Goal: Task Accomplishment & Management: Manage account settings

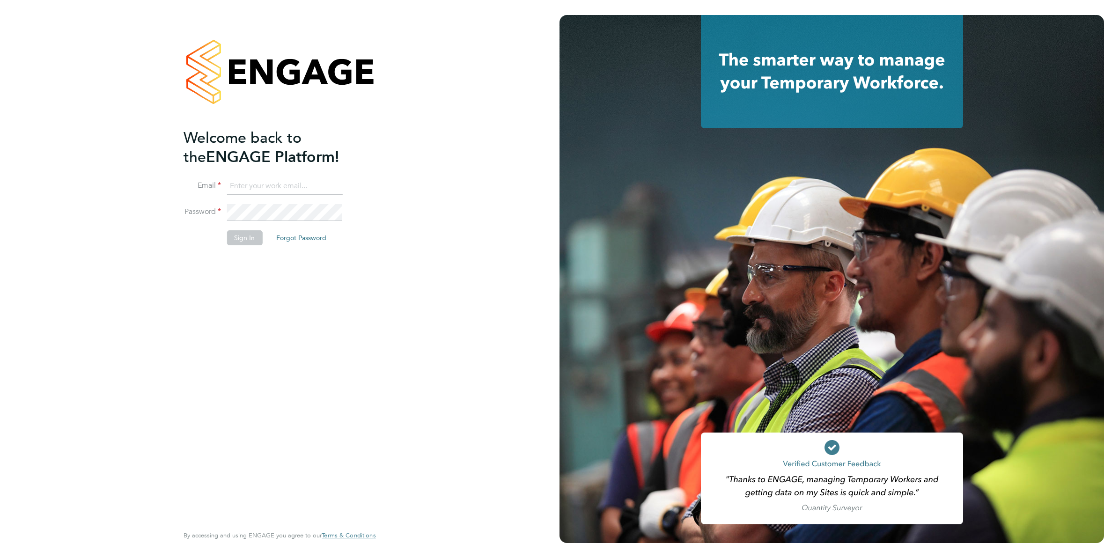
type input "codonovan@skilledcareers.co.uk"
click at [249, 230] on button "Sign In" at bounding box center [245, 237] width 36 height 15
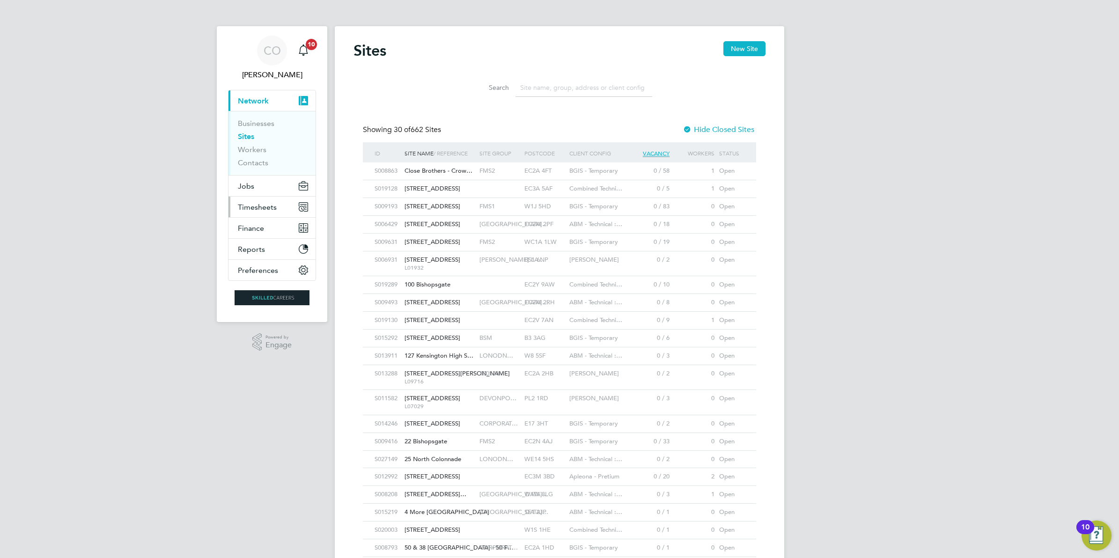
click at [258, 203] on span "Timesheets" at bounding box center [257, 207] width 39 height 9
click at [744, 47] on button "New Site" at bounding box center [744, 48] width 42 height 15
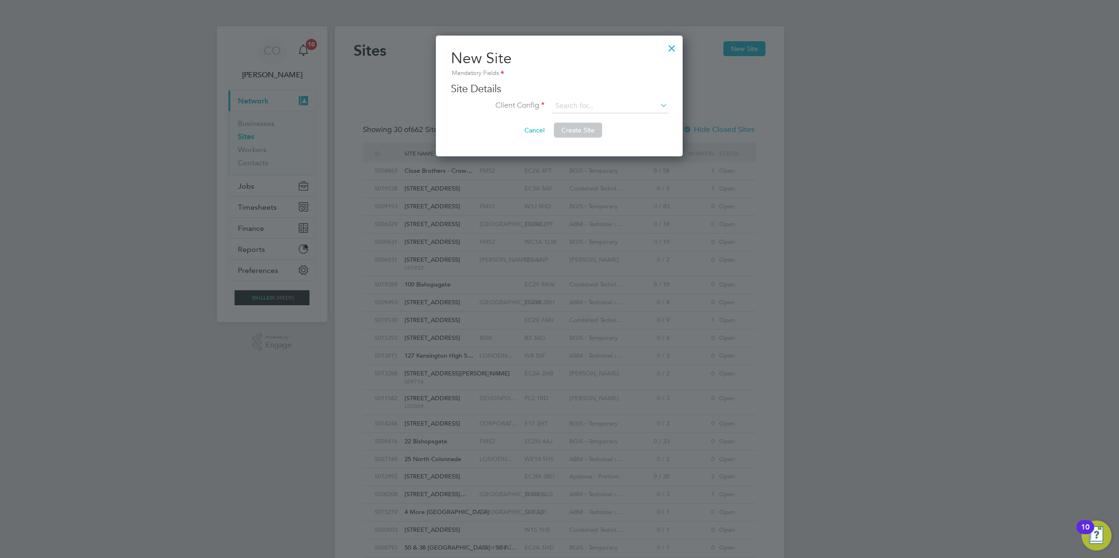
click at [672, 48] on div at bounding box center [671, 45] width 17 height 17
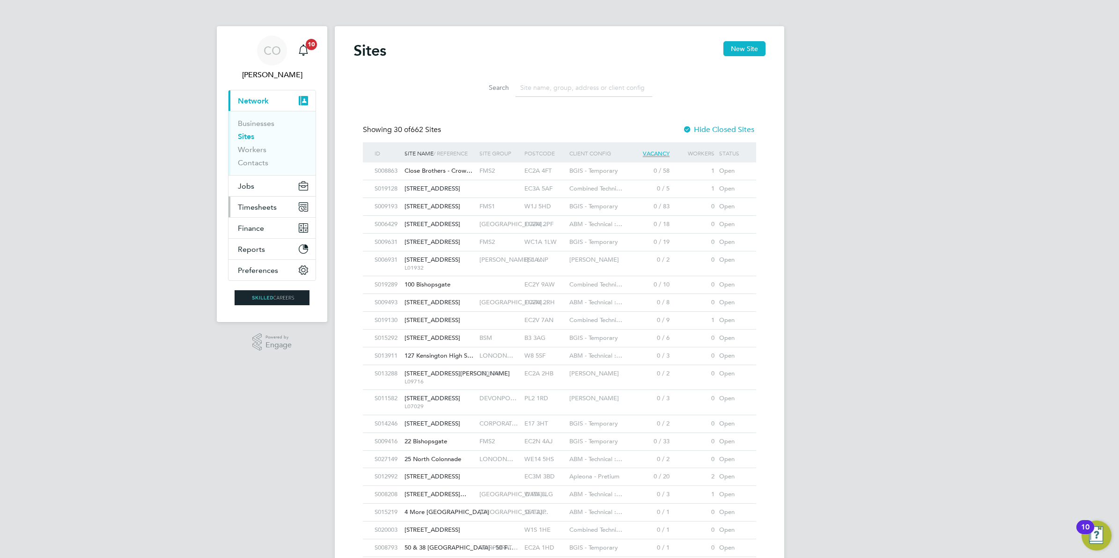
click at [268, 206] on span "Timesheets" at bounding box center [257, 207] width 39 height 9
click at [256, 209] on span "Timesheets" at bounding box center [257, 207] width 39 height 9
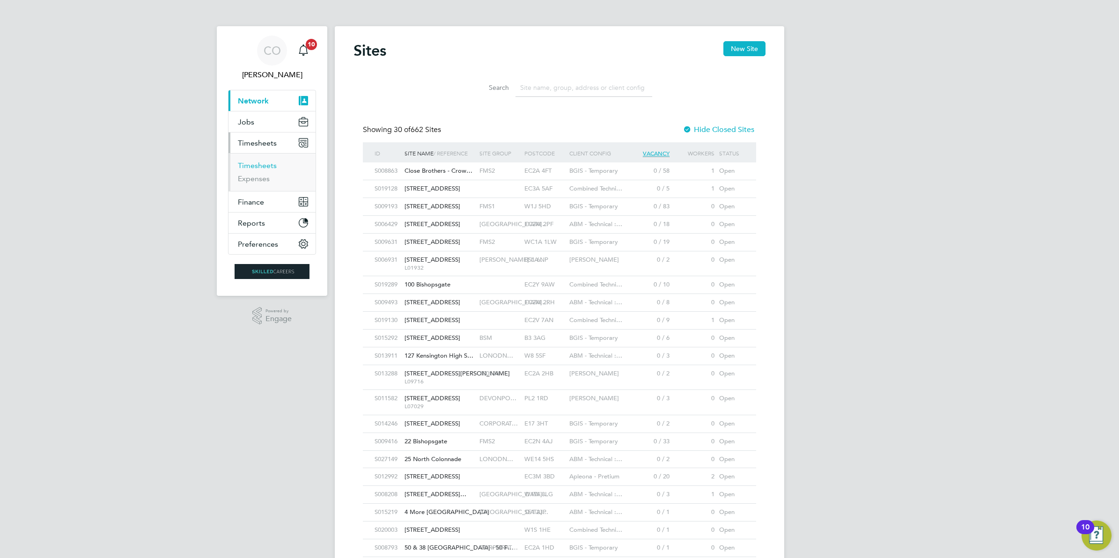
click at [255, 164] on link "Timesheets" at bounding box center [257, 165] width 39 height 9
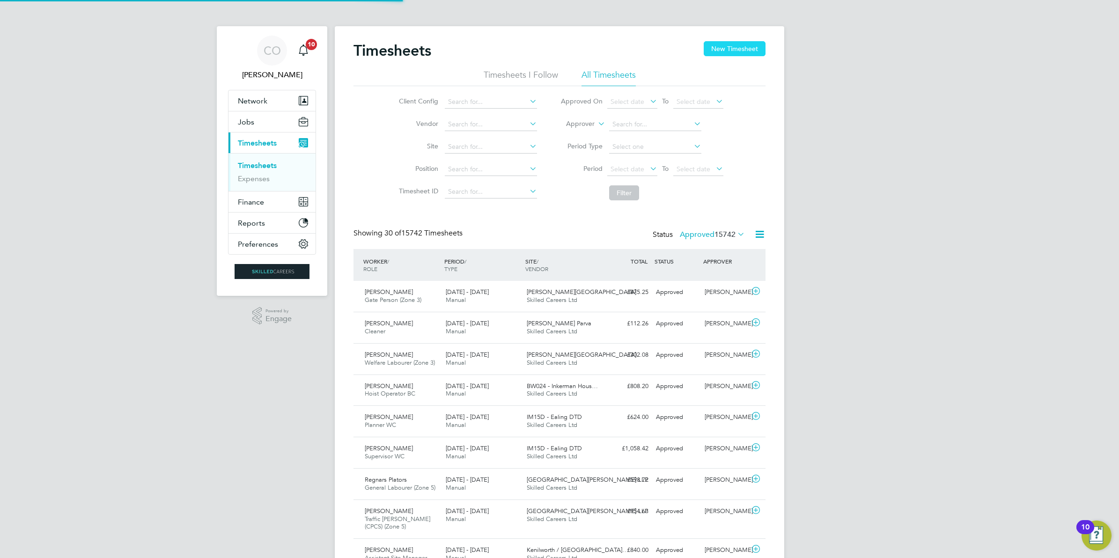
click at [726, 51] on button "New Timesheet" at bounding box center [734, 48] width 62 height 15
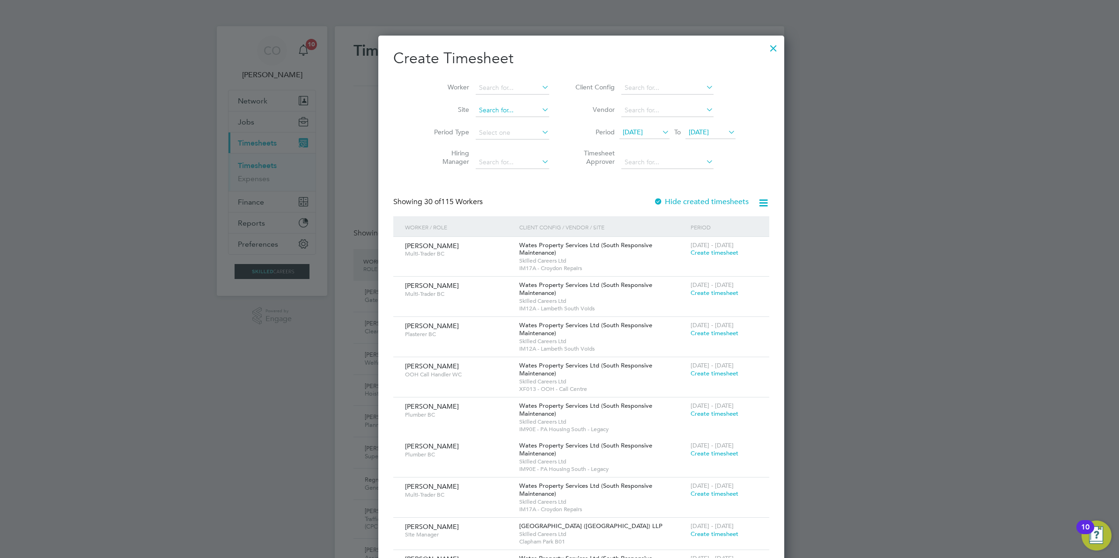
click at [480, 106] on input at bounding box center [512, 110] width 73 height 13
click at [498, 123] on li "Bexhill Phase 2" at bounding box center [517, 123] width 129 height 13
type input "Bexhill Phase 2"
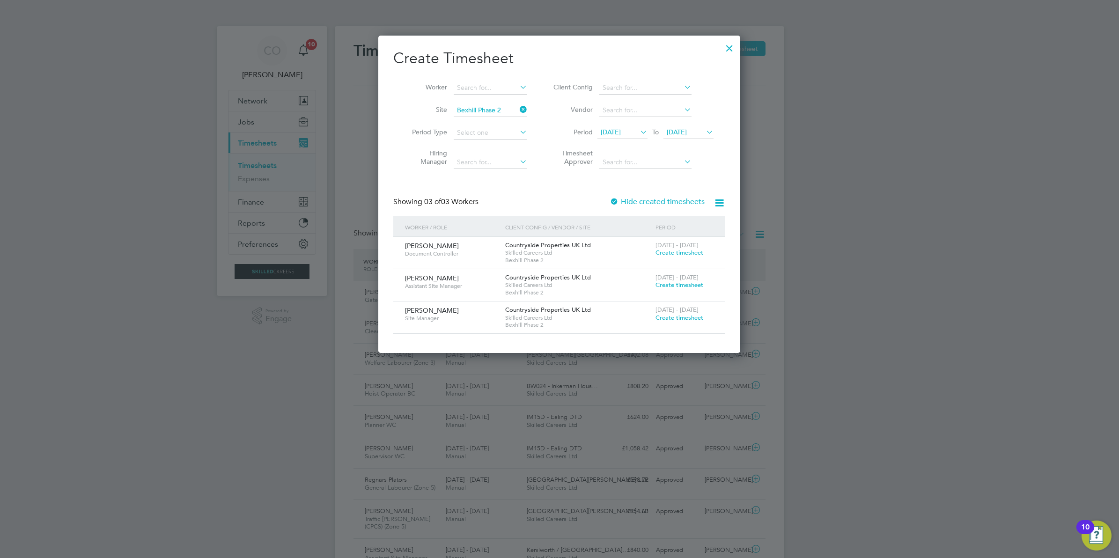
click at [619, 202] on div at bounding box center [613, 202] width 9 height 9
click at [682, 136] on span "25 Aug 2025" at bounding box center [688, 132] width 50 height 13
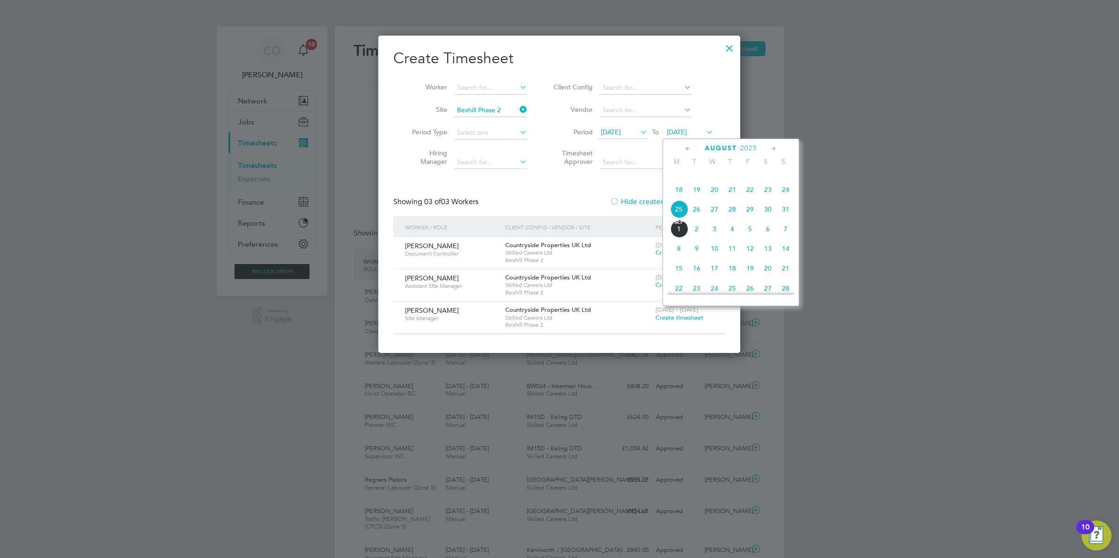
click at [784, 257] on span "14" at bounding box center [786, 249] width 18 height 18
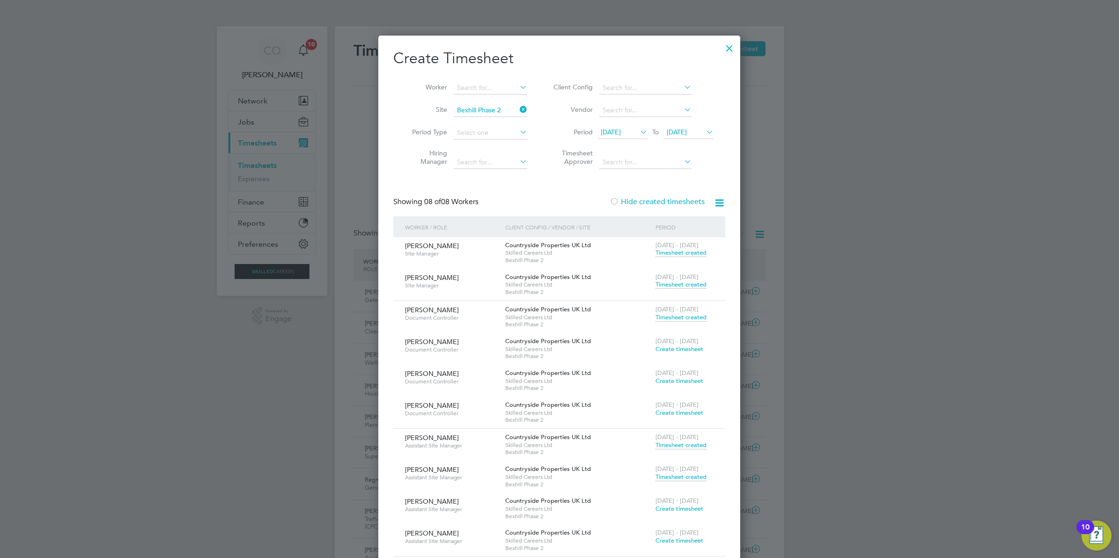
click at [681, 347] on span "Create timesheet" at bounding box center [679, 349] width 48 height 8
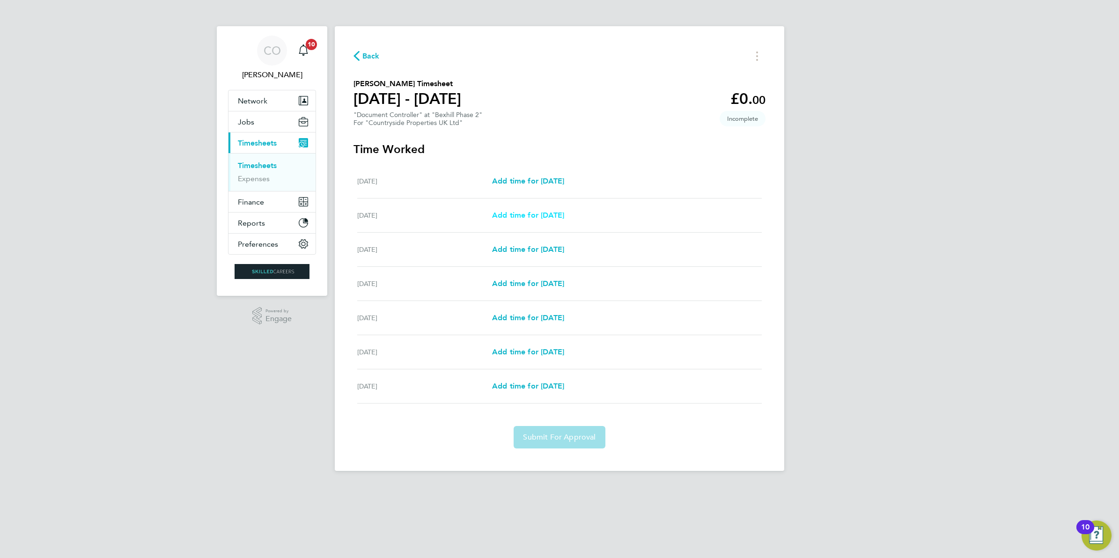
click at [535, 215] on span "Add time for Tue 26 Aug" at bounding box center [528, 215] width 72 height 9
select select "30"
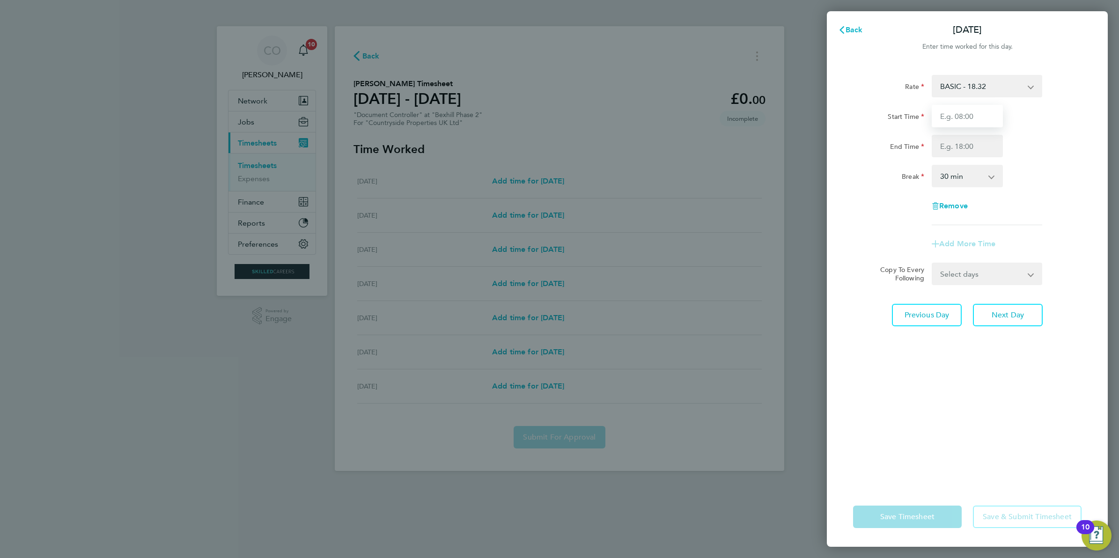
click at [985, 115] on input "Start Time" at bounding box center [966, 116] width 71 height 22
type input "07:30"
click at [952, 149] on input "End Time" at bounding box center [966, 146] width 71 height 22
type input "17:30"
click at [970, 273] on form "Rate BASIC - 18.32 Start Time 07:30 End Time 17:30 Break 0 min 15 min 30 min 45…" at bounding box center [967, 180] width 228 height 210
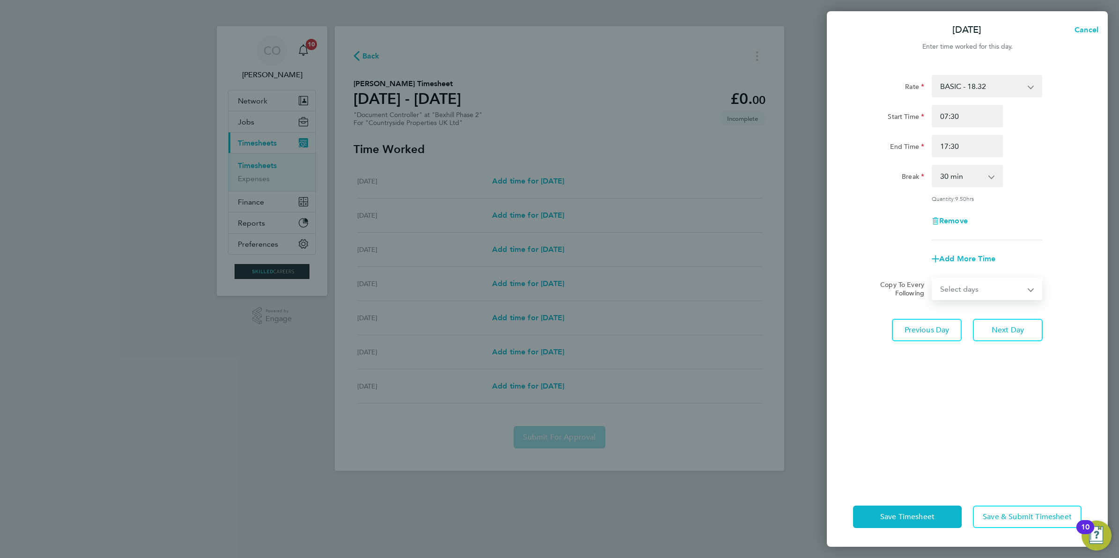
select select "WEEKDAY"
click at [932, 278] on select "Select days Day Weekday (Mon-Fri) Weekend (Sat-Sun) Wednesday Thursday Friday S…" at bounding box center [981, 288] width 98 height 21
select select "2025-08-31"
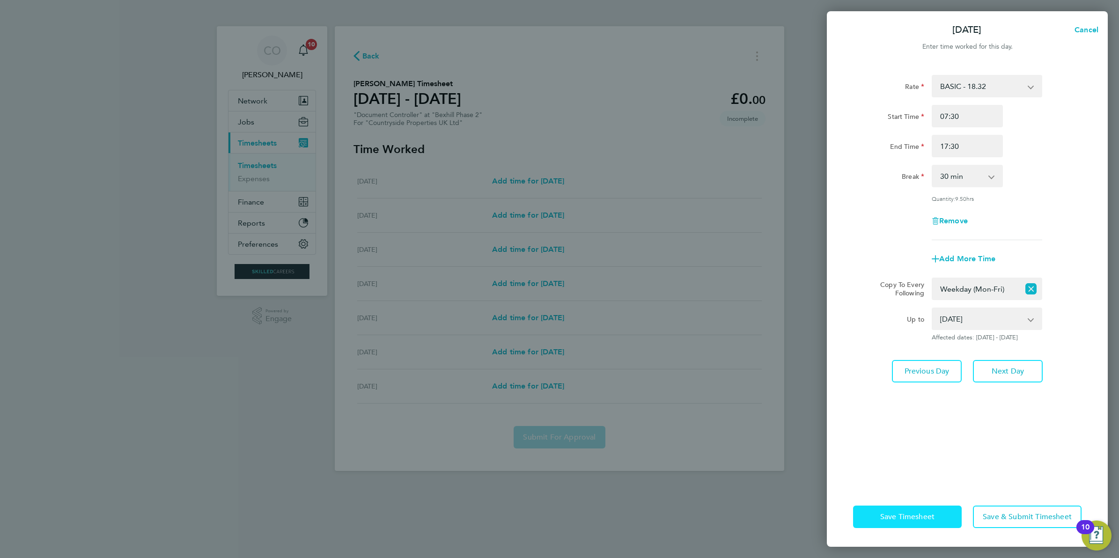
click at [929, 517] on span "Save Timesheet" at bounding box center [907, 516] width 54 height 9
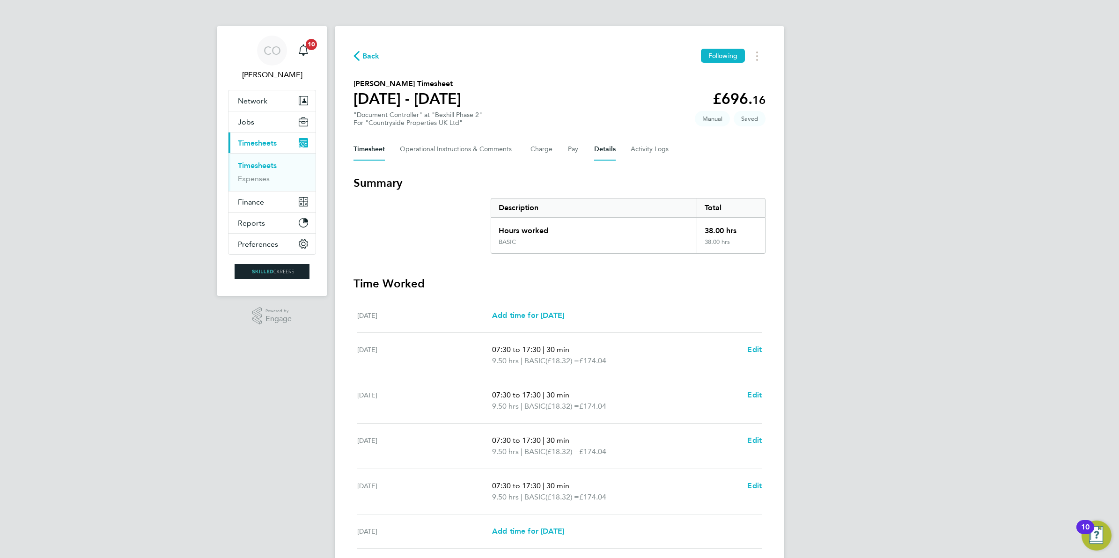
click at [598, 150] on button "Details" at bounding box center [605, 149] width 22 height 22
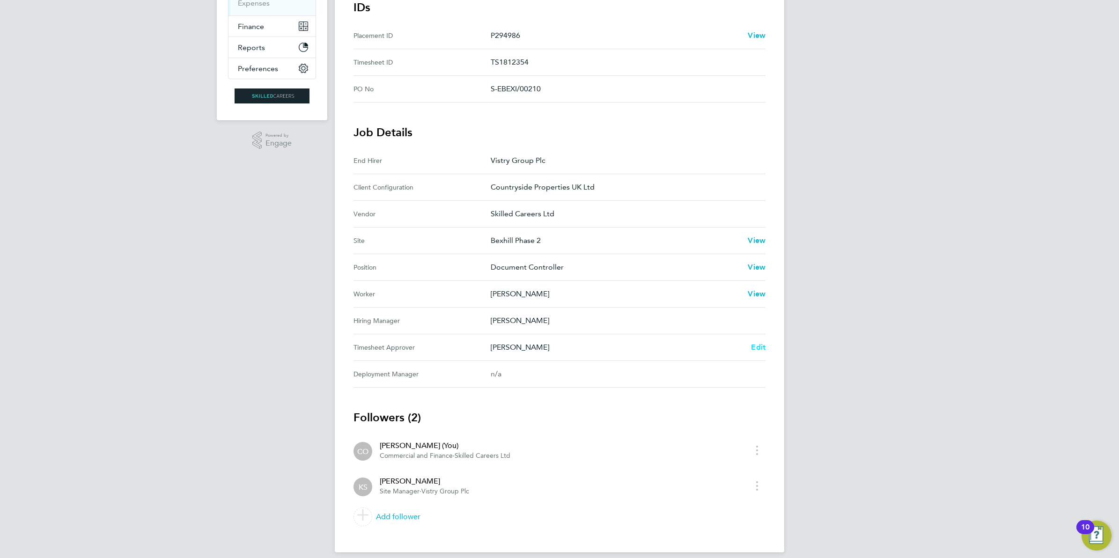
click at [758, 347] on span "Edit" at bounding box center [758, 347] width 15 height 9
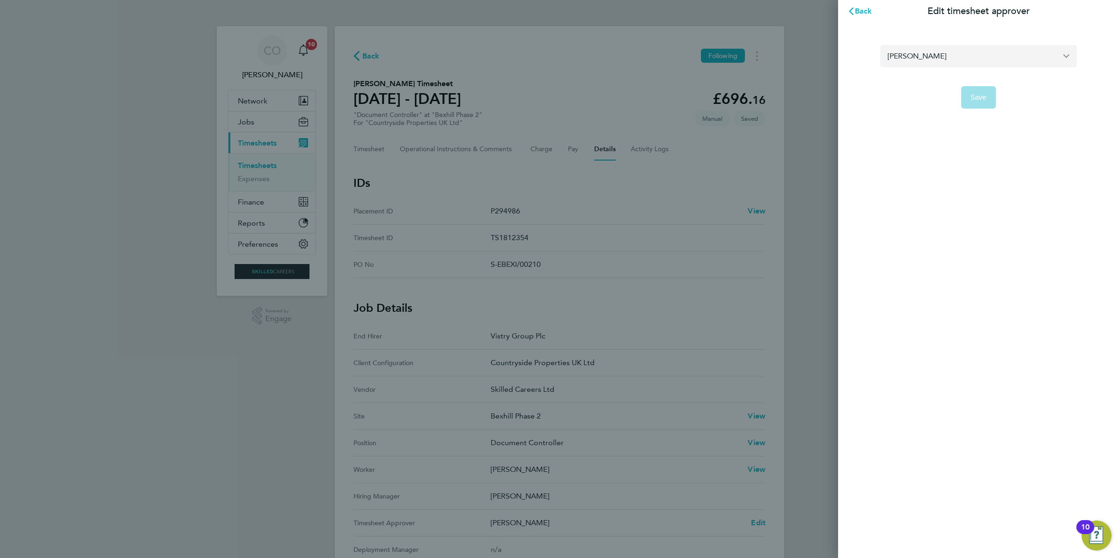
click at [975, 59] on input "Kevin Shannon" at bounding box center [978, 56] width 197 height 22
click at [960, 80] on li "[PERSON_NAME]" at bounding box center [978, 78] width 197 height 23
type input "[PERSON_NAME]"
click at [980, 103] on button "Save" at bounding box center [978, 97] width 35 height 22
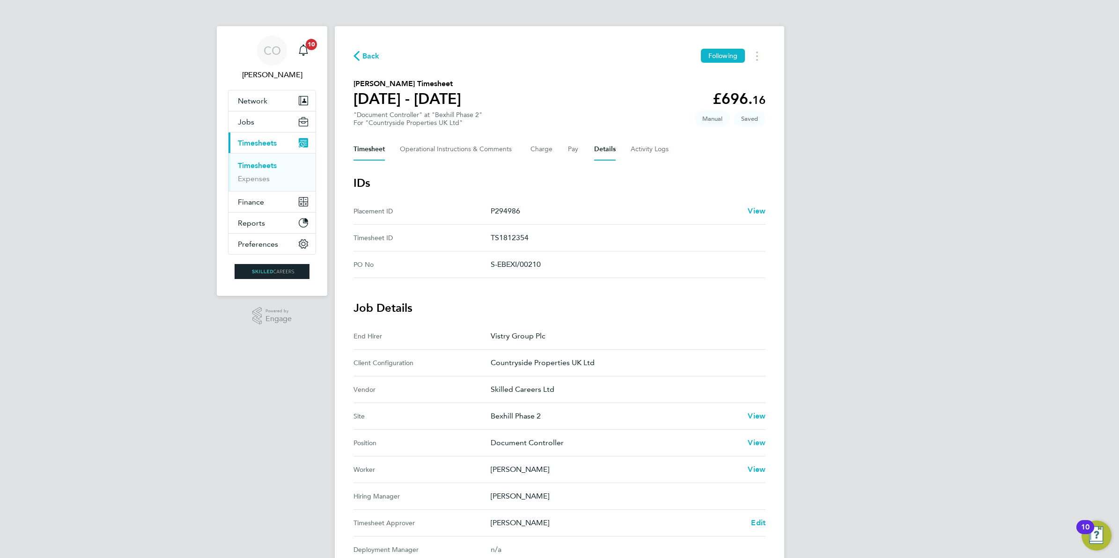
click at [364, 148] on button "Timesheet" at bounding box center [368, 149] width 31 height 22
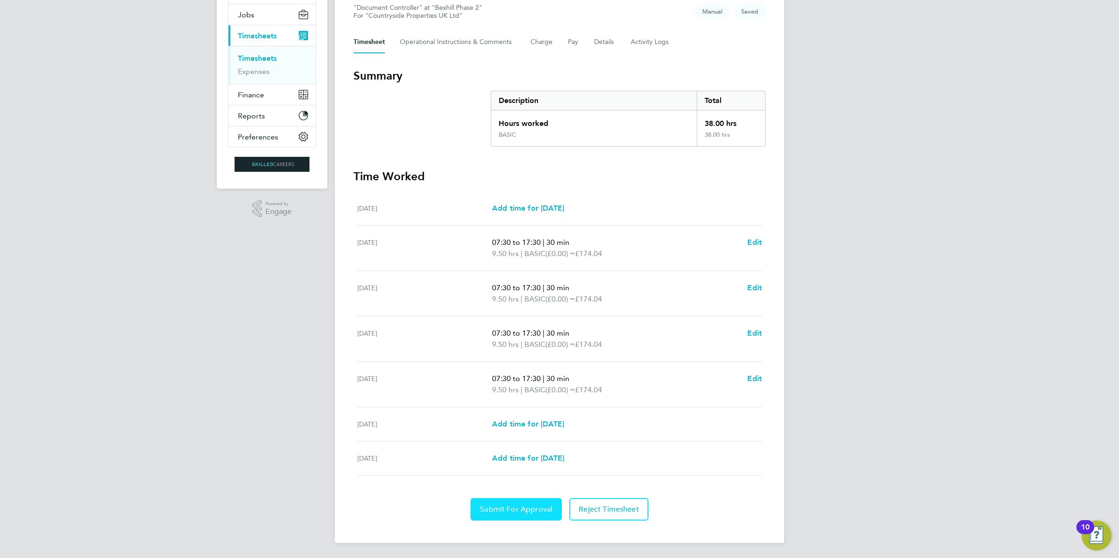
click at [521, 517] on button "Submit For Approval" at bounding box center [515, 509] width 91 height 22
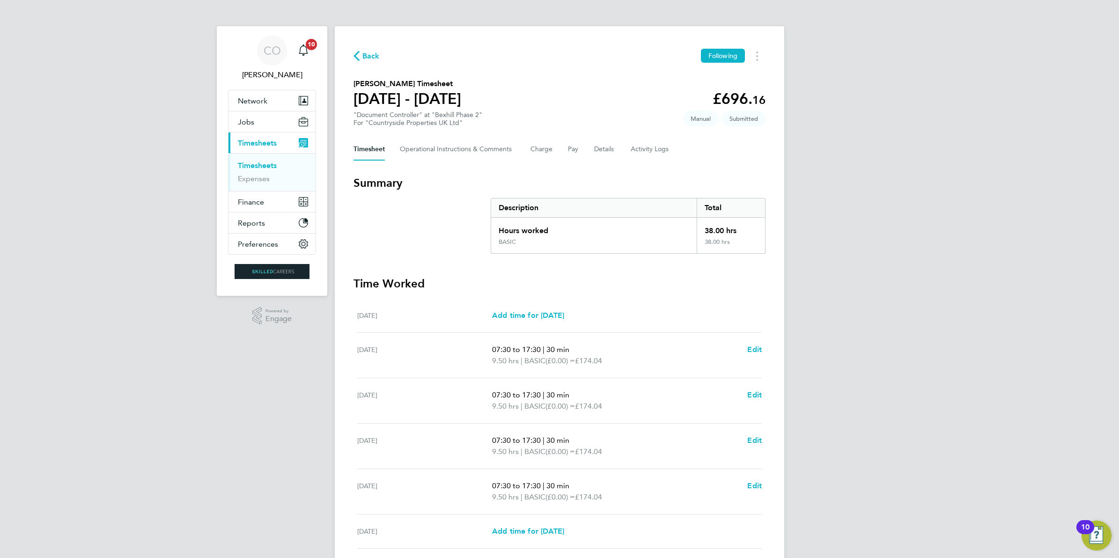
click at [270, 169] on link "Timesheets" at bounding box center [257, 165] width 39 height 9
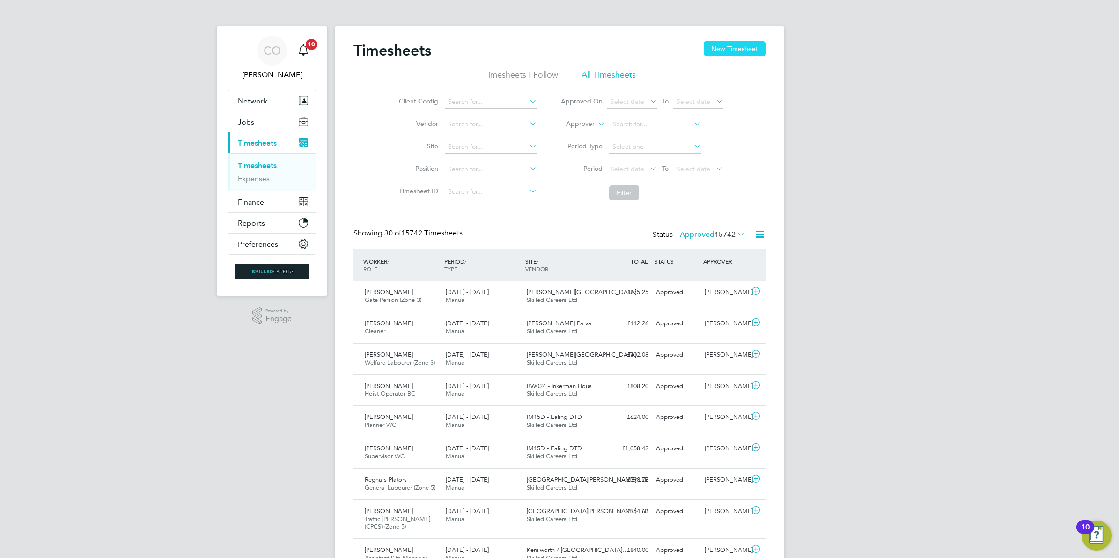
click at [719, 56] on div "Timesheets New Timesheet" at bounding box center [559, 55] width 412 height 28
click at [728, 46] on button "New Timesheet" at bounding box center [734, 48] width 62 height 15
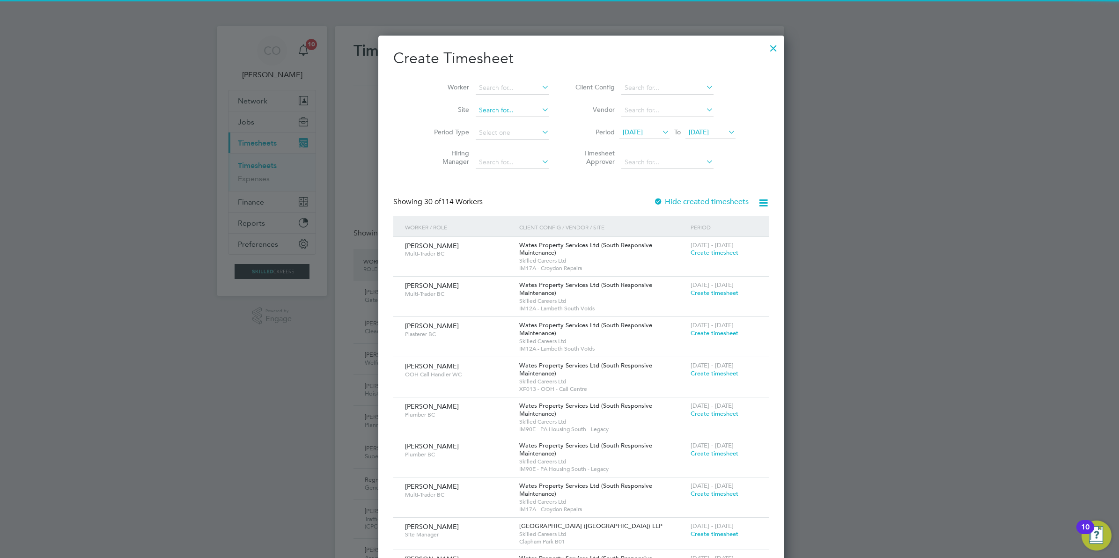
click at [492, 113] on input at bounding box center [512, 110] width 73 height 13
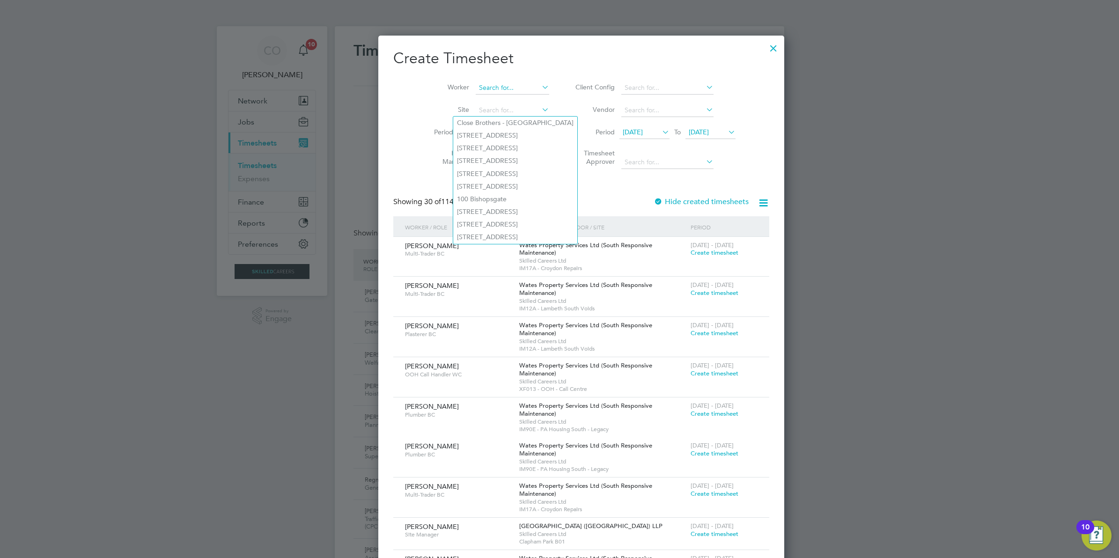
click at [490, 87] on input at bounding box center [512, 87] width 73 height 13
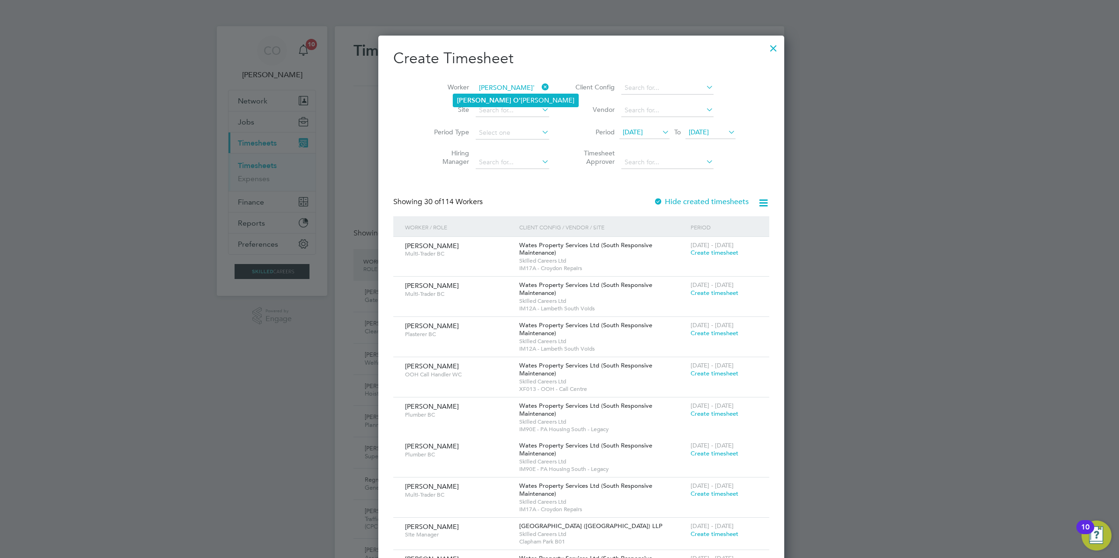
click at [501, 97] on li "Joe O' Sullivan" at bounding box center [515, 100] width 125 height 13
type input "Joe O'Sullivan"
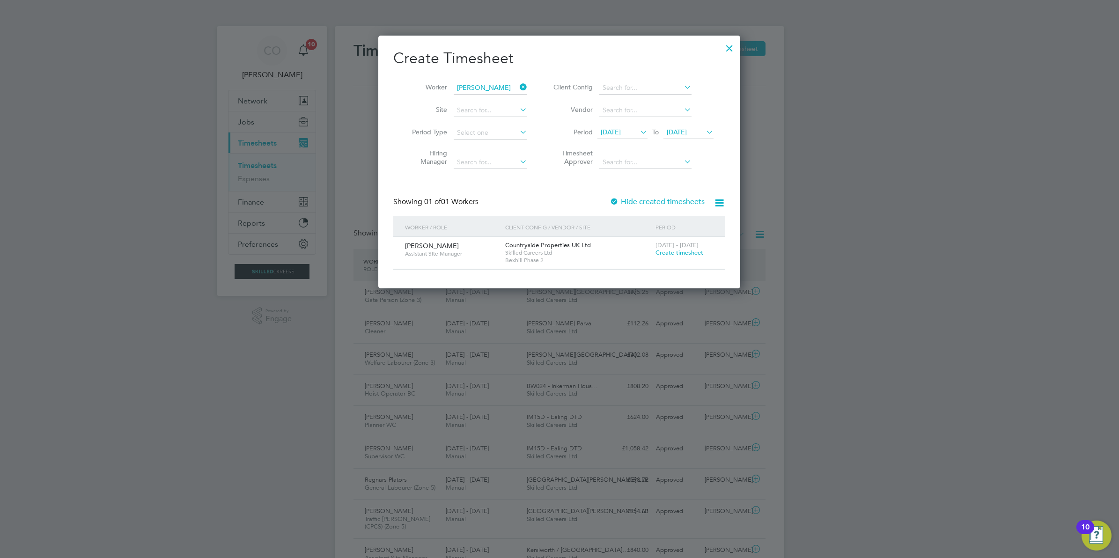
click at [670, 250] on span "Create timesheet" at bounding box center [679, 253] width 48 height 8
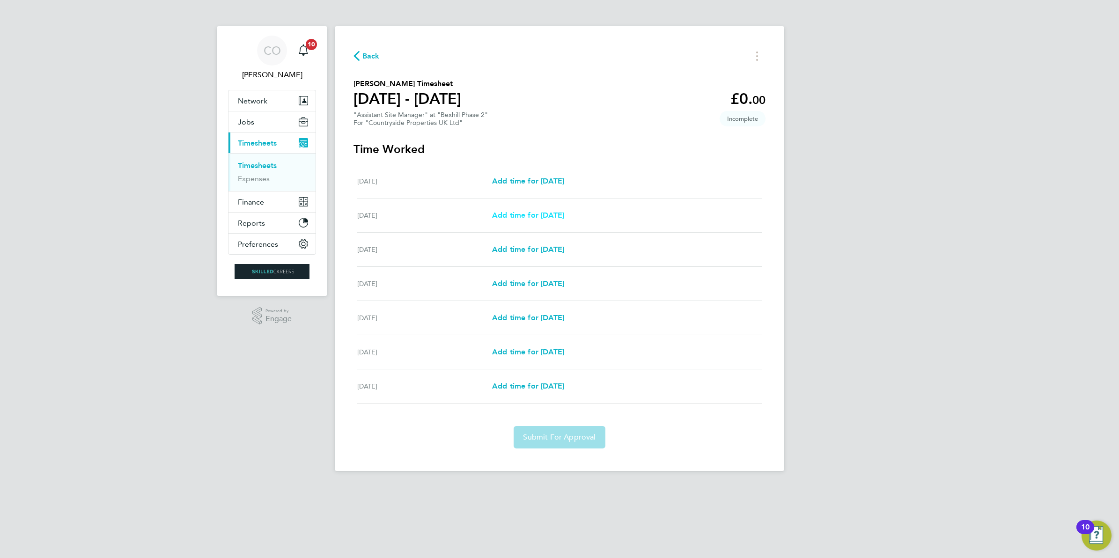
click at [556, 216] on span "Add time for Tue 26 Aug" at bounding box center [528, 215] width 72 height 9
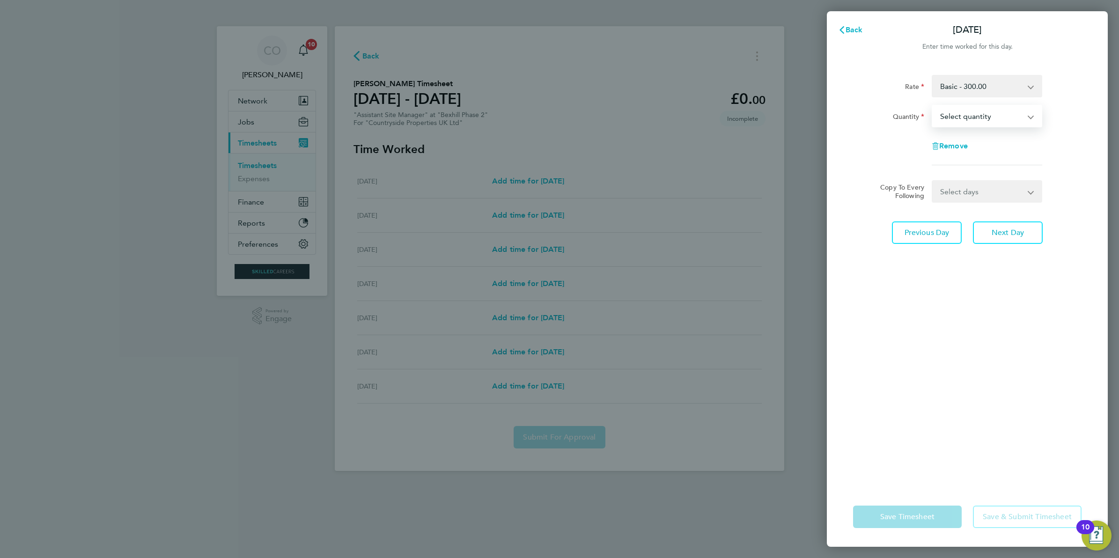
click at [946, 114] on select "Select quantity 0.5 1" at bounding box center [980, 116] width 97 height 21
select select "1"
click at [932, 106] on select "Select quantity 0.5 1" at bounding box center [980, 116] width 97 height 21
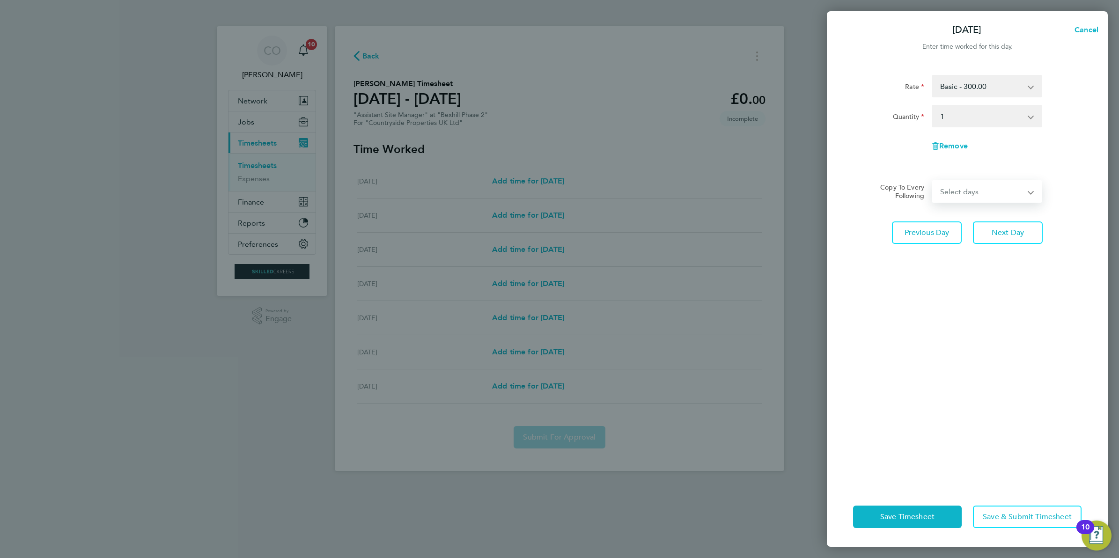
click at [974, 186] on select "Select days Day Weekday (Mon-Fri) Weekend (Sat-Sun) Wednesday Thursday Friday S…" at bounding box center [981, 191] width 98 height 21
select select "WEEKDAY"
click at [932, 181] on select "Select days Day Weekday (Mon-Fri) Weekend (Sat-Sun) Wednesday Thursday Friday S…" at bounding box center [981, 191] width 98 height 21
select select "2025-08-31"
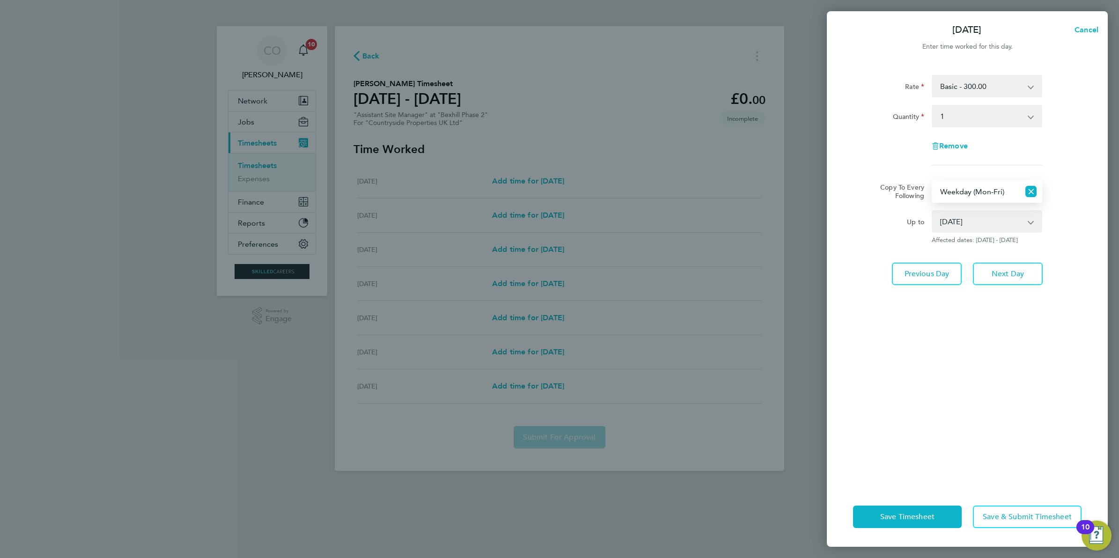
click at [988, 220] on select "27 Aug 2025 28 Aug 2025 29 Aug 2025 30 Aug 2025 31 Aug 2025" at bounding box center [980, 221] width 97 height 21
click at [928, 515] on span "Save Timesheet" at bounding box center [907, 516] width 54 height 9
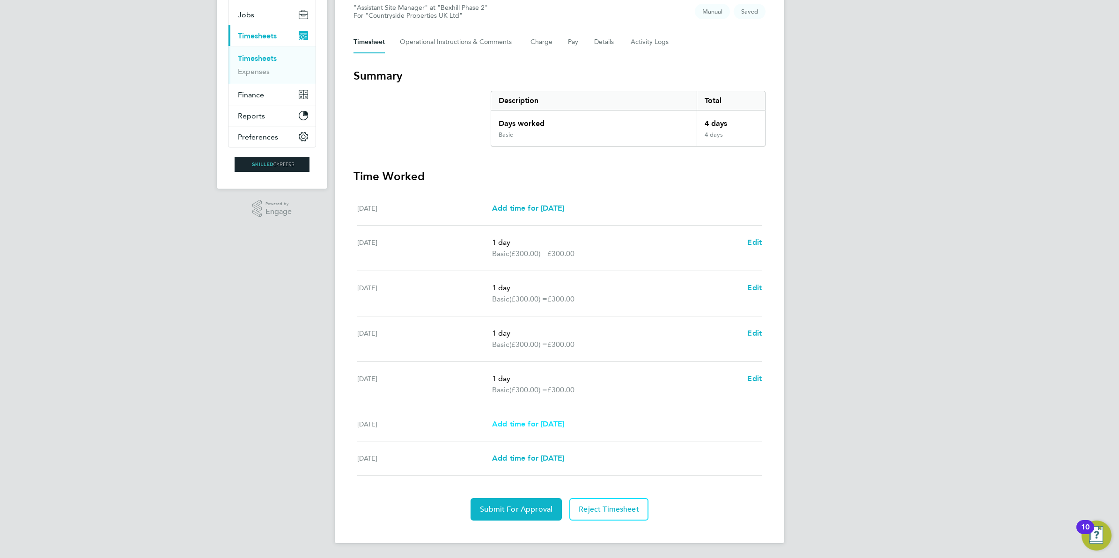
click at [521, 428] on link "Add time for Sat 30 Aug" at bounding box center [528, 423] width 72 height 11
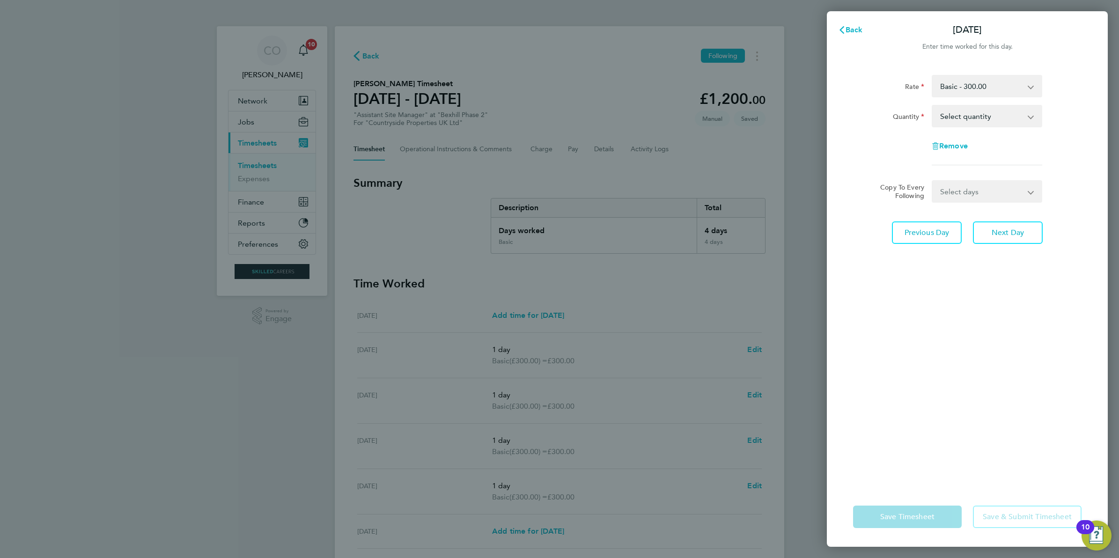
click at [990, 111] on select "Select quantity 0.5 1" at bounding box center [980, 116] width 97 height 21
select select "1"
click at [932, 106] on select "Select quantity 0.5 1" at bounding box center [980, 116] width 97 height 21
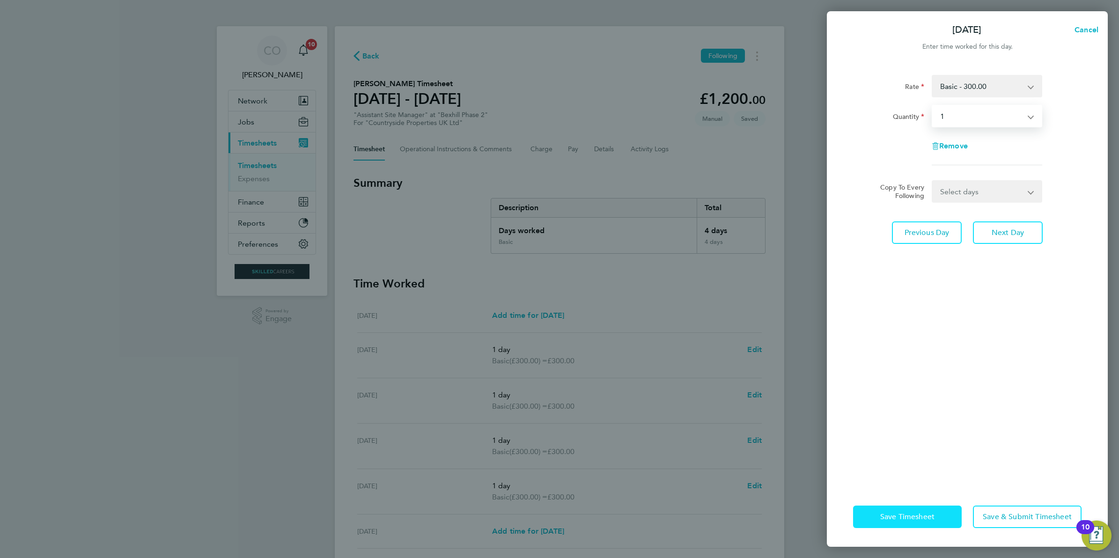
click at [910, 517] on span "Save Timesheet" at bounding box center [907, 516] width 54 height 9
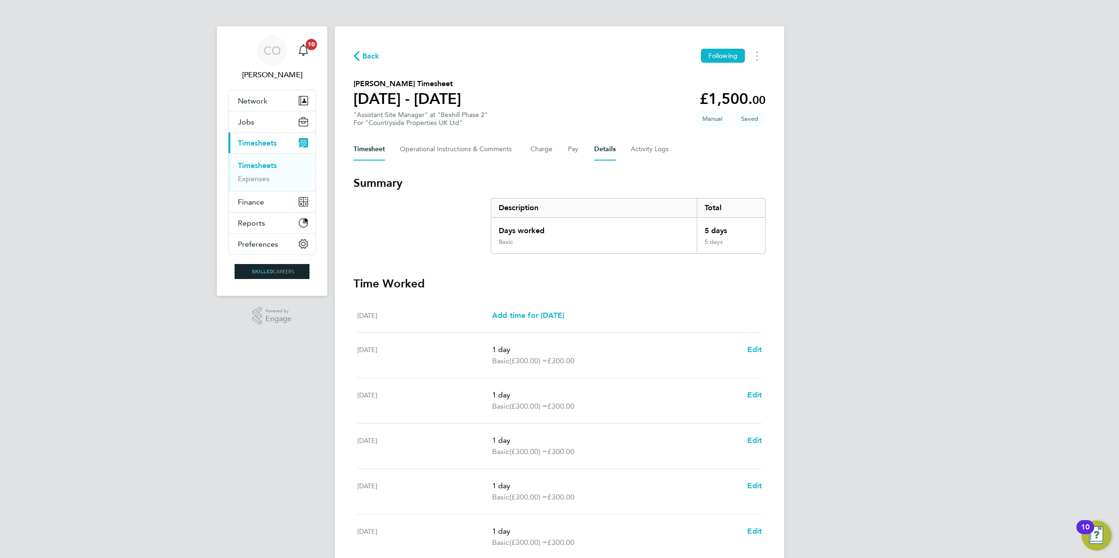
click at [600, 147] on button "Details" at bounding box center [605, 149] width 22 height 22
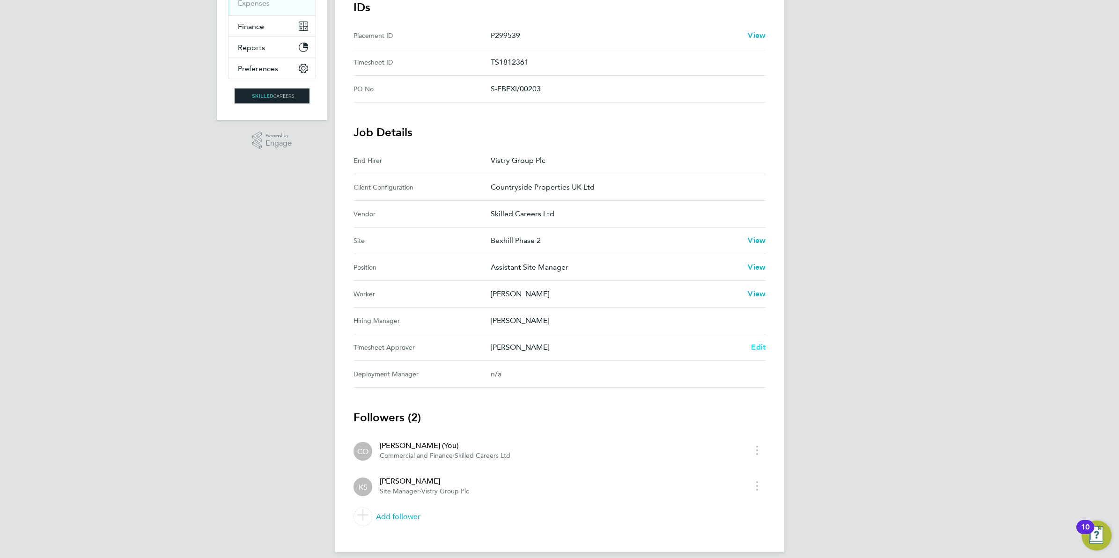
click at [757, 350] on span "Edit" at bounding box center [758, 347] width 15 height 9
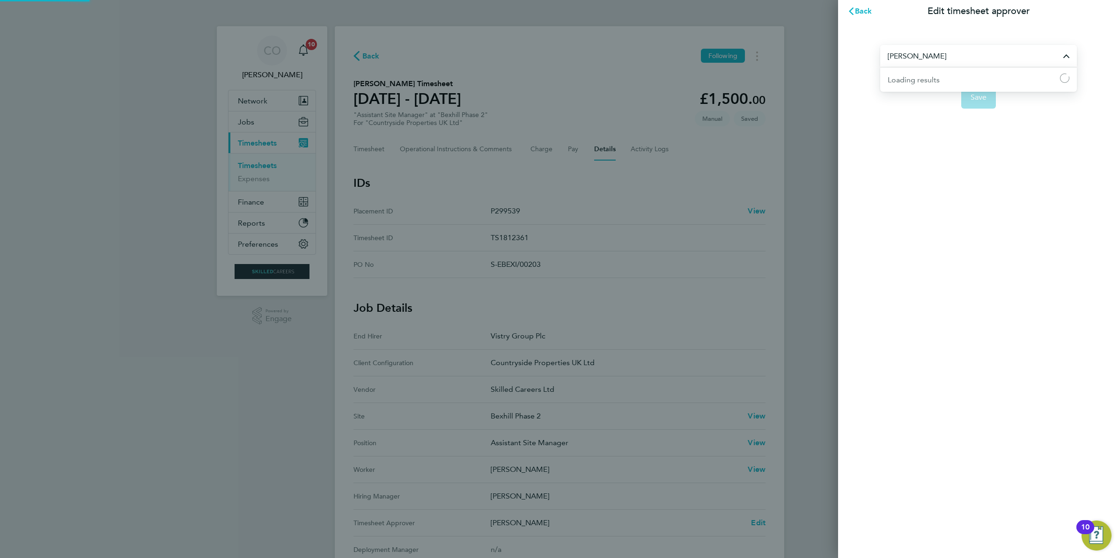
click at [923, 58] on input "Kevin Shannon" at bounding box center [978, 56] width 197 height 22
click at [926, 81] on span "[PERSON_NAME]" at bounding box center [917, 78] width 60 height 11
type input "[PERSON_NAME]"
click at [981, 89] on button "Save" at bounding box center [978, 97] width 35 height 22
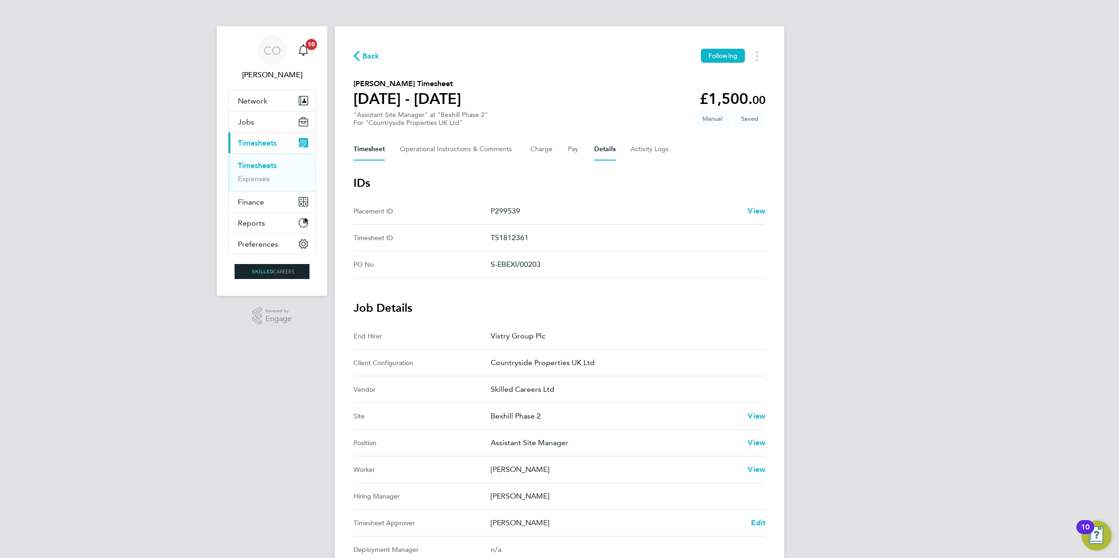
click at [370, 147] on button "Timesheet" at bounding box center [368, 149] width 31 height 22
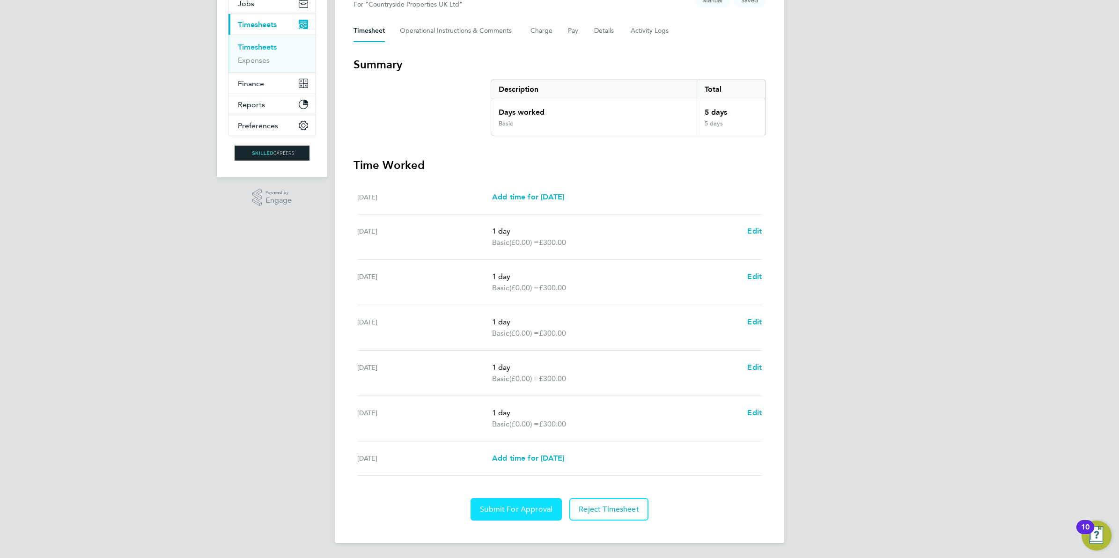
click at [534, 511] on span "Submit For Approval" at bounding box center [516, 509] width 73 height 9
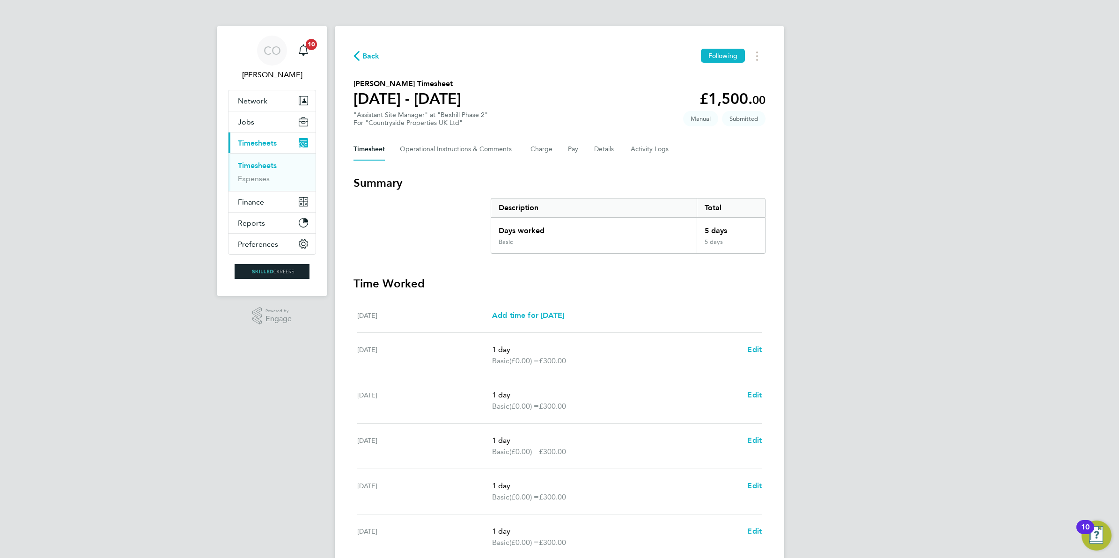
click at [265, 164] on link "Timesheets" at bounding box center [257, 165] width 39 height 9
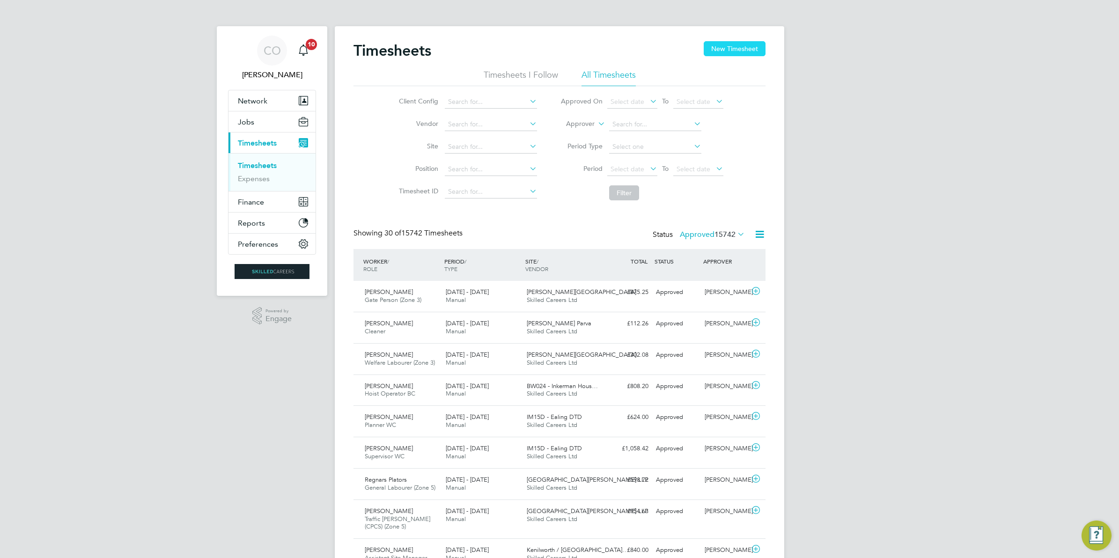
click at [740, 47] on button "New Timesheet" at bounding box center [734, 48] width 62 height 15
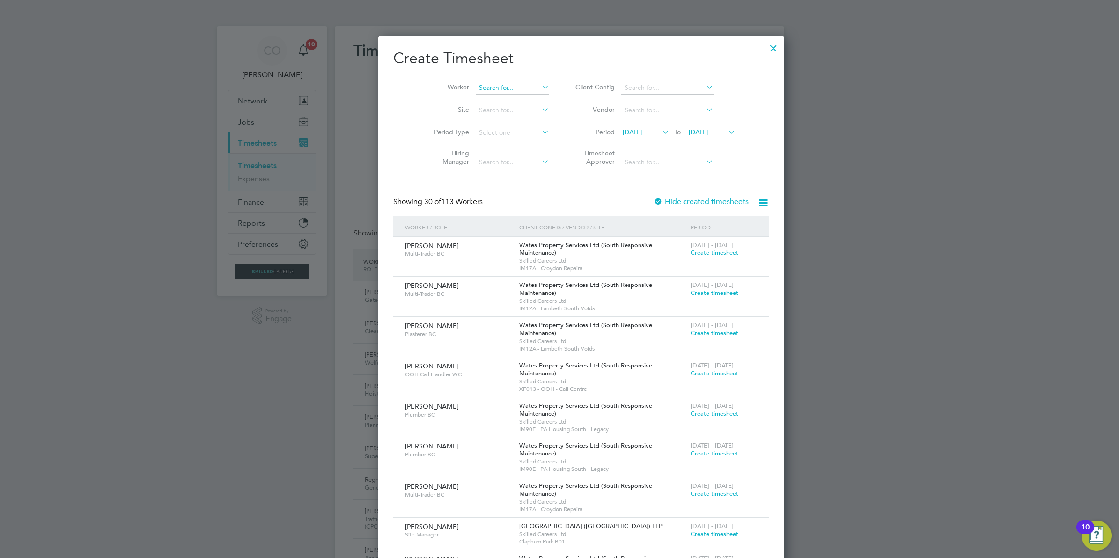
click at [506, 82] on input at bounding box center [512, 87] width 73 height 13
type input "n"
click at [511, 103] on b "Petro" at bounding box center [519, 100] width 17 height 8
type input "Nikolay Petrov"
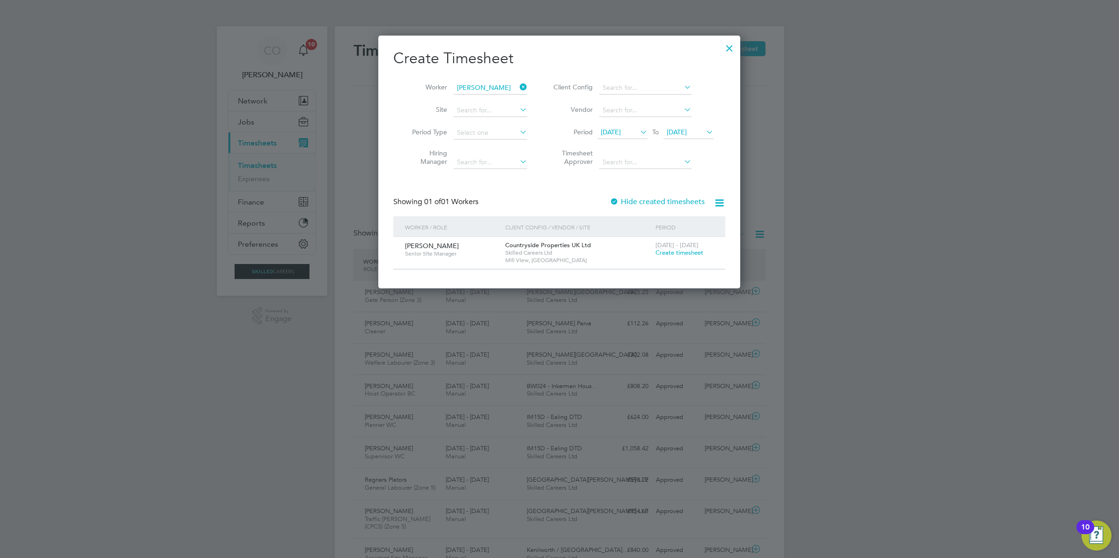
click at [674, 250] on span "Create timesheet" at bounding box center [679, 253] width 48 height 8
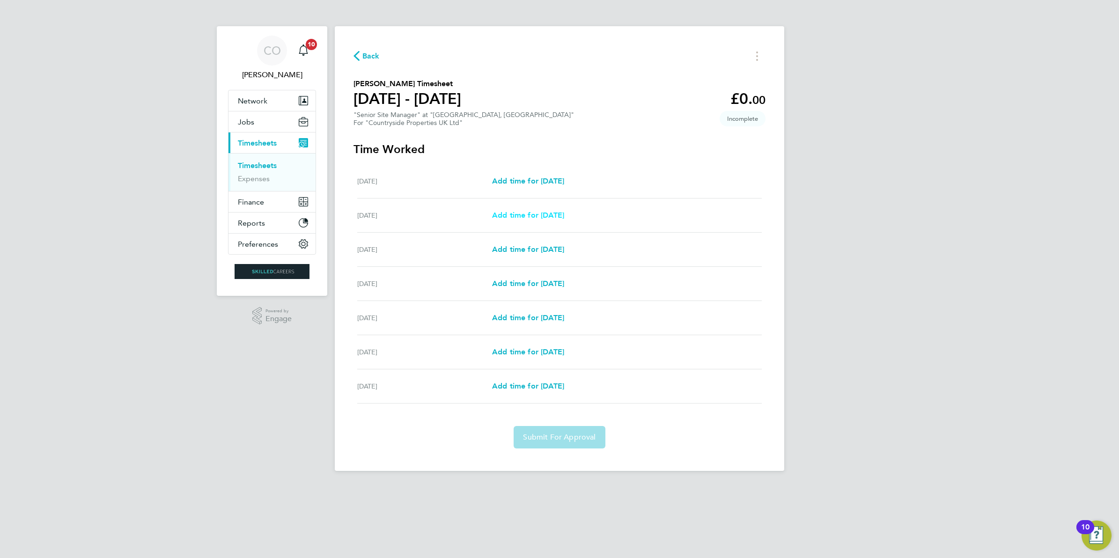
click at [536, 215] on span "Add time for Tue 26 Aug" at bounding box center [528, 215] width 72 height 9
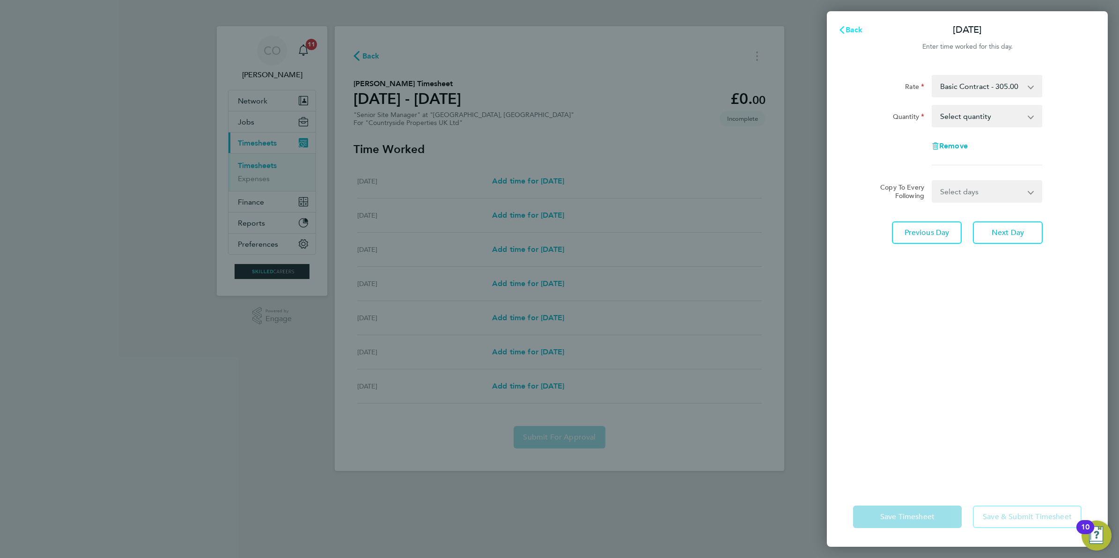
click at [852, 33] on span "Back" at bounding box center [853, 29] width 17 height 9
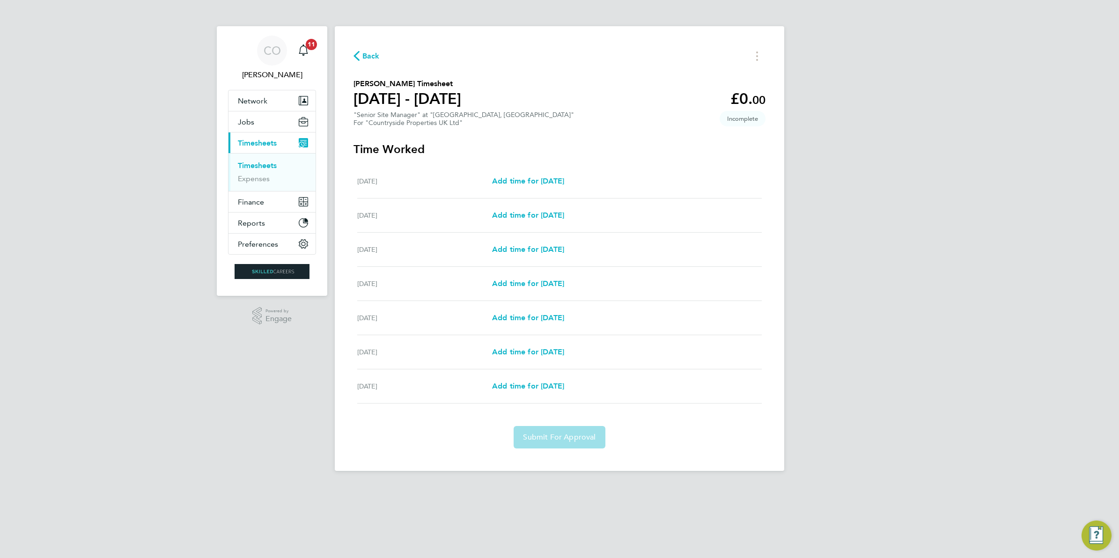
click at [550, 174] on div "Mon 25 Aug Add time for Mon 25 Aug Add time for Mon 25 Aug" at bounding box center [559, 181] width 404 height 34
click at [553, 182] on span "Add time for Mon 25 Aug" at bounding box center [528, 180] width 72 height 9
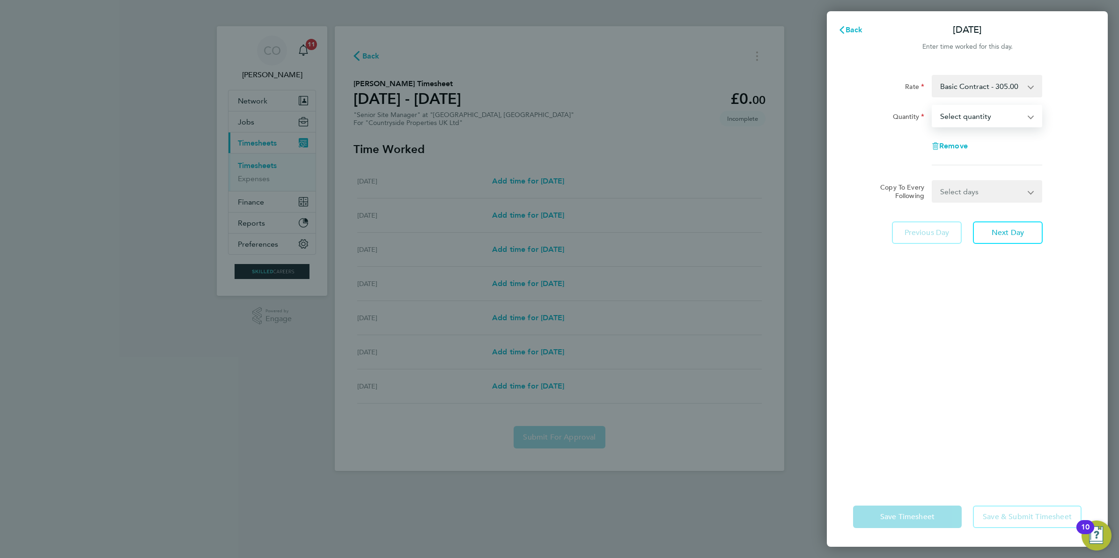
click at [981, 113] on select "Select quantity 0.5 1" at bounding box center [980, 116] width 97 height 21
select select "1"
click at [932, 106] on select "Select quantity 0.5 1" at bounding box center [980, 116] width 97 height 21
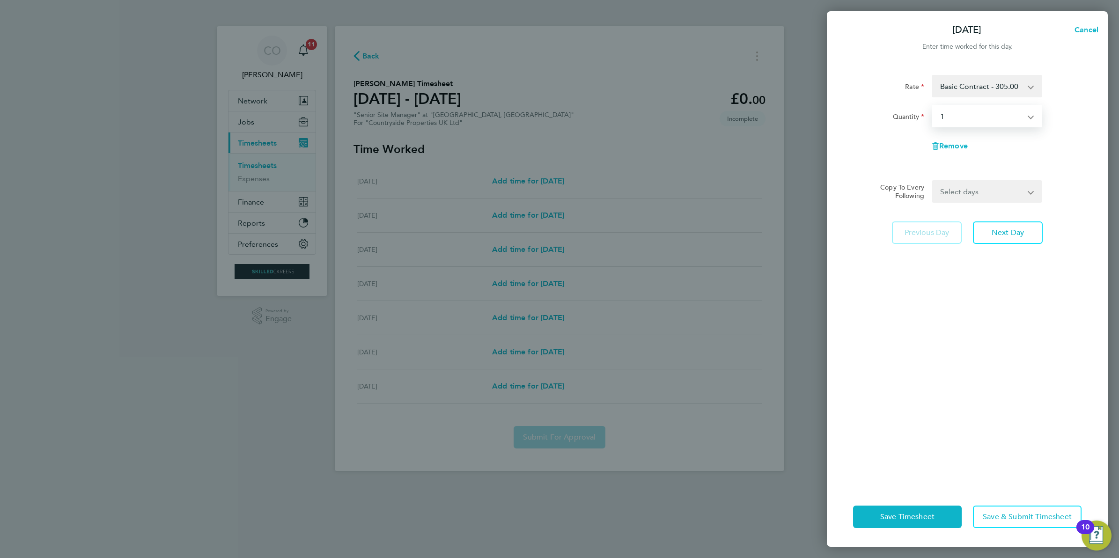
click at [966, 195] on select "Select days Day Weekday (Mon-Fri) Weekend (Sat-Sun) Tuesday Wednesday Thursday …" at bounding box center [981, 191] width 98 height 21
select select "WEEKDAY"
click at [932, 181] on select "Select days Day Weekday (Mon-Fri) Weekend (Sat-Sun) Tuesday Wednesday Thursday …" at bounding box center [981, 191] width 98 height 21
select select "2025-08-31"
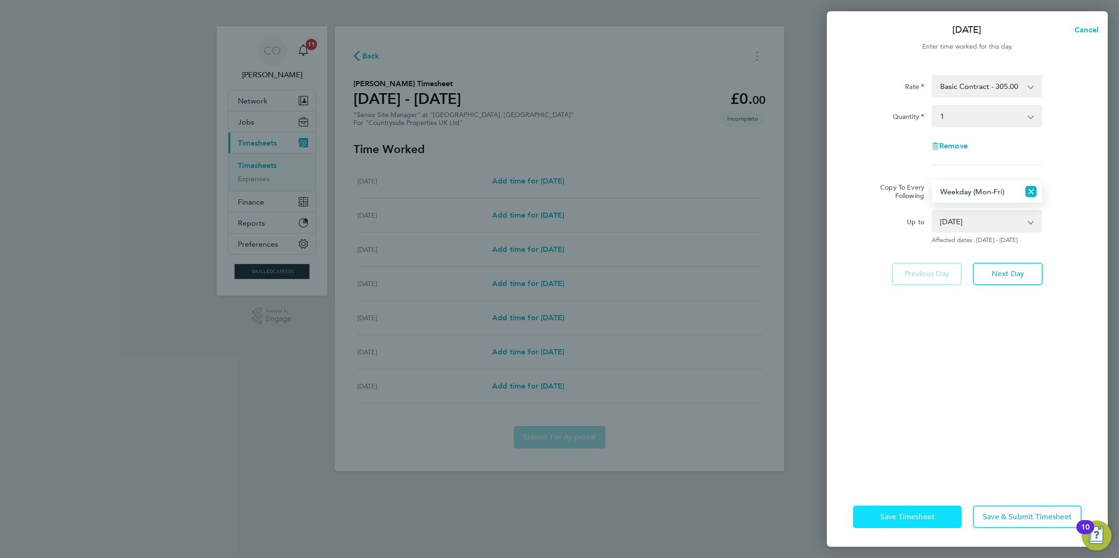
click at [912, 515] on span "Save Timesheet" at bounding box center [907, 516] width 54 height 9
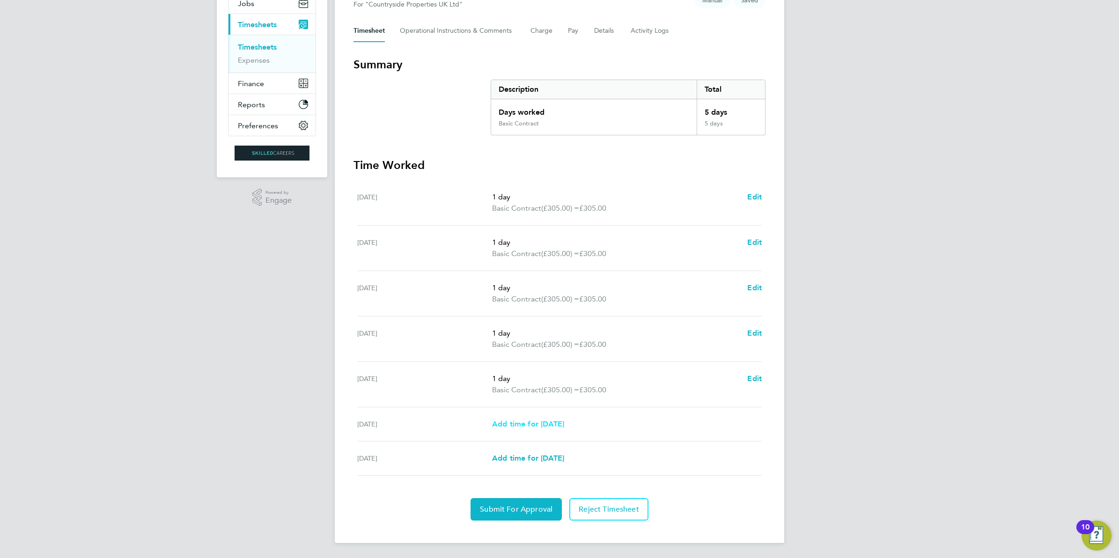
click at [515, 423] on span "Add time for Sat 30 Aug" at bounding box center [528, 423] width 72 height 9
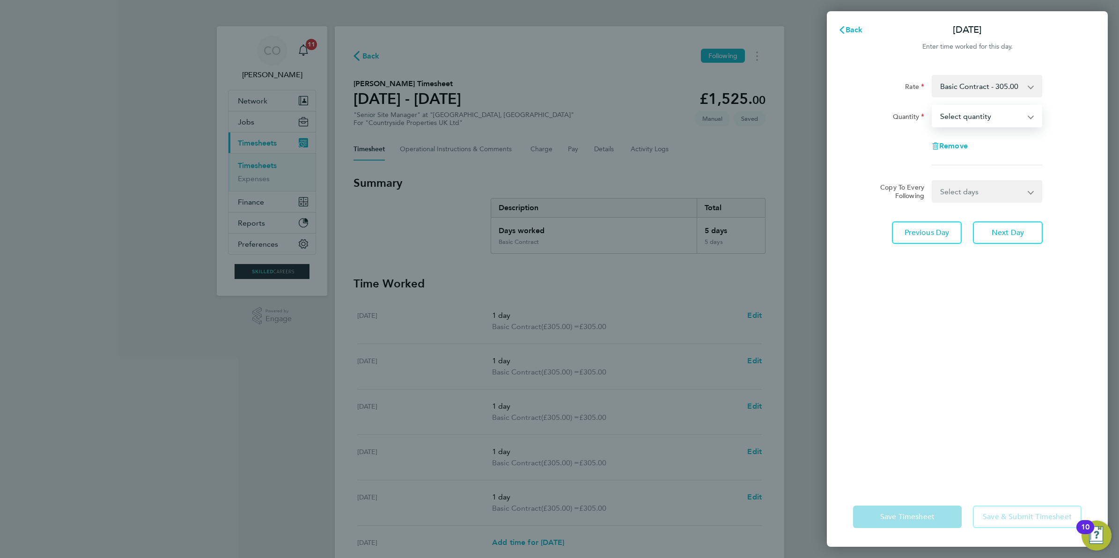
click at [970, 115] on select "Select quantity 0.5 1" at bounding box center [980, 116] width 97 height 21
select select "1"
click at [932, 106] on select "Select quantity 0.5 1" at bounding box center [980, 116] width 97 height 21
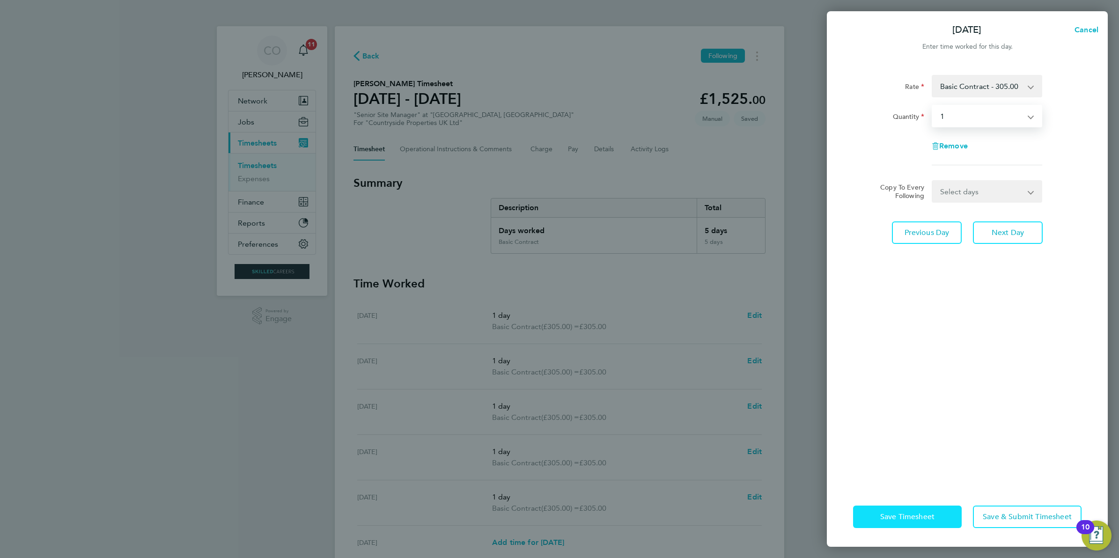
click at [911, 522] on button "Save Timesheet" at bounding box center [907, 516] width 109 height 22
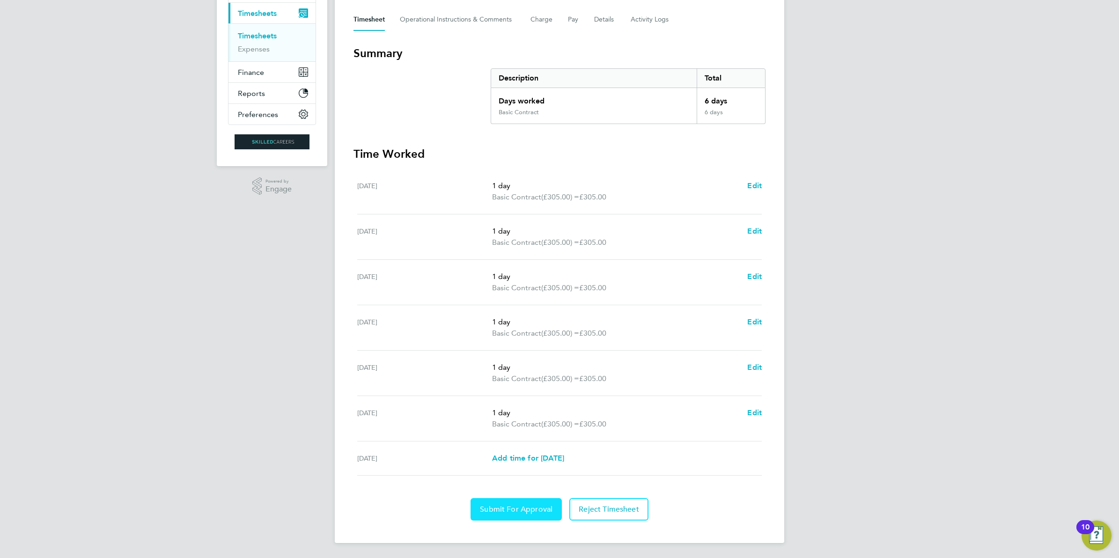
click at [526, 505] on span "Submit For Approval" at bounding box center [516, 509] width 73 height 9
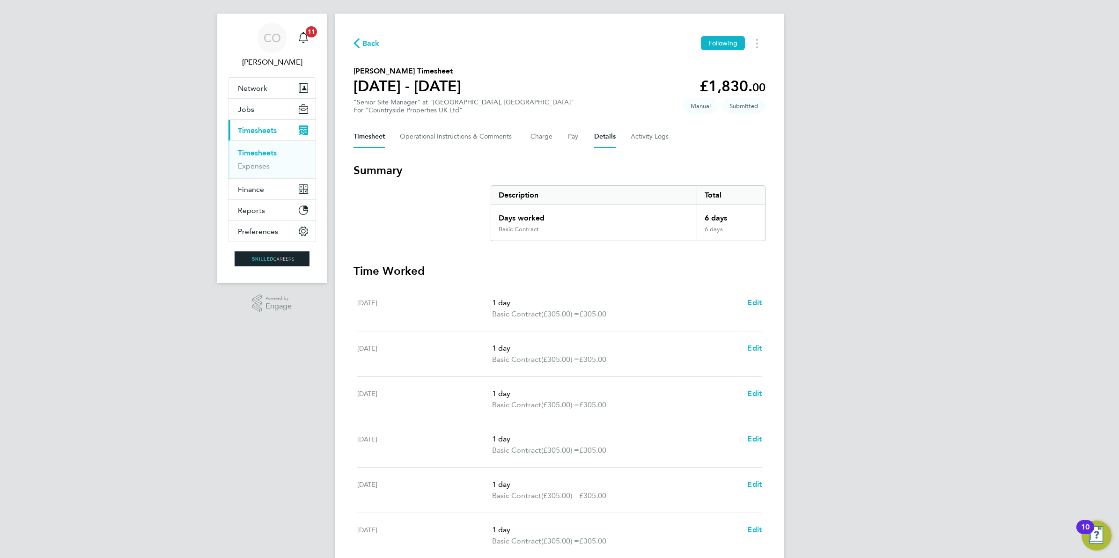
click at [604, 139] on button "Details" at bounding box center [605, 136] width 22 height 22
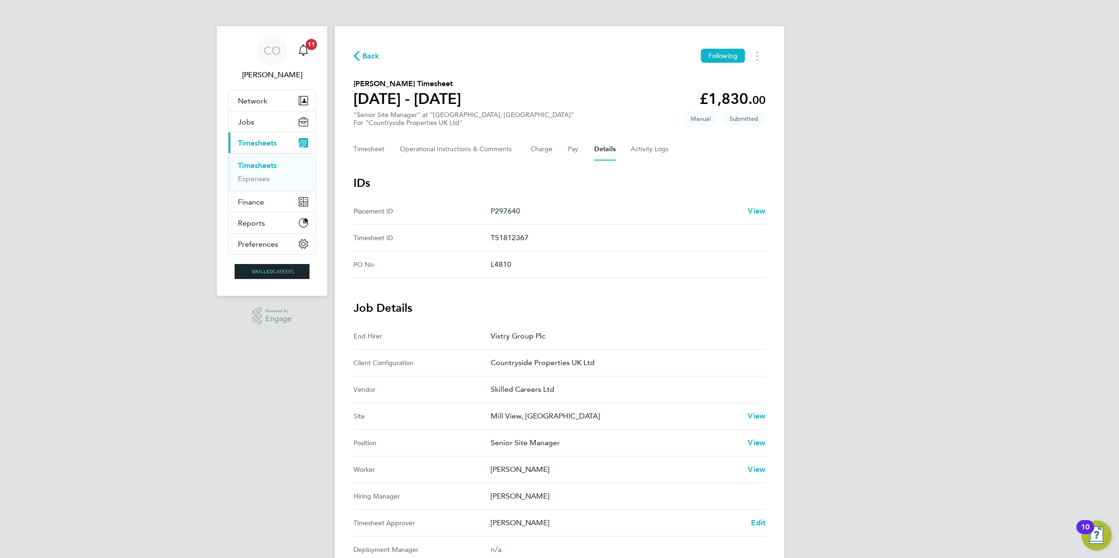
click at [268, 164] on link "Timesheets" at bounding box center [257, 165] width 39 height 9
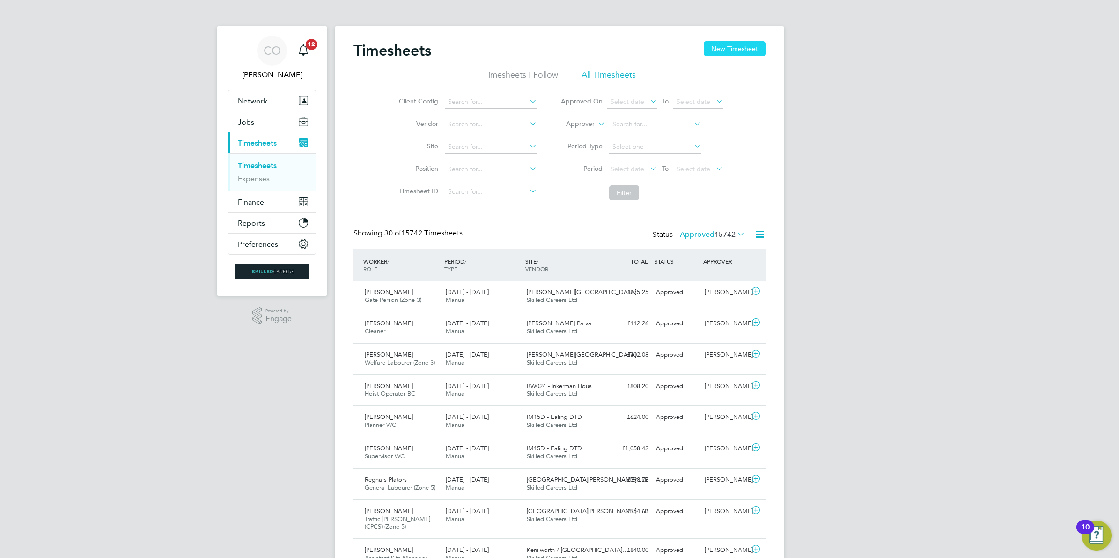
click at [728, 52] on button "New Timesheet" at bounding box center [734, 48] width 62 height 15
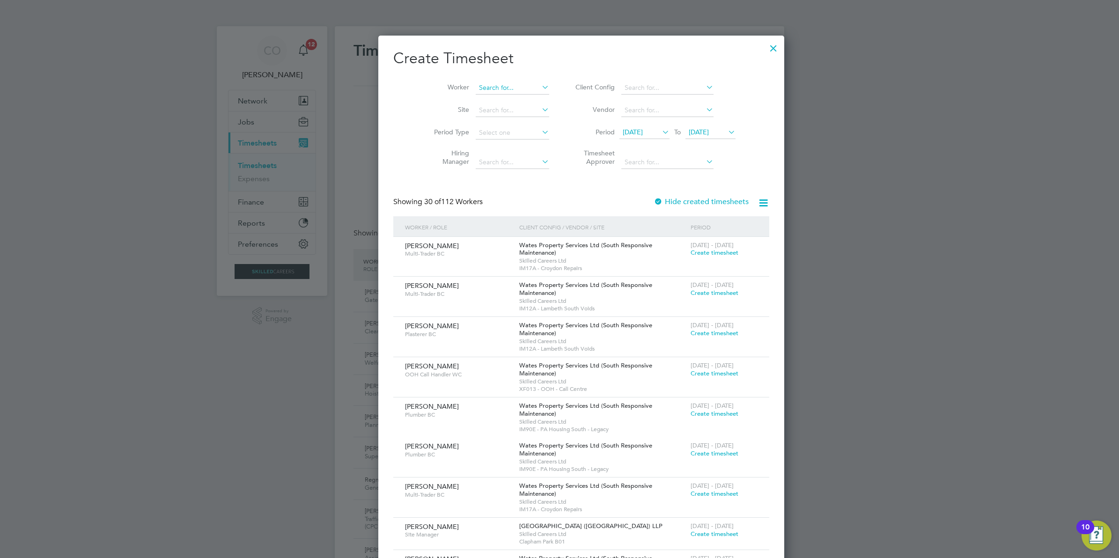
click at [476, 87] on input at bounding box center [512, 87] width 73 height 13
click at [473, 102] on b "Adam" at bounding box center [484, 100] width 54 height 8
type input "Adam Wright"
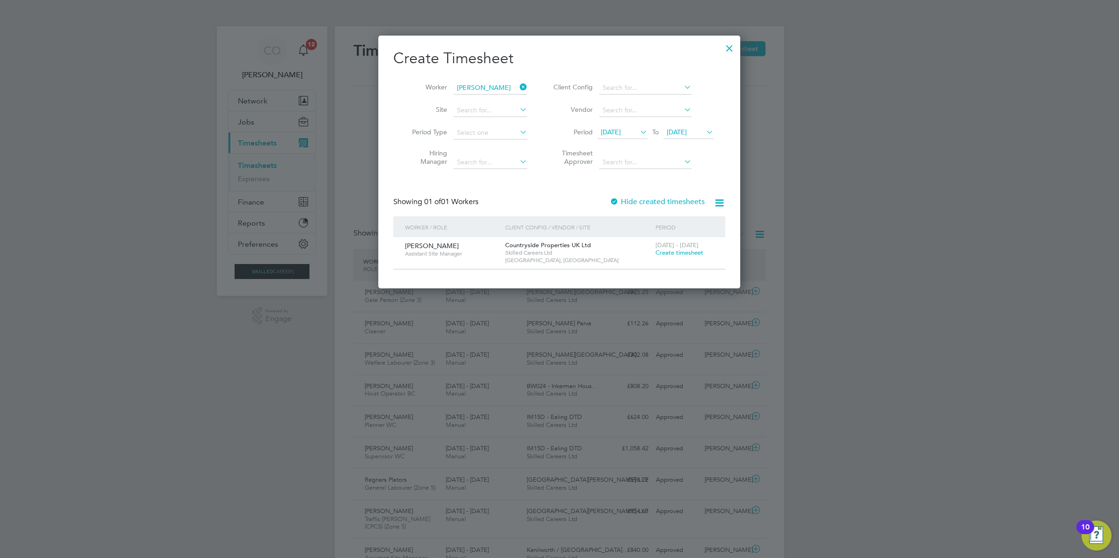
click at [689, 254] on span "Create timesheet" at bounding box center [679, 253] width 48 height 8
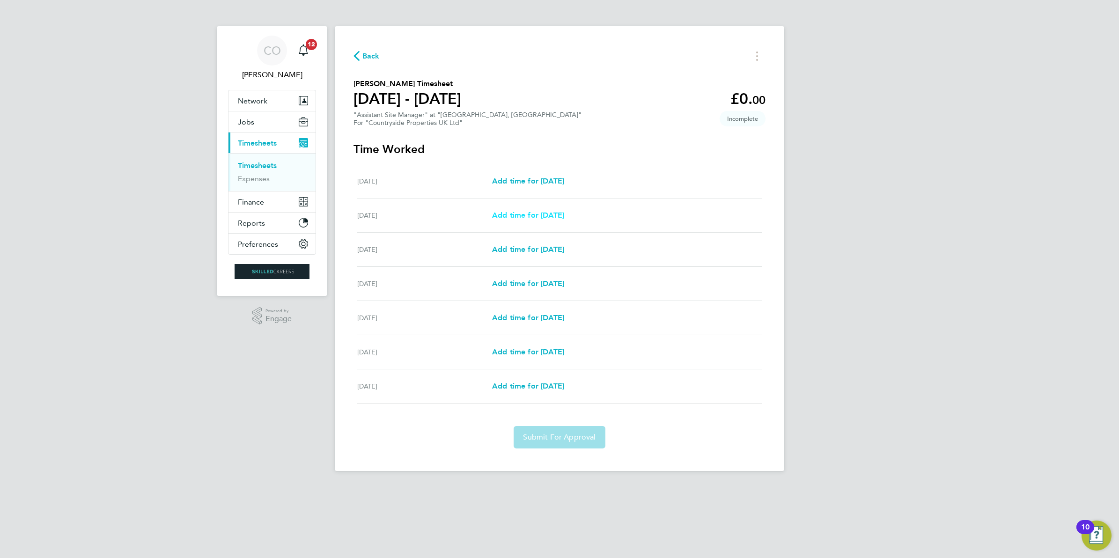
click at [516, 212] on span "Add time for Tue 26 Aug" at bounding box center [528, 215] width 72 height 9
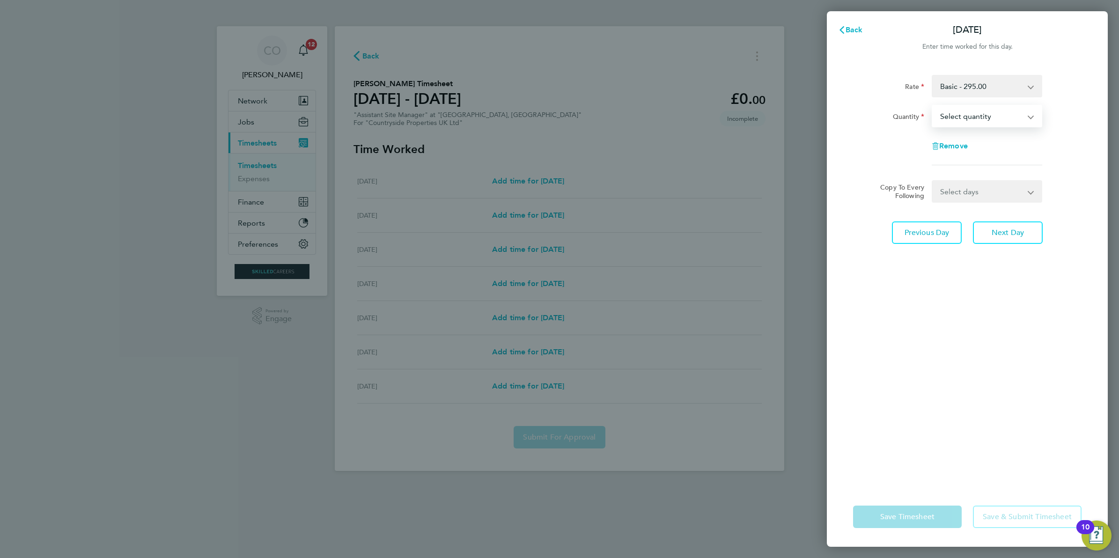
click at [956, 109] on select "Select quantity 0.5 1" at bounding box center [980, 116] width 97 height 21
select select "1"
click at [932, 106] on select "Select quantity 0.5 1" at bounding box center [980, 116] width 97 height 21
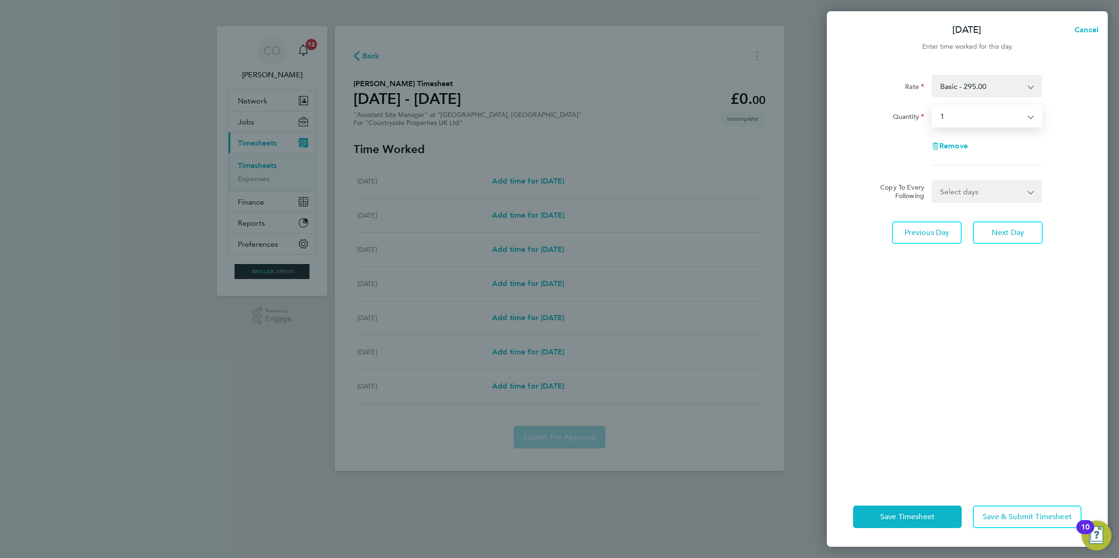
click at [971, 188] on select "Select days Day Weekday (Mon-Fri) Weekend (Sat-Sun) Wednesday Thursday Friday S…" at bounding box center [981, 191] width 98 height 21
select select "WEEKDAY"
click at [932, 181] on select "Select days Day Weekday (Mon-Fri) Weekend (Sat-Sun) Wednesday Thursday Friday S…" at bounding box center [981, 191] width 98 height 21
select select "2025-08-31"
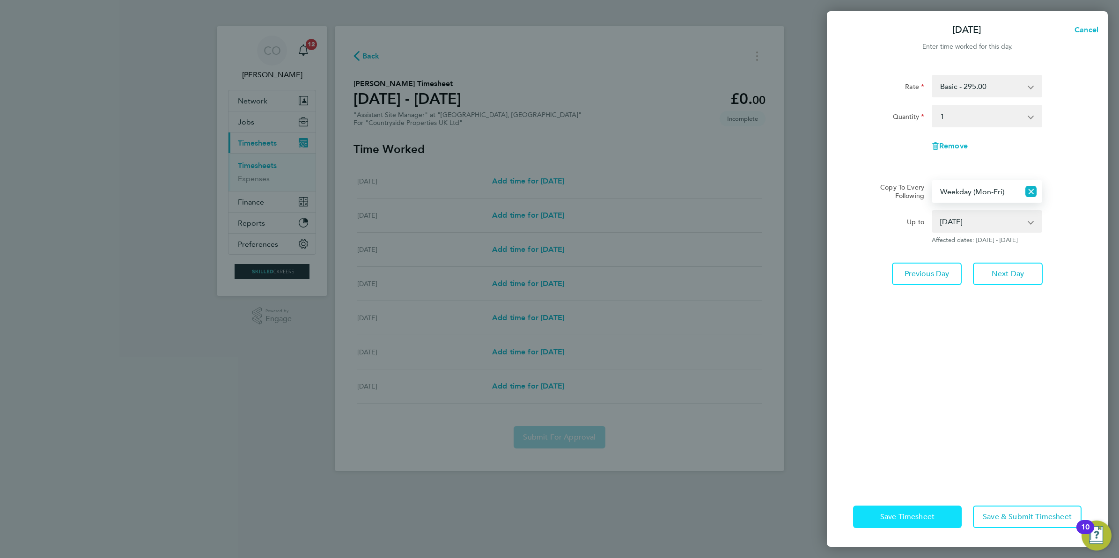
click at [899, 520] on span "Save Timesheet" at bounding box center [907, 516] width 54 height 9
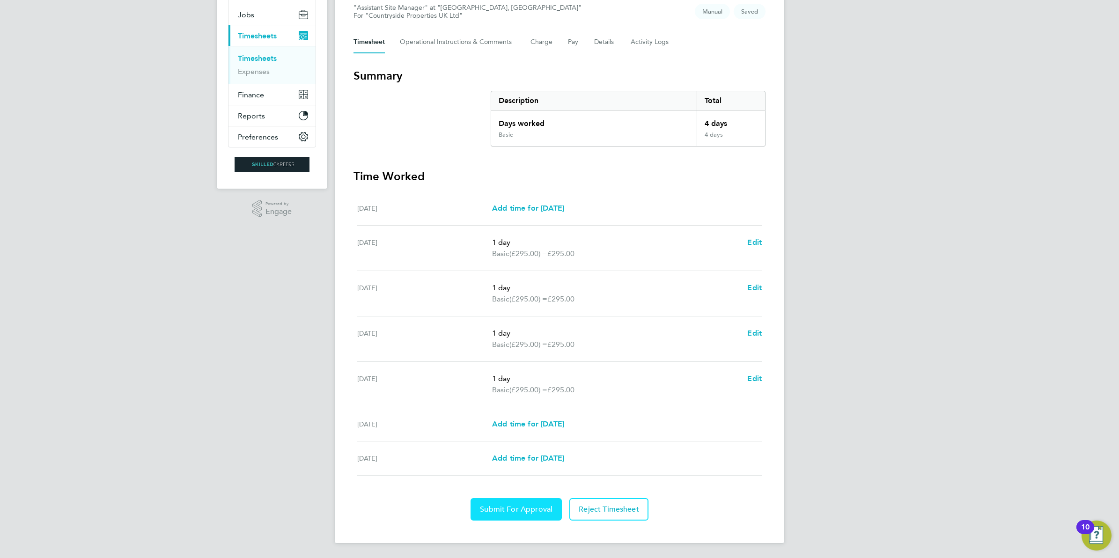
click at [494, 509] on span "Submit For Approval" at bounding box center [516, 509] width 73 height 9
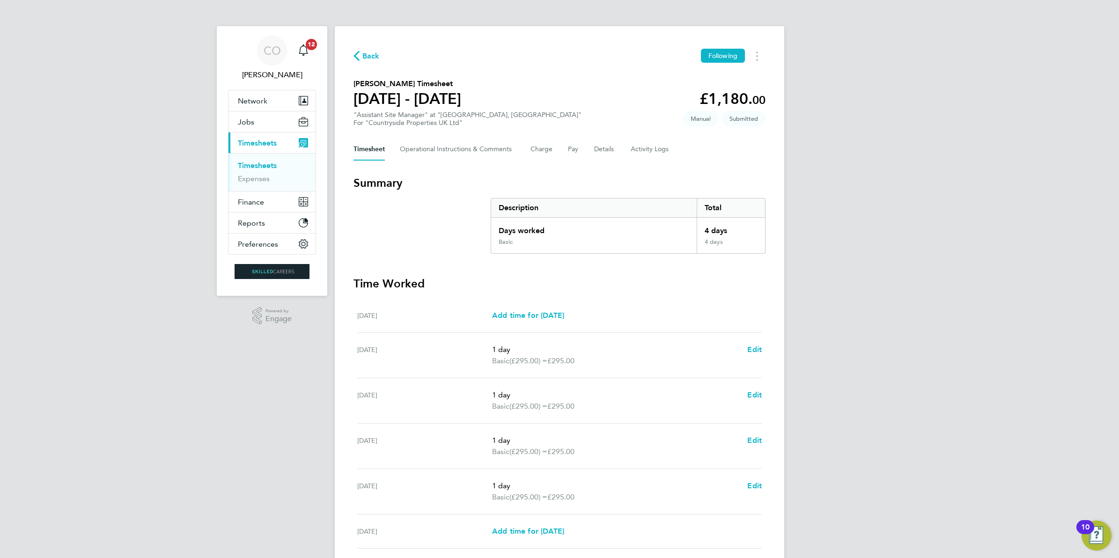
click at [247, 141] on span "Timesheets" at bounding box center [257, 143] width 39 height 9
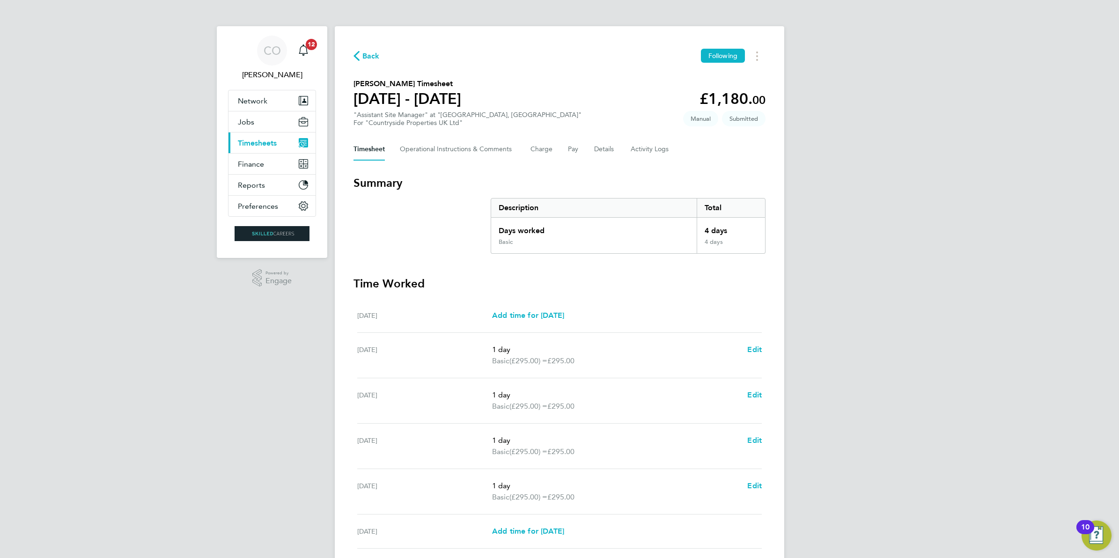
click at [247, 141] on span "Timesheets" at bounding box center [257, 143] width 39 height 9
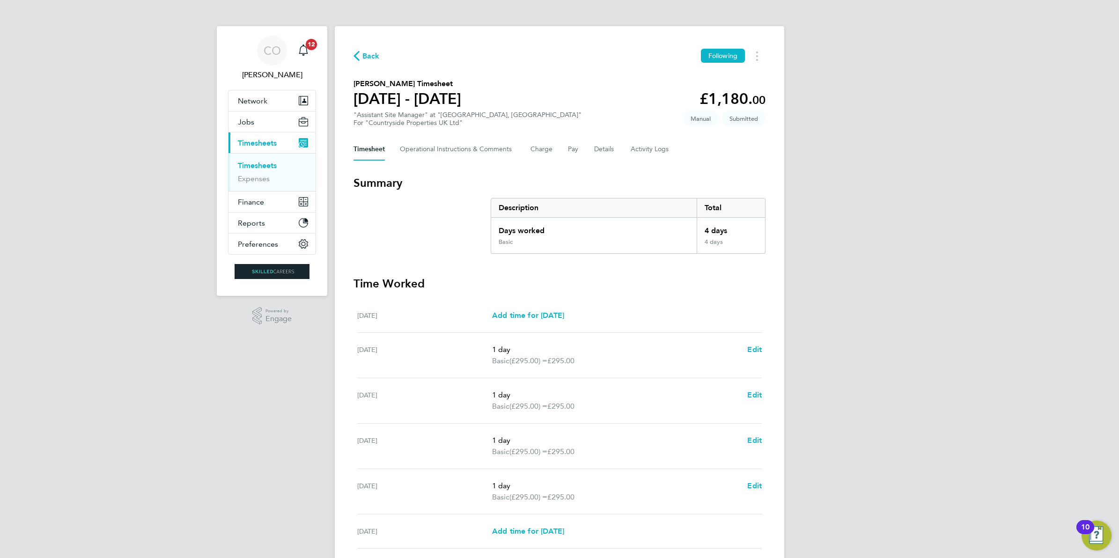
click at [246, 167] on link "Timesheets" at bounding box center [257, 165] width 39 height 9
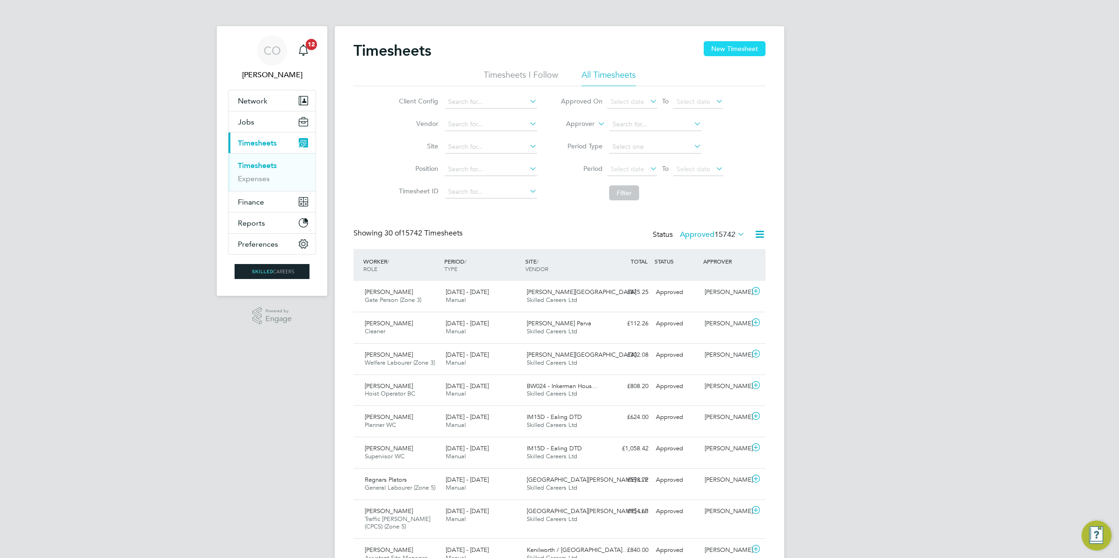
click at [757, 51] on button "New Timesheet" at bounding box center [734, 48] width 62 height 15
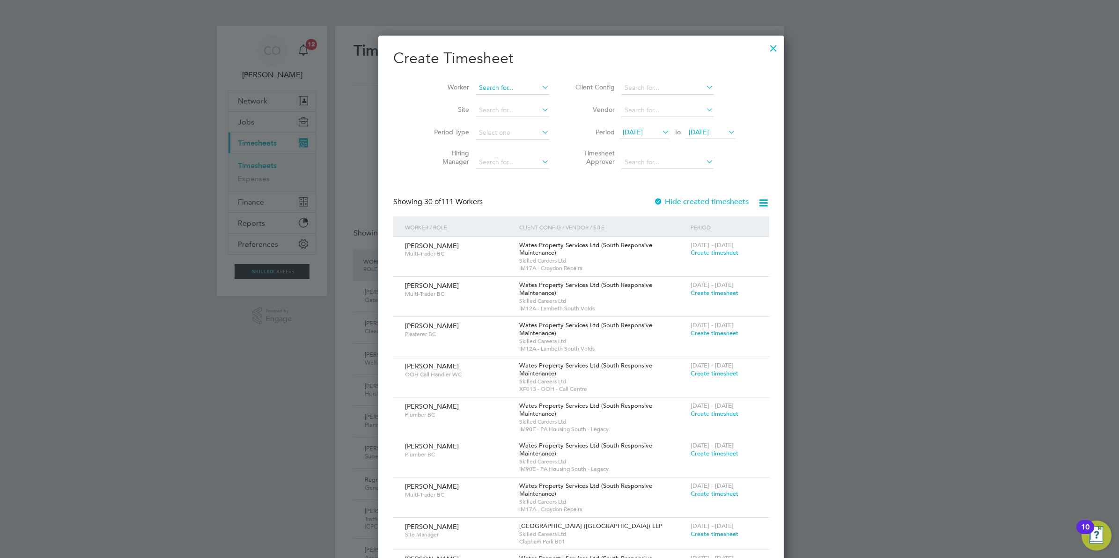
click at [491, 87] on input at bounding box center [512, 87] width 73 height 13
type input "andrew de"
click at [490, 94] on ul "Andrew De vonport" at bounding box center [501, 101] width 97 height 14
click at [477, 87] on input at bounding box center [512, 87] width 73 height 13
click at [474, 96] on b "Andrew" at bounding box center [484, 100] width 54 height 8
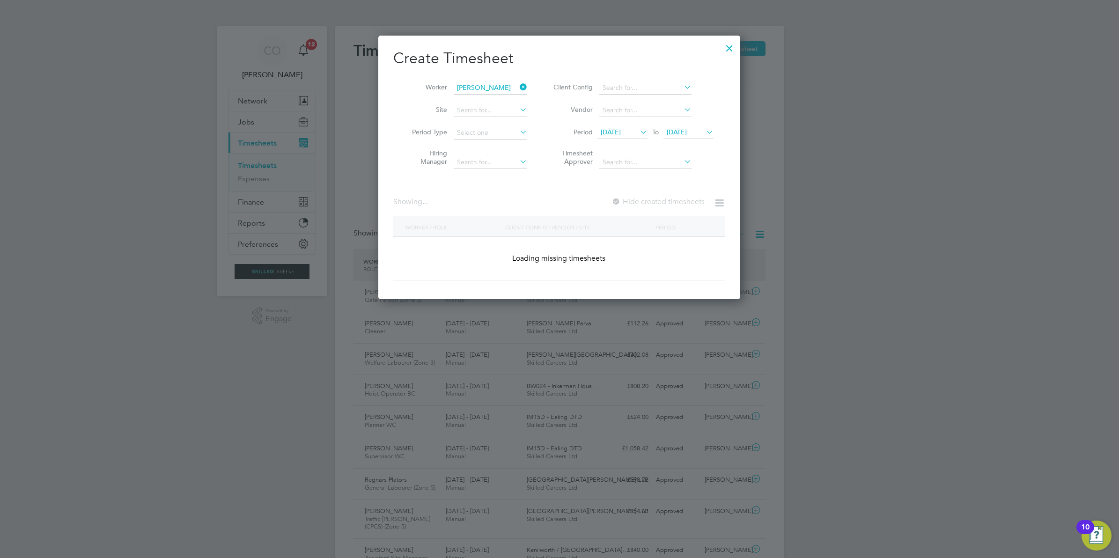
type input "Andrew Devonport"
click at [682, 131] on span "25 Aug 2025" at bounding box center [677, 132] width 20 height 8
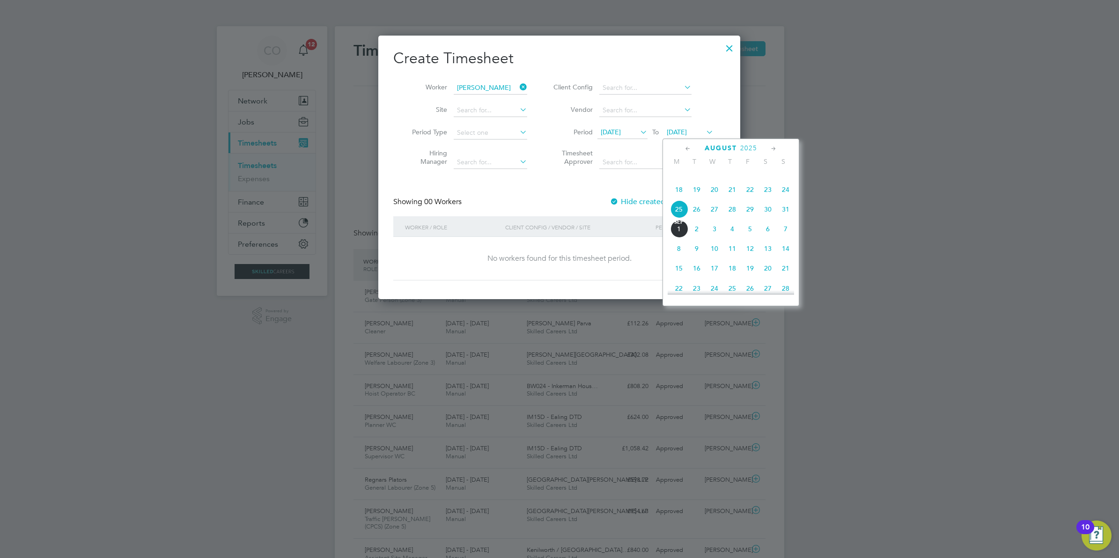
click at [785, 238] on span "7" at bounding box center [786, 229] width 18 height 18
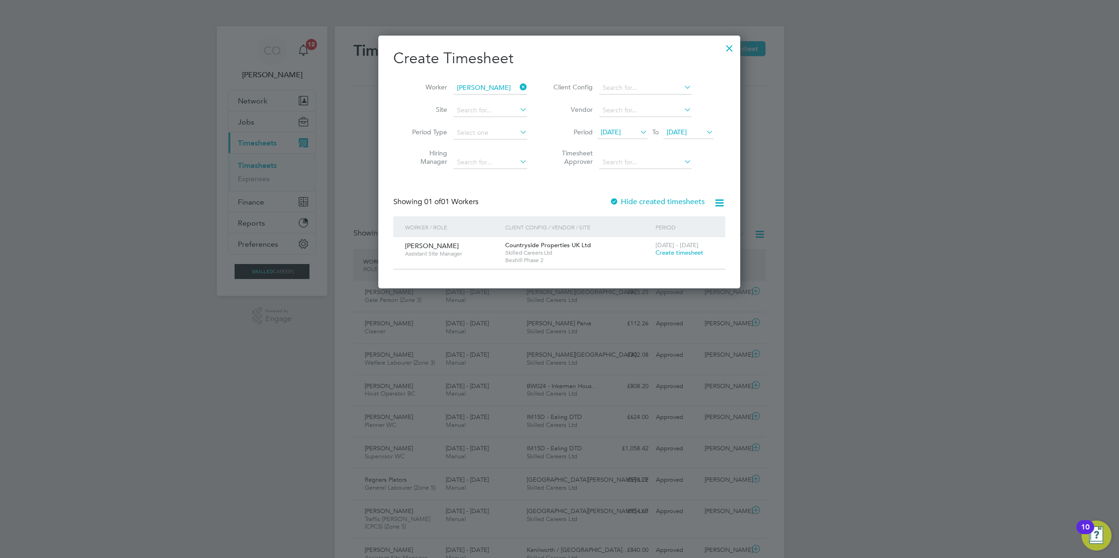
click at [715, 134] on li "Period 18 Aug 2025 To 07 Sep 2025" at bounding box center [632, 133] width 186 height 22
click at [704, 132] on icon at bounding box center [704, 131] width 0 height 13
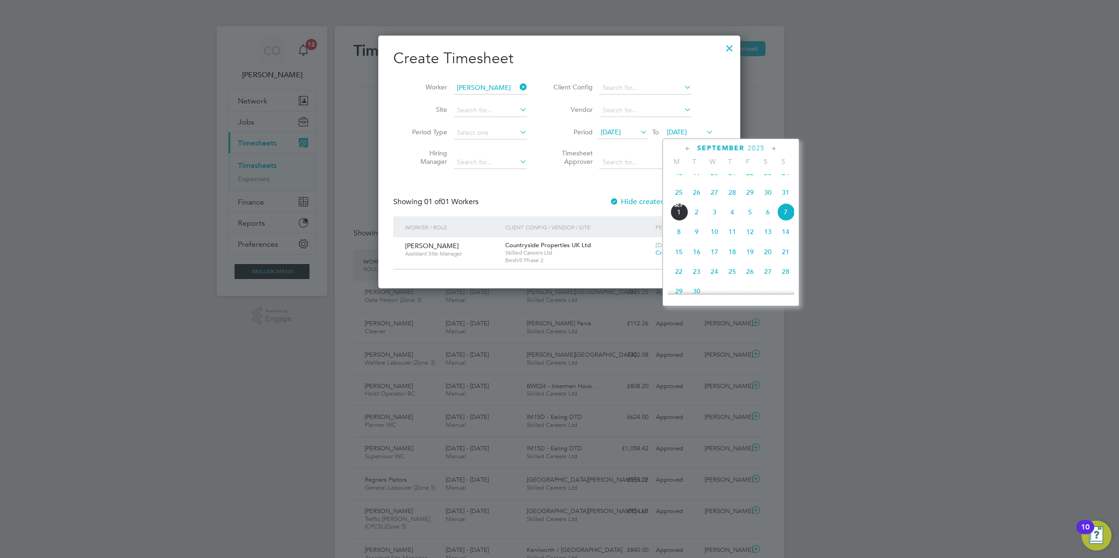
click at [782, 201] on span "31" at bounding box center [786, 192] width 18 height 18
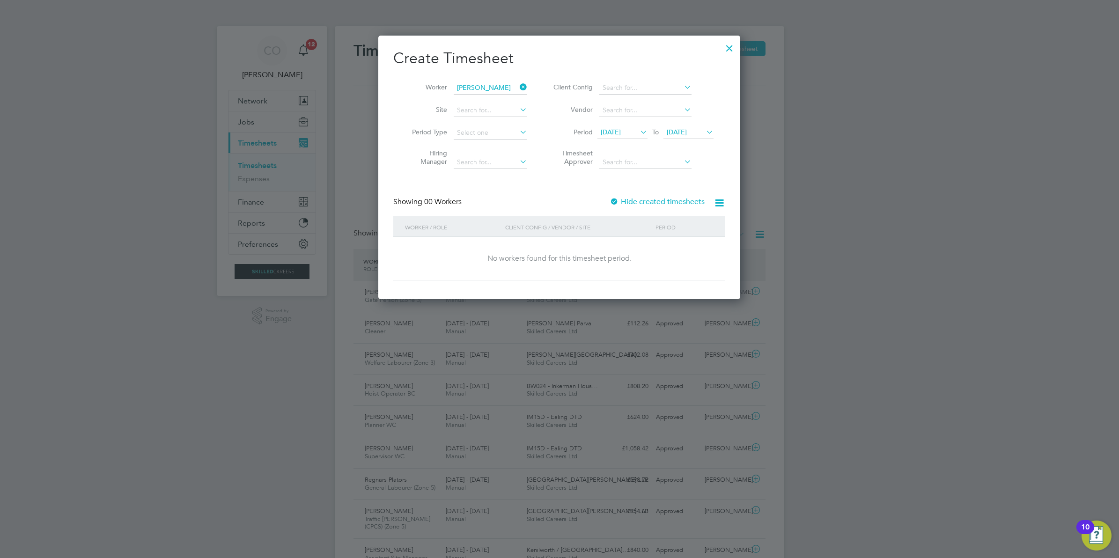
click at [618, 199] on div at bounding box center [613, 202] width 9 height 9
click at [687, 134] on span "31 Aug 2025" at bounding box center [677, 132] width 20 height 8
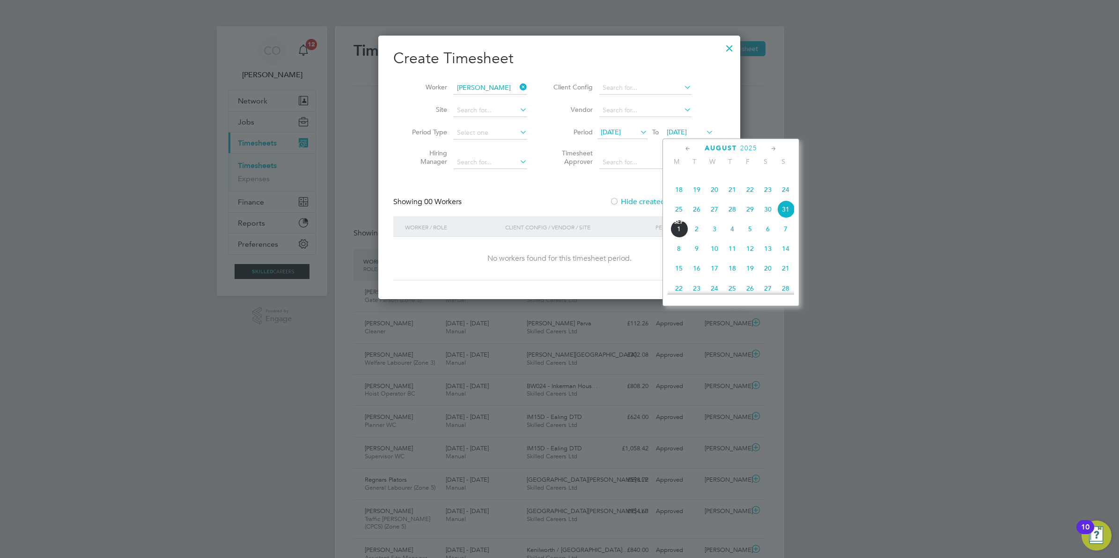
click at [789, 238] on span "7" at bounding box center [786, 229] width 18 height 18
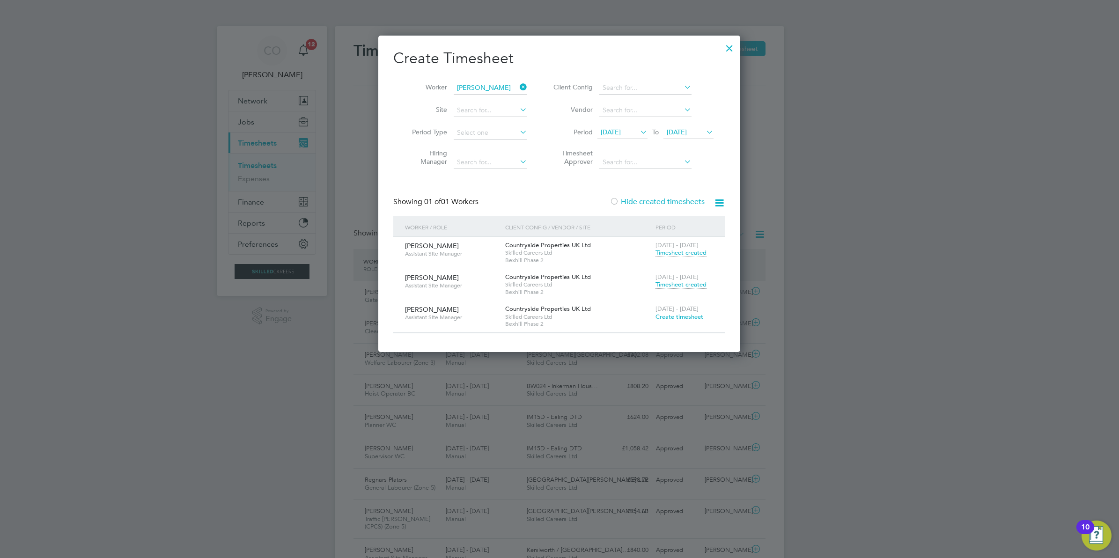
click at [664, 286] on span "Timesheet created" at bounding box center [680, 284] width 51 height 8
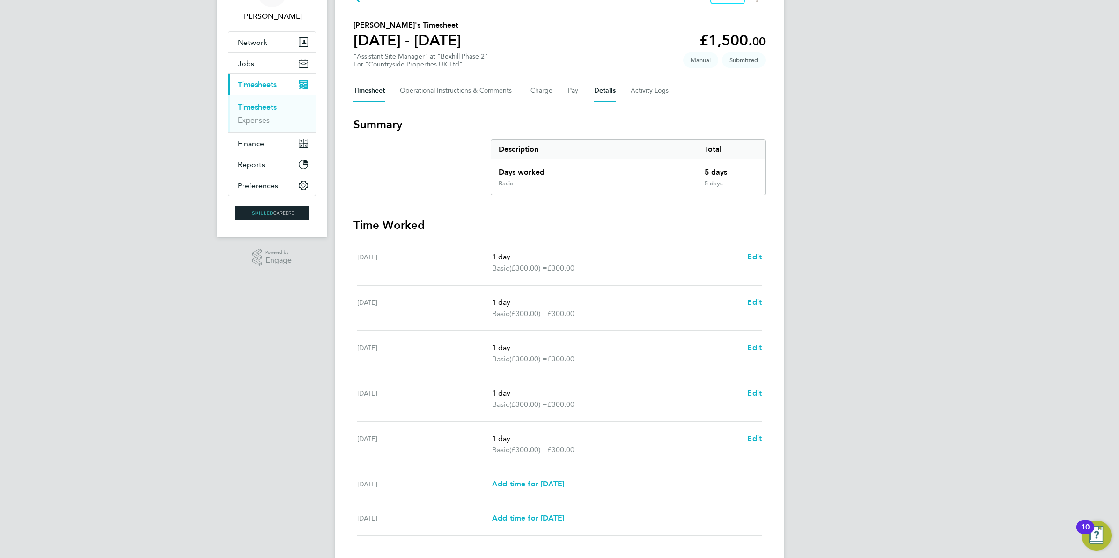
click at [602, 94] on button "Details" at bounding box center [605, 91] width 22 height 22
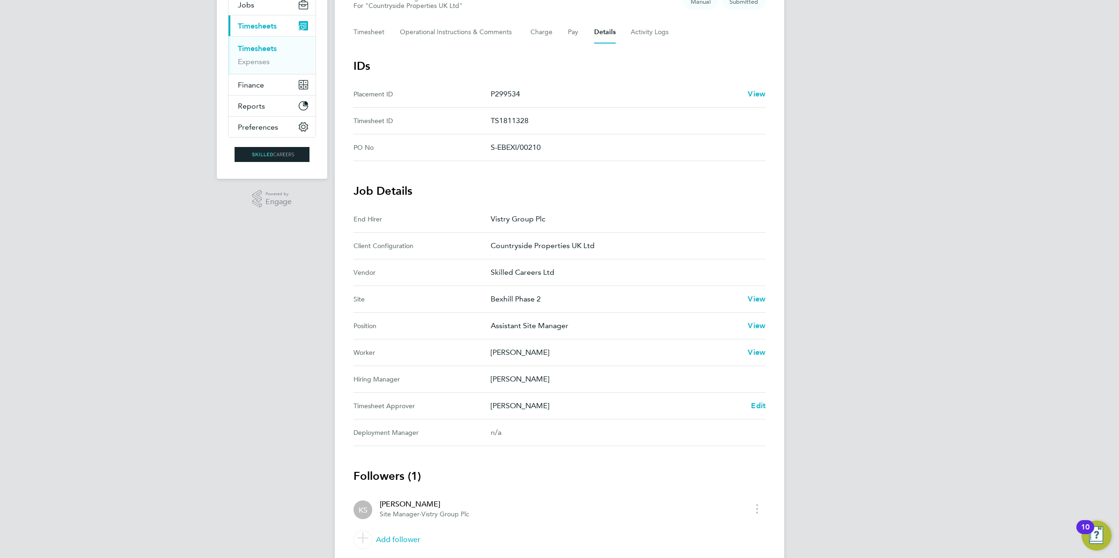
click at [749, 410] on div "Kevin Shannon Edit" at bounding box center [628, 405] width 275 height 11
click at [757, 408] on span "Edit" at bounding box center [758, 405] width 15 height 9
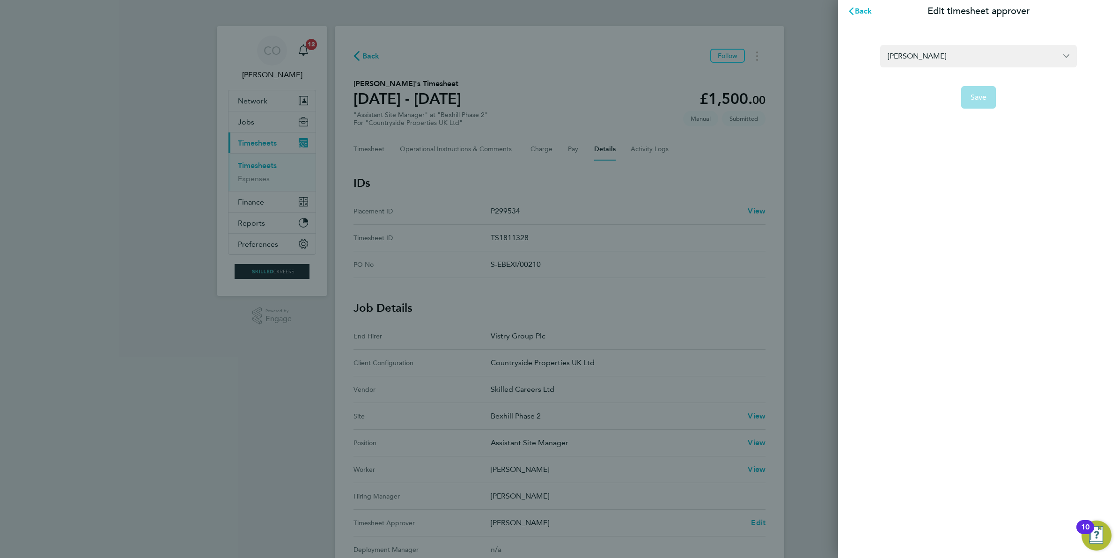
click at [917, 37] on section "Kevin Shannon Save" at bounding box center [978, 71] width 228 height 75
click at [932, 54] on input "Kevin Shannon" at bounding box center [978, 56] width 197 height 22
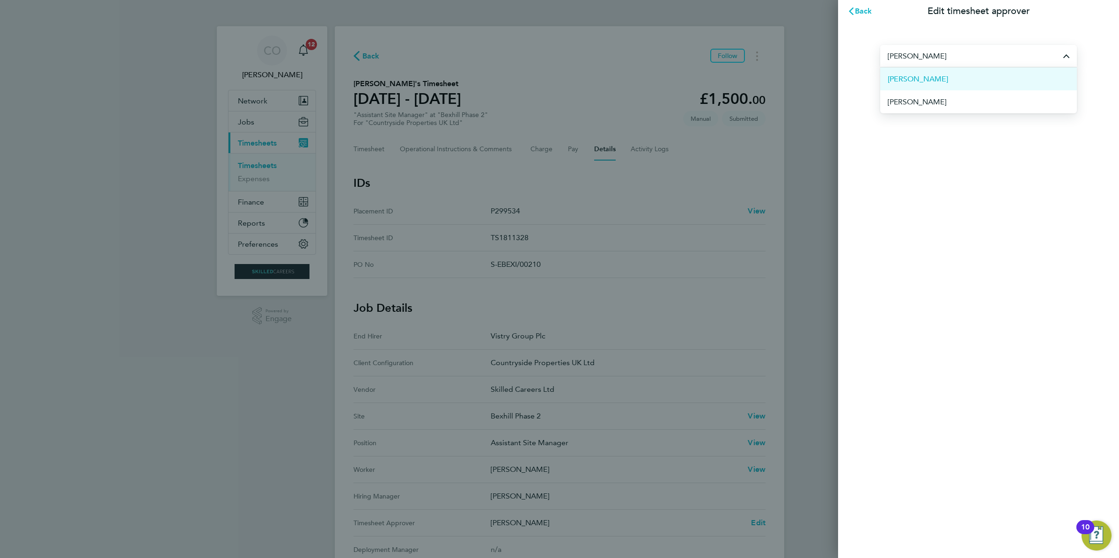
click at [930, 82] on span "[PERSON_NAME]" at bounding box center [917, 78] width 60 height 11
type input "[PERSON_NAME]"
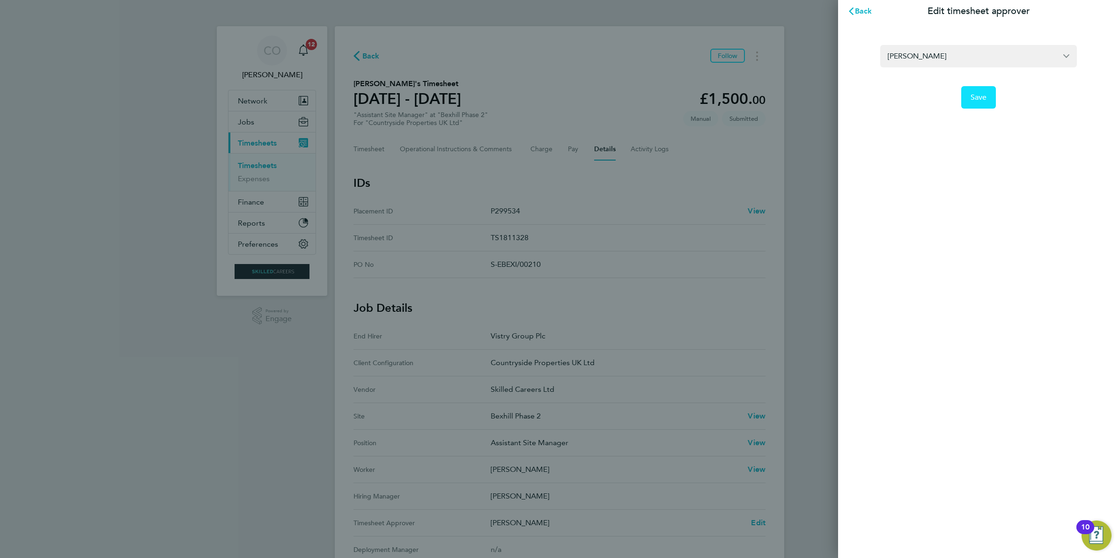
click at [976, 95] on span "Save" at bounding box center [978, 97] width 16 height 9
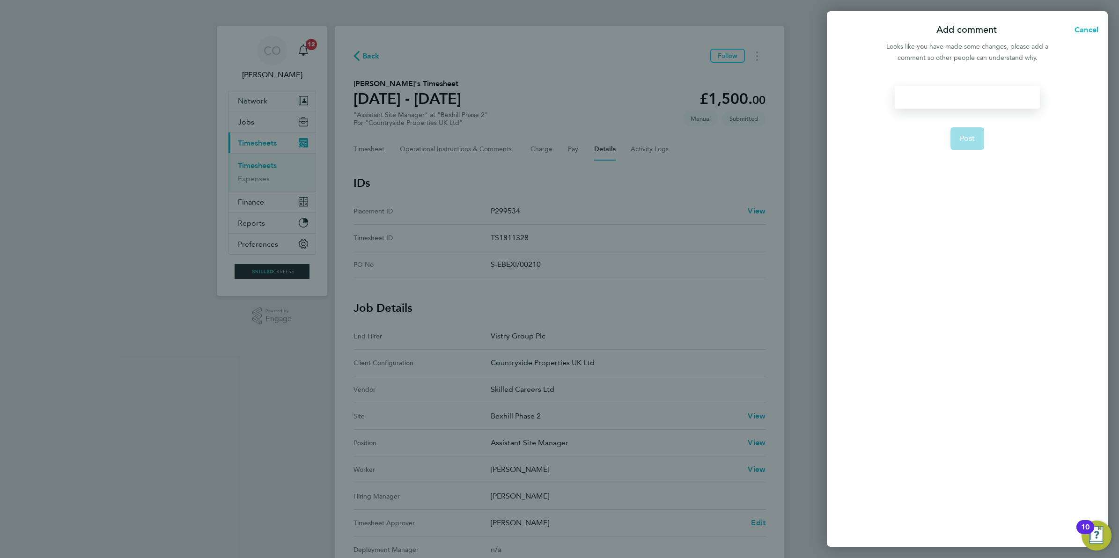
click at [979, 94] on div at bounding box center [966, 97] width 145 height 22
click at [982, 102] on div at bounding box center [966, 97] width 145 height 22
click at [963, 146] on button "Post" at bounding box center [967, 138] width 34 height 22
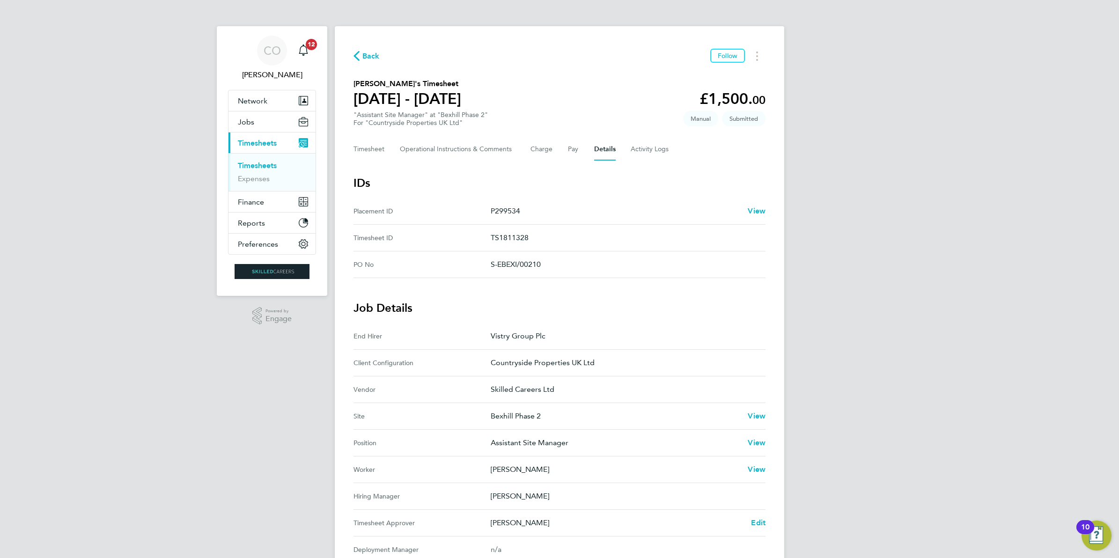
click at [367, 54] on span "Back" at bounding box center [370, 56] width 17 height 11
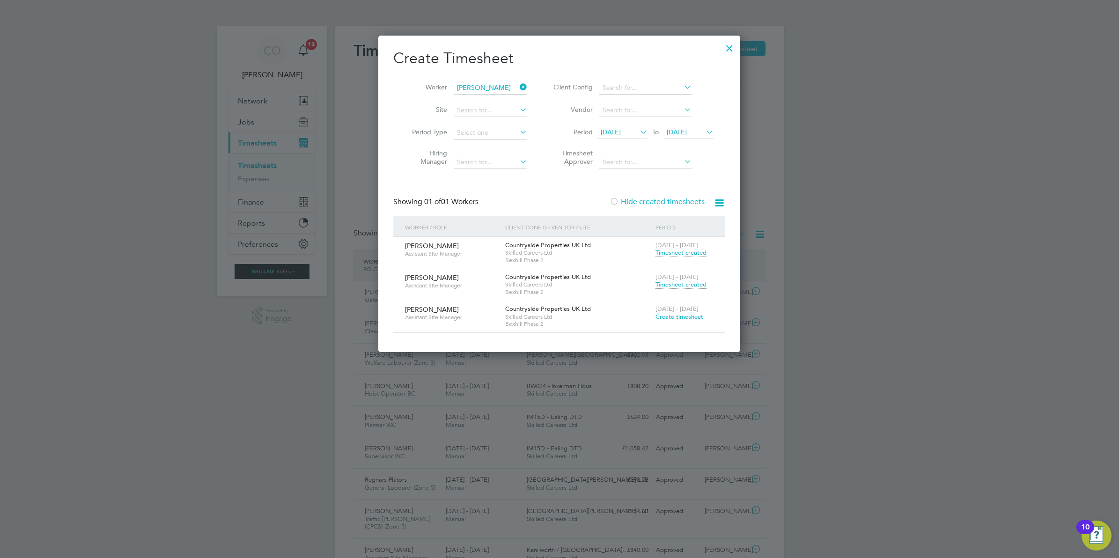
click at [726, 46] on div at bounding box center [729, 45] width 17 height 17
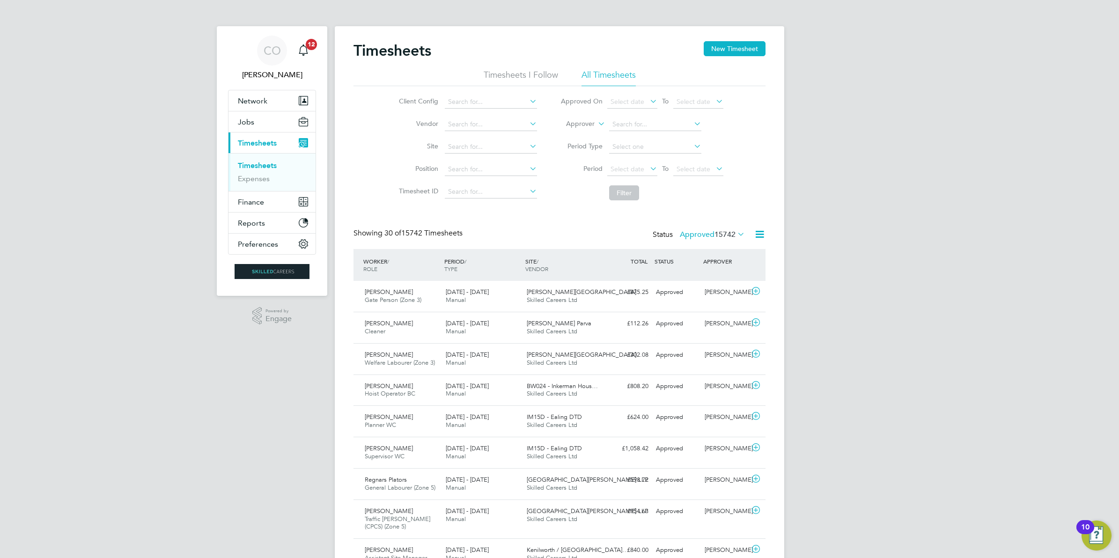
click at [751, 51] on button "New Timesheet" at bounding box center [734, 48] width 62 height 15
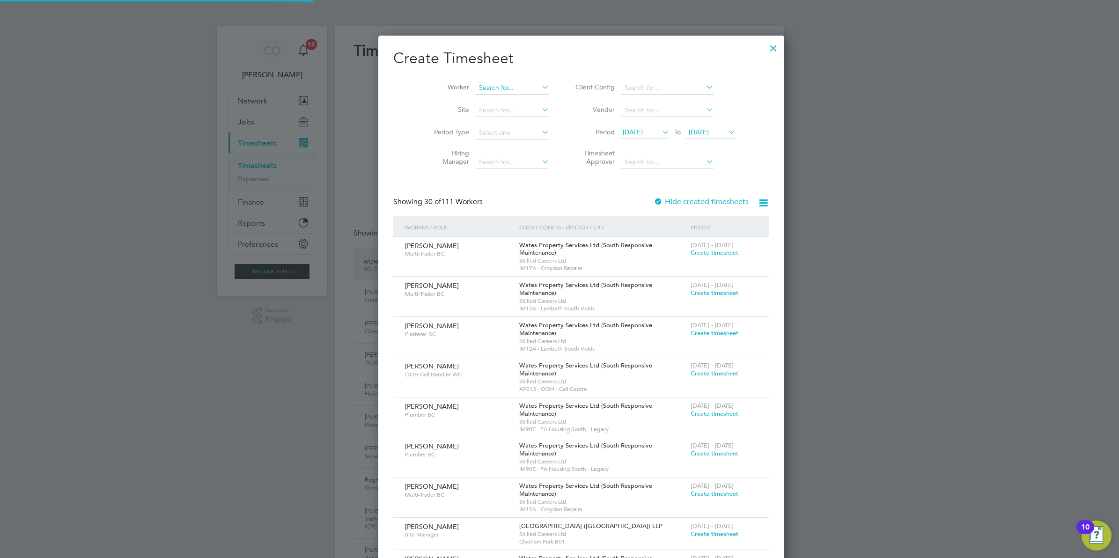
click at [492, 92] on li "Worker" at bounding box center [488, 88] width 146 height 22
click at [506, 84] on input at bounding box center [512, 87] width 73 height 13
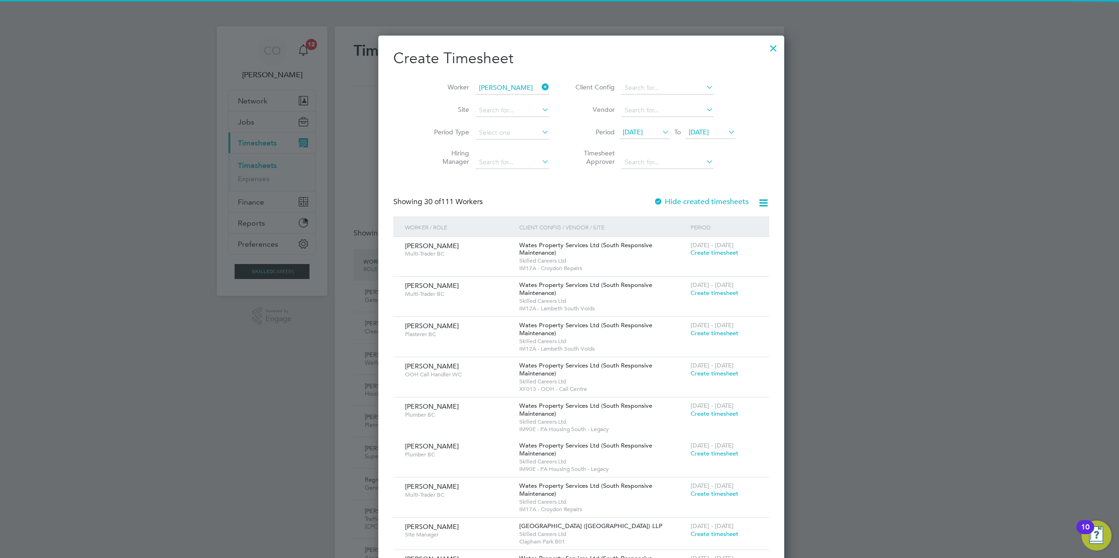
click at [498, 100] on li "John Webb" at bounding box center [512, 100] width 118 height 13
type input "John Webb"
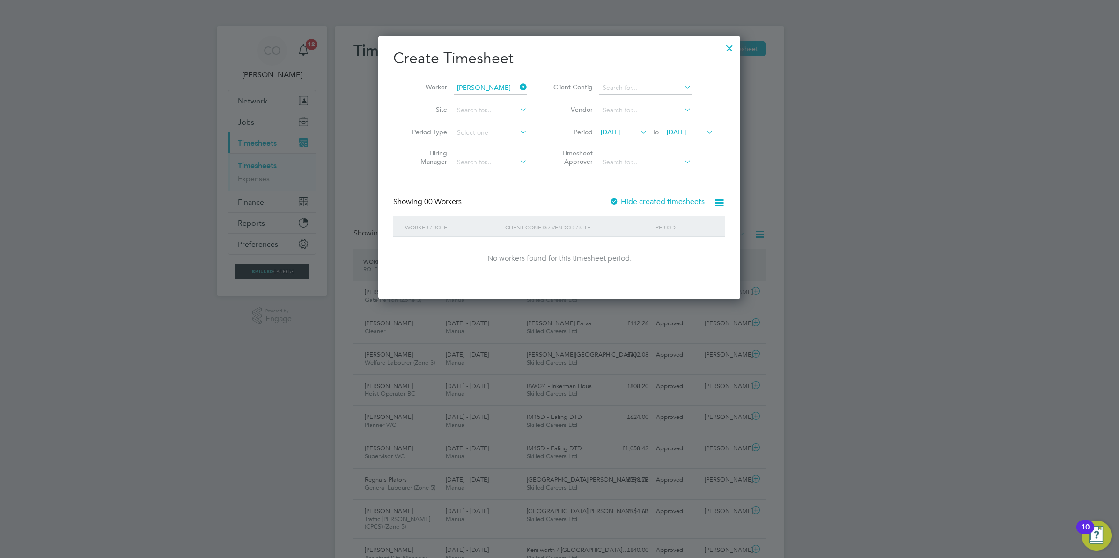
click at [615, 200] on div at bounding box center [613, 202] width 9 height 9
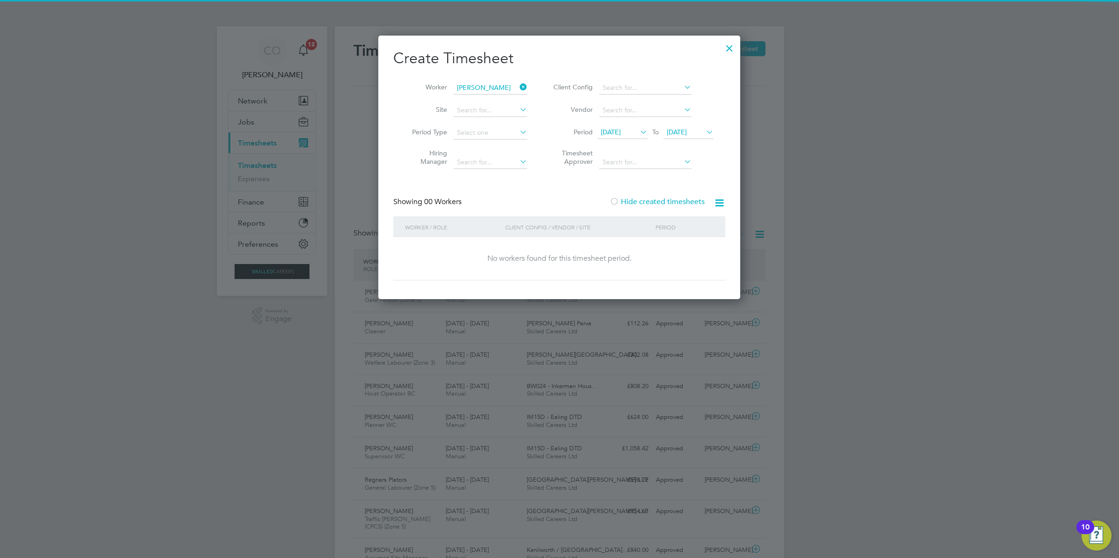
click at [694, 126] on span "25 Aug 2025" at bounding box center [688, 132] width 50 height 13
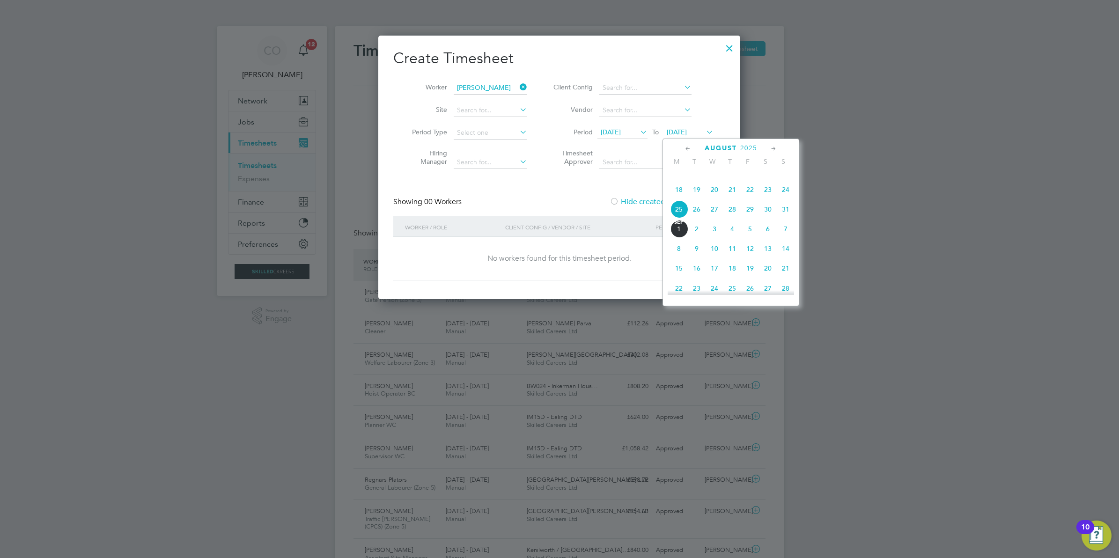
click at [789, 238] on span "7" at bounding box center [786, 229] width 18 height 18
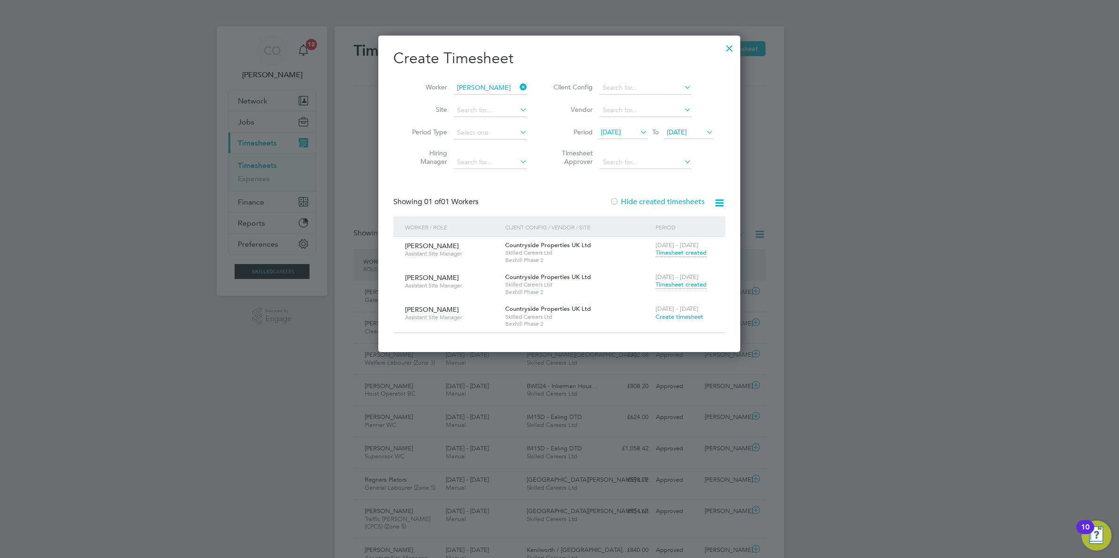
click at [681, 281] on span "Timesheet created" at bounding box center [680, 284] width 51 height 8
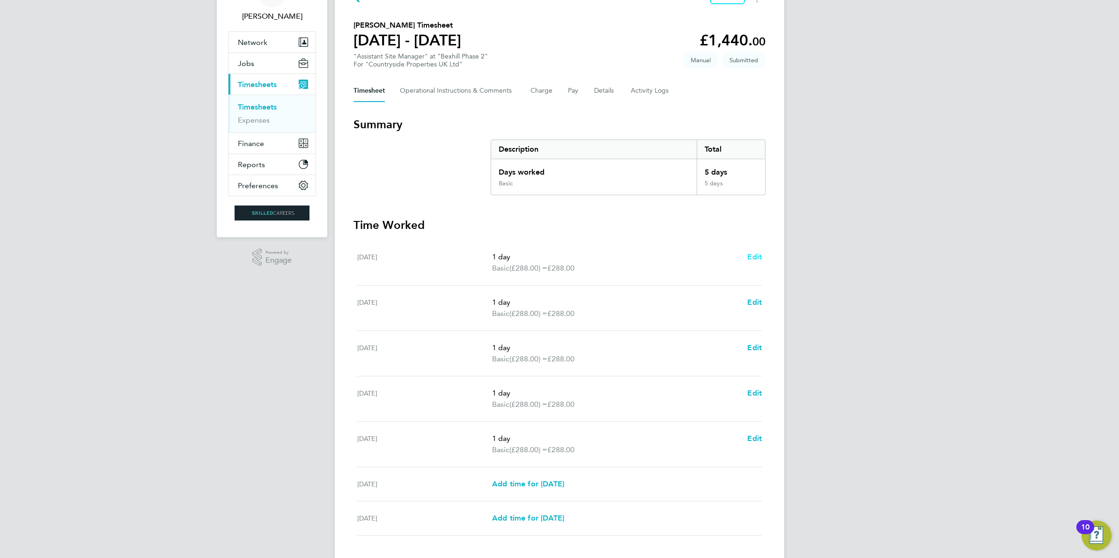
click at [756, 254] on span "Edit" at bounding box center [754, 256] width 15 height 9
select select "1"
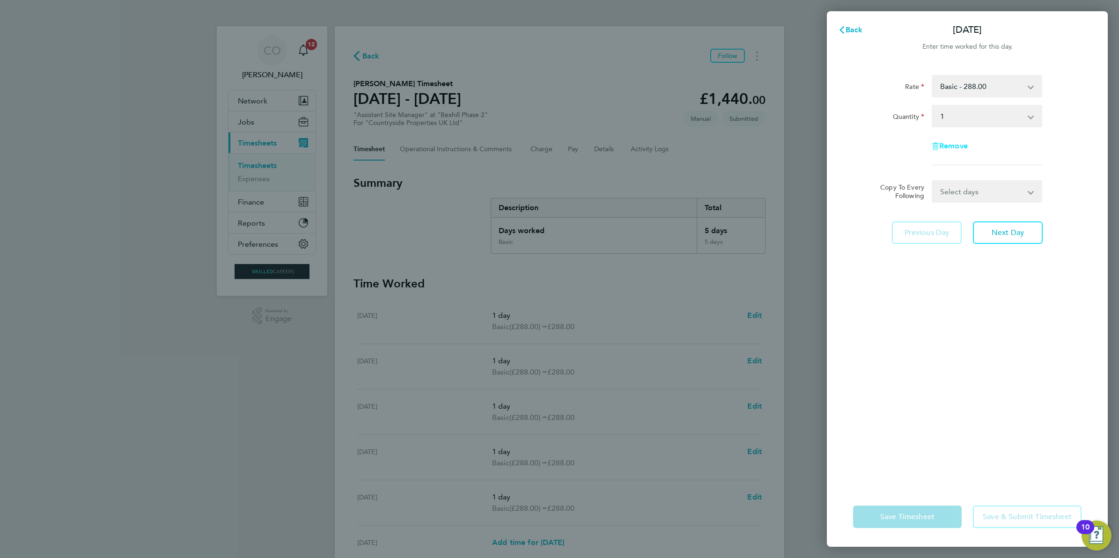
click at [953, 147] on span "Remove" at bounding box center [953, 145] width 29 height 9
select select "null"
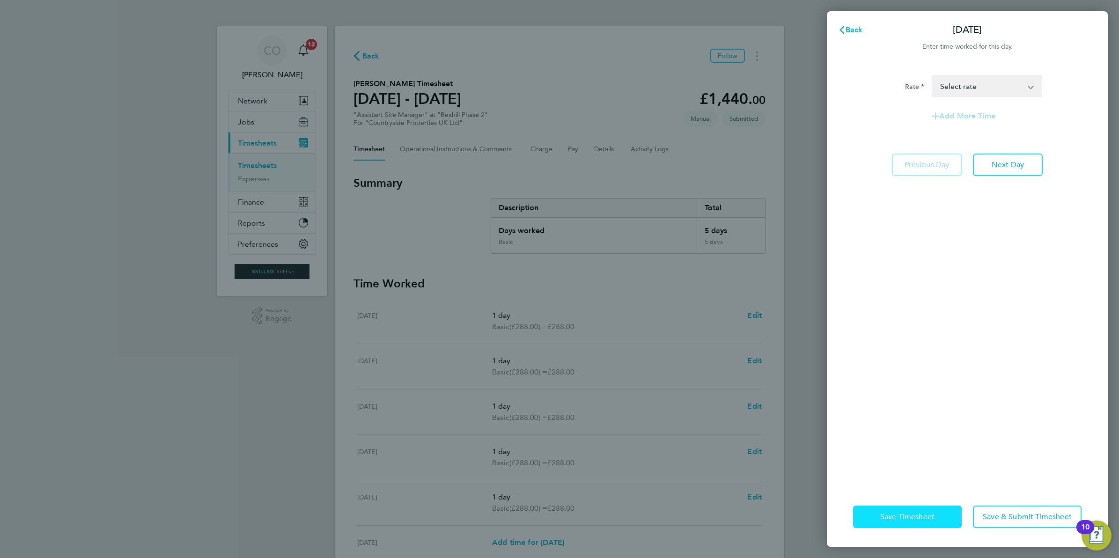
click at [932, 511] on button "Save Timesheet" at bounding box center [907, 516] width 109 height 22
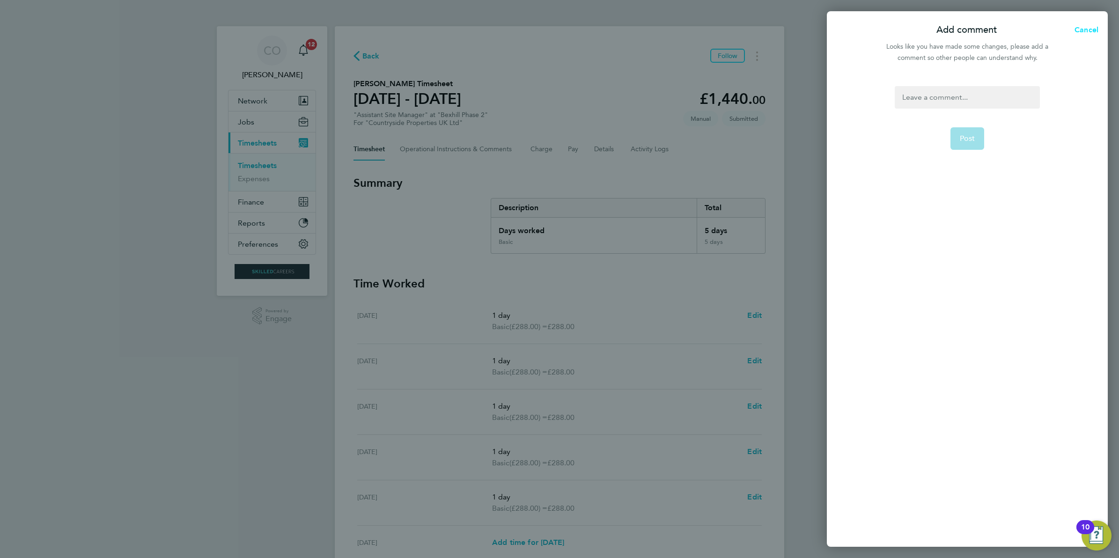
click at [1094, 27] on span "Cancel" at bounding box center [1084, 29] width 27 height 9
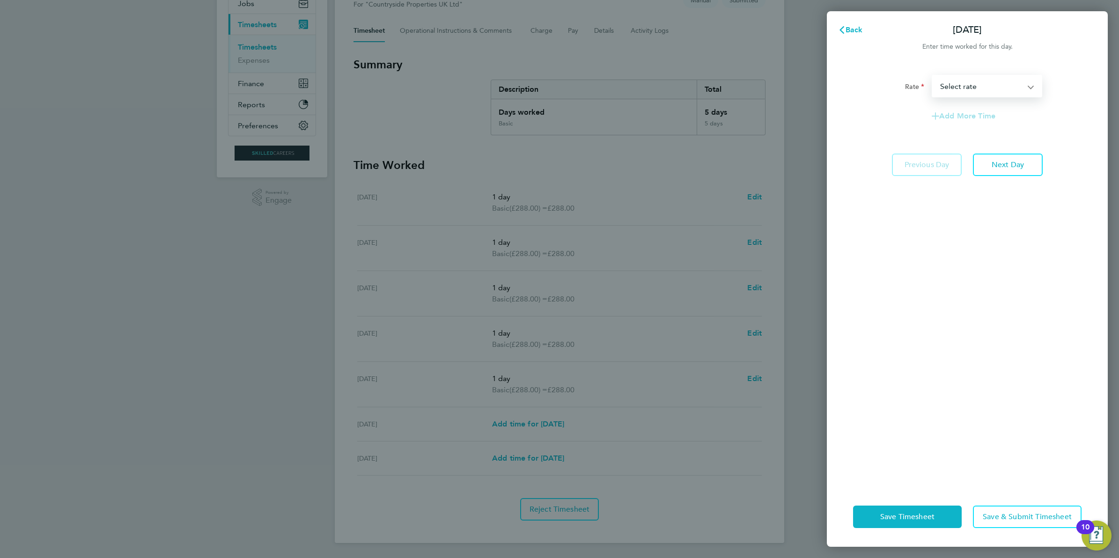
click at [1010, 82] on select "Basic - 288.00 Select rate" at bounding box center [980, 86] width 97 height 21
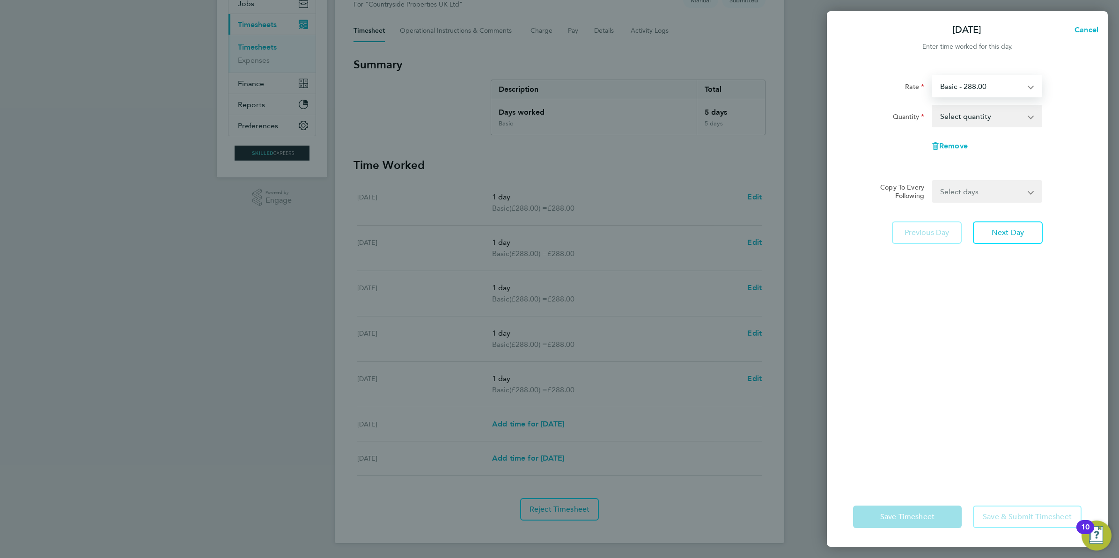
click at [988, 84] on select "Basic - 288.00" at bounding box center [980, 86] width 97 height 21
click at [1079, 100] on div "Rate Basic - 288.00 Quantity Select quantity 0.5 1 Remove" at bounding box center [967, 120] width 228 height 90
click at [1085, 35] on button "Cancel" at bounding box center [1083, 30] width 48 height 19
select select "1"
click at [844, 29] on icon "button" at bounding box center [841, 29] width 7 height 7
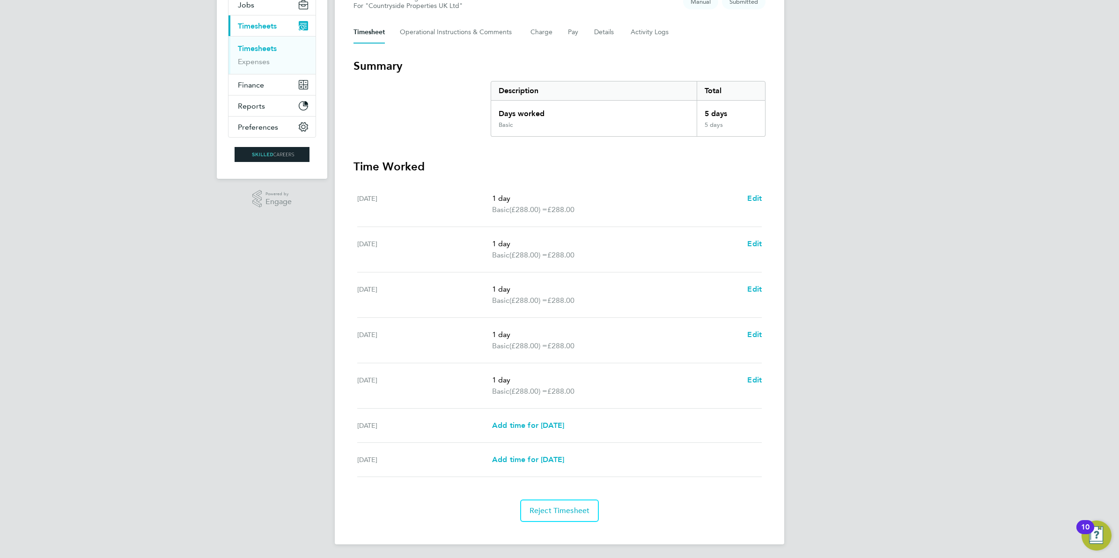
scroll to position [118, 0]
click at [754, 200] on span "Edit" at bounding box center [754, 196] width 15 height 9
select select "1"
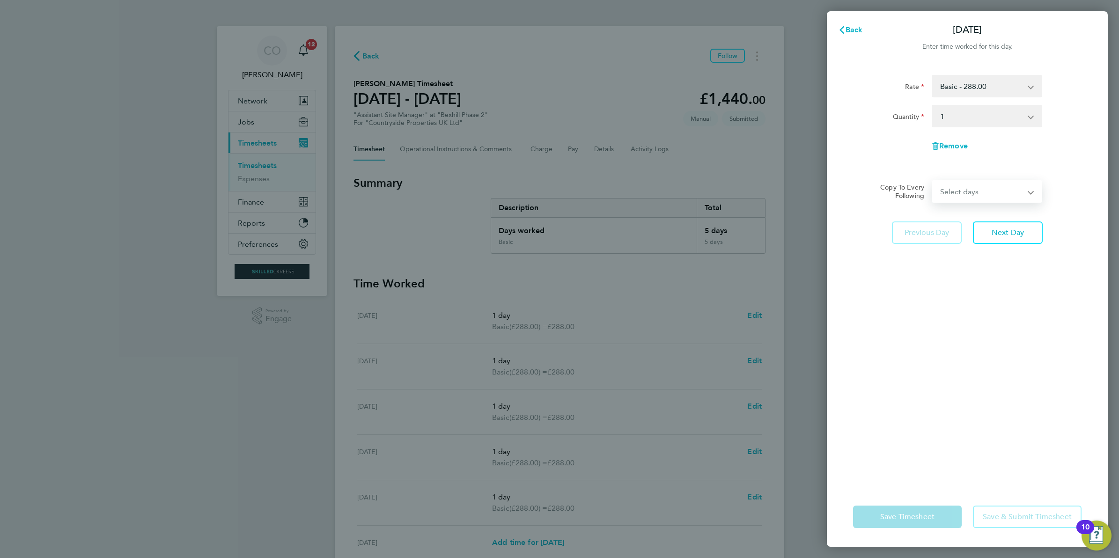
click at [961, 197] on select "Select days Day Weekday (Mon-Fri) Weekend (Sat-Sun) Tuesday Wednesday Thursday …" at bounding box center [981, 191] width 98 height 21
select select "DAY"
click at [932, 181] on select "Select days Day Weekday (Mon-Fri) Weekend (Sat-Sun) Tuesday Wednesday Thursday …" at bounding box center [981, 191] width 98 height 21
select select "2025-08-31"
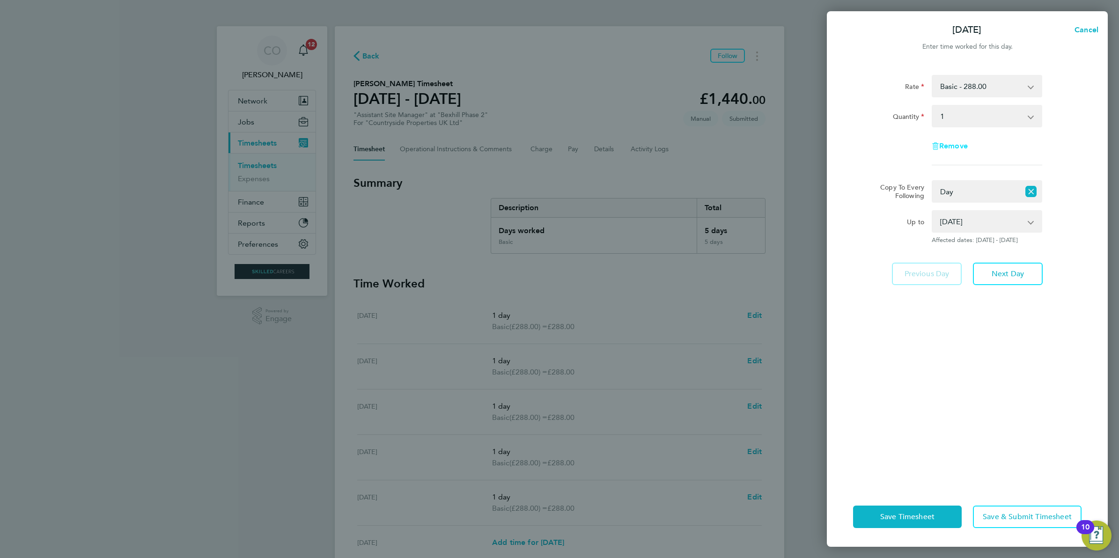
click at [963, 148] on span "Remove" at bounding box center [953, 145] width 29 height 9
select select "null"
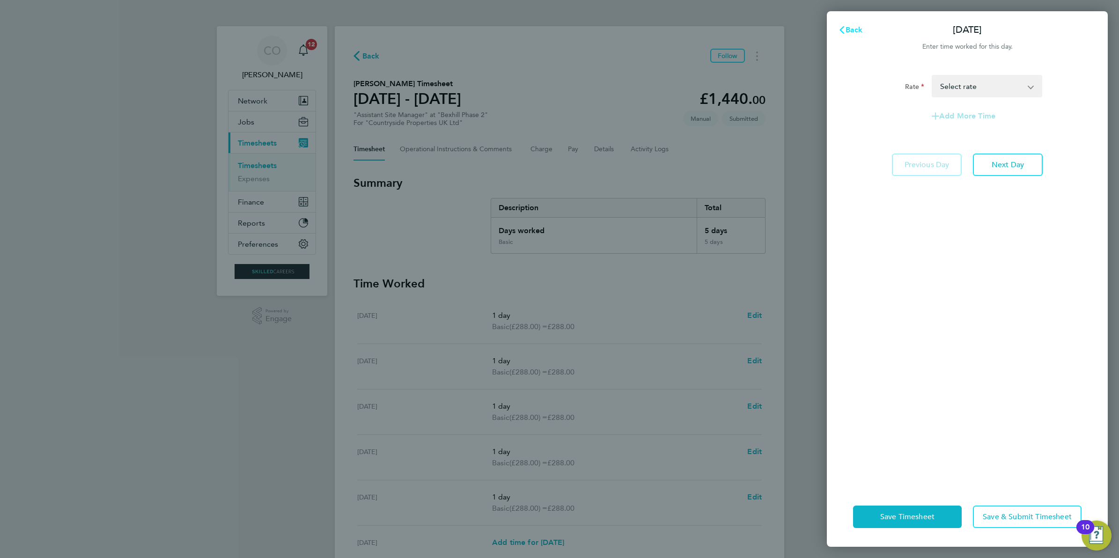
click at [859, 30] on span "Back" at bounding box center [853, 29] width 17 height 9
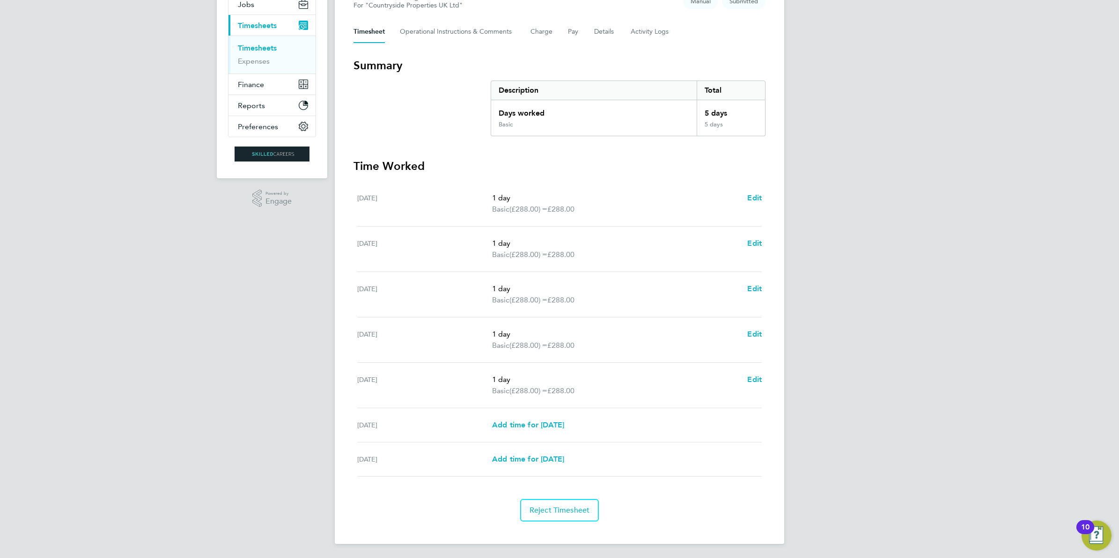
scroll to position [118, 0]
click at [569, 505] on span "Reject Timesheet" at bounding box center [559, 509] width 60 height 9
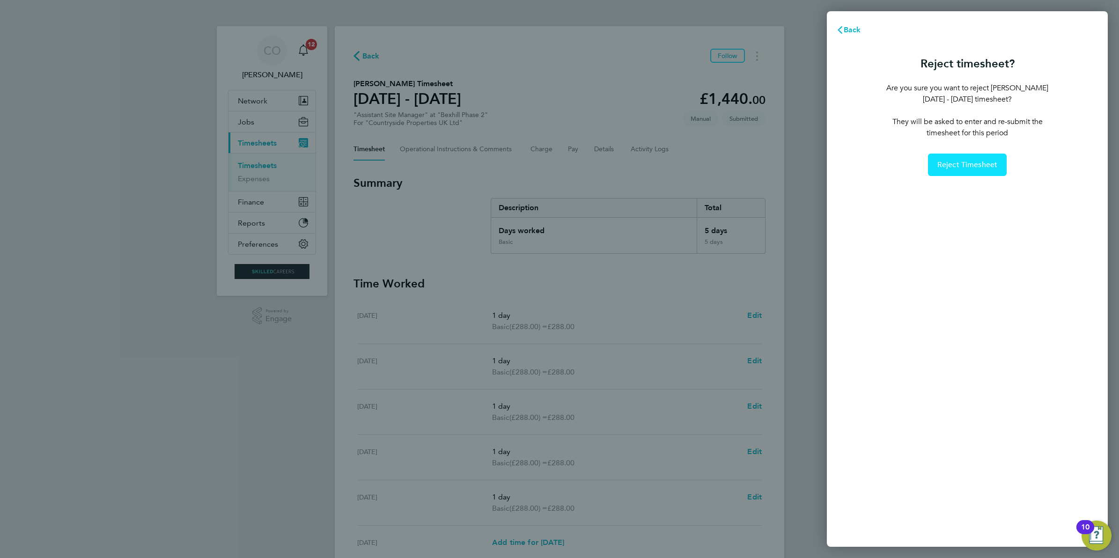
click at [954, 166] on span "Reject Timesheet" at bounding box center [967, 164] width 60 height 9
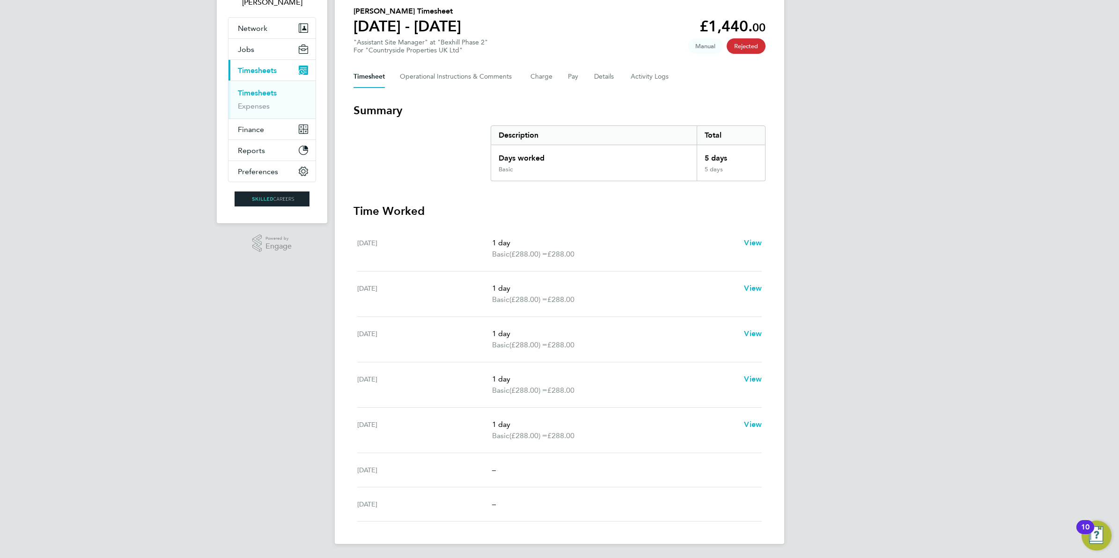
scroll to position [74, 0]
click at [735, 46] on span "Rejected" at bounding box center [745, 44] width 39 height 15
click at [709, 45] on span "Manual" at bounding box center [705, 44] width 35 height 15
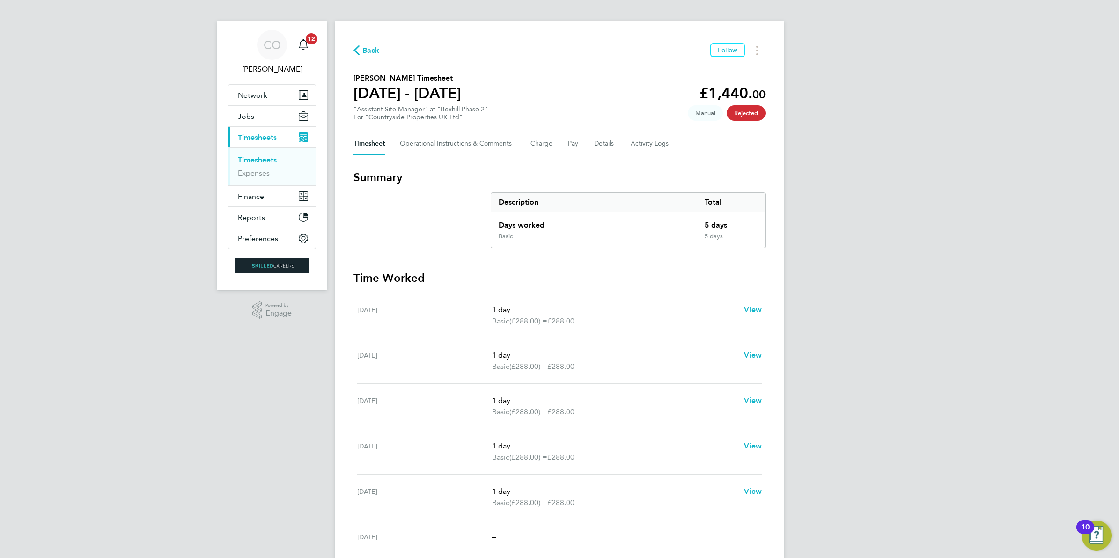
scroll to position [0, 0]
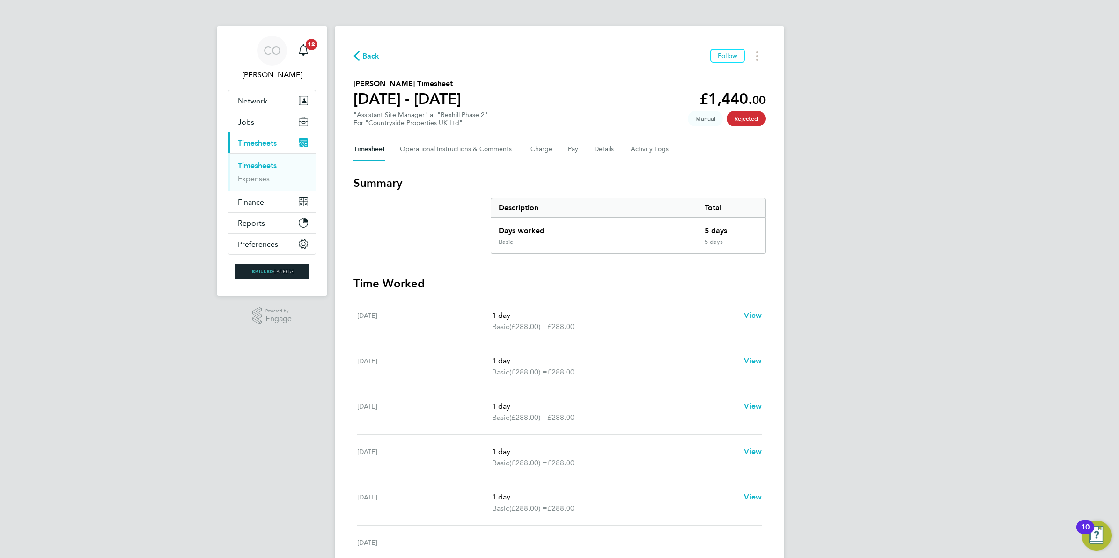
click at [356, 45] on div "Back Follow John Webb's Timesheet 25 - 31 Aug 2025 £1,440. 00 "Assistant Site M…" at bounding box center [559, 321] width 449 height 590
click at [364, 55] on span "Back" at bounding box center [370, 56] width 17 height 11
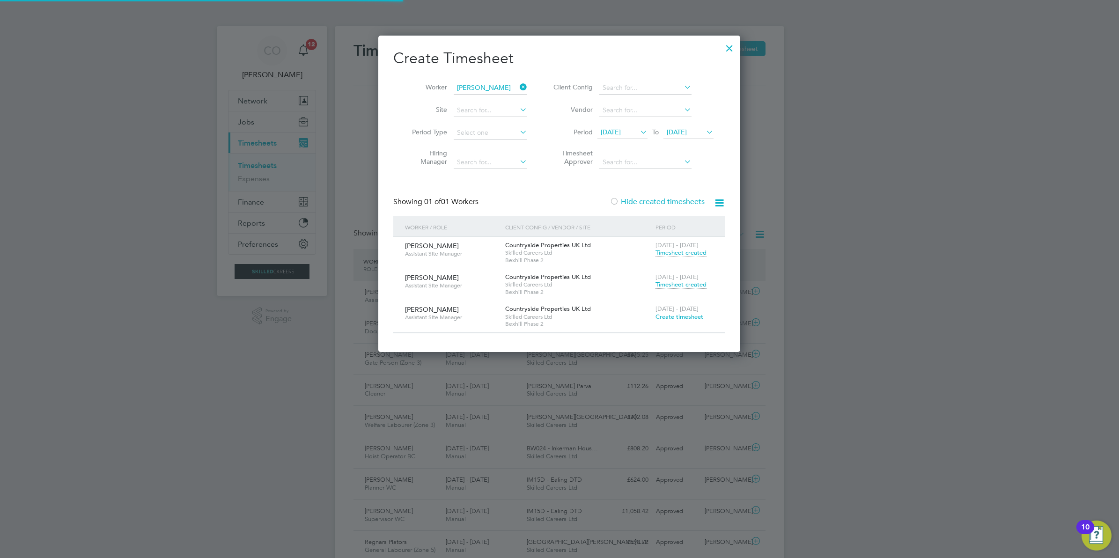
scroll to position [5, 5]
click at [665, 282] on span "Timesheet created" at bounding box center [680, 284] width 51 height 8
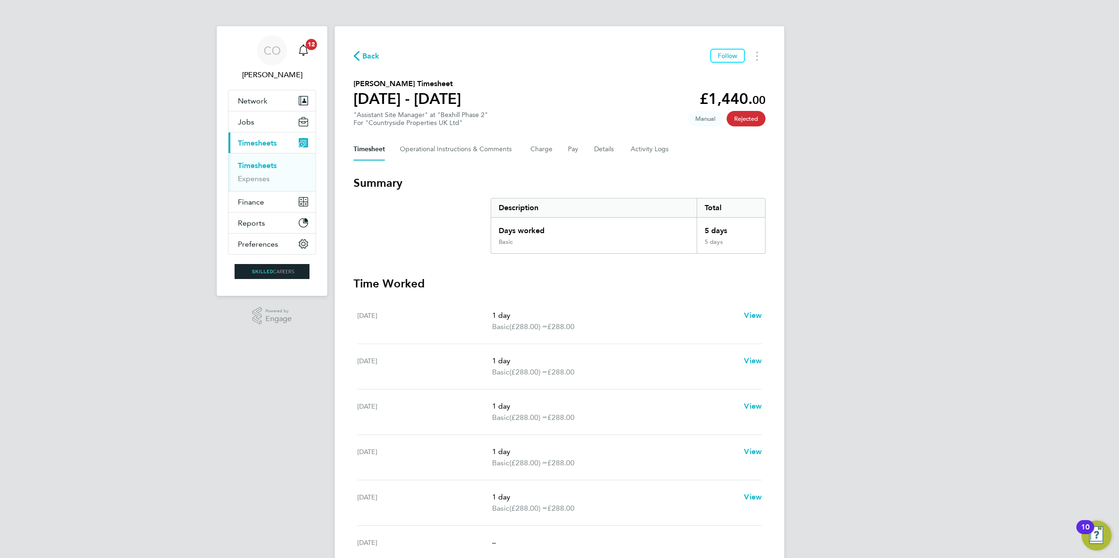
click at [740, 113] on span "Rejected" at bounding box center [745, 118] width 39 height 15
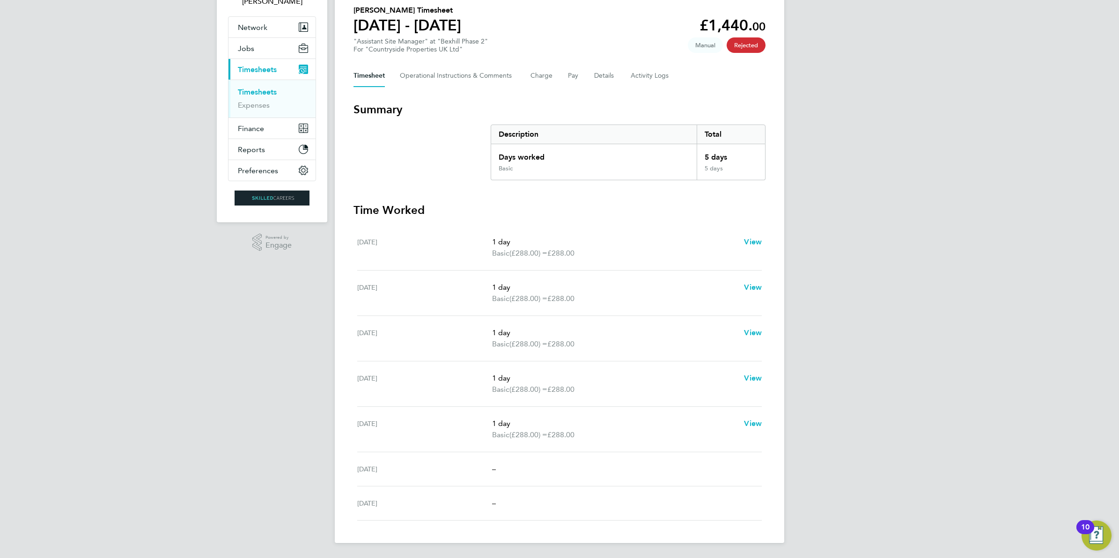
click at [759, 233] on div "Mon 25 Aug 1 day Basic (£288.00) = £288.00 View" at bounding box center [559, 247] width 404 height 45
click at [759, 243] on span "View" at bounding box center [753, 241] width 18 height 9
select select "1"
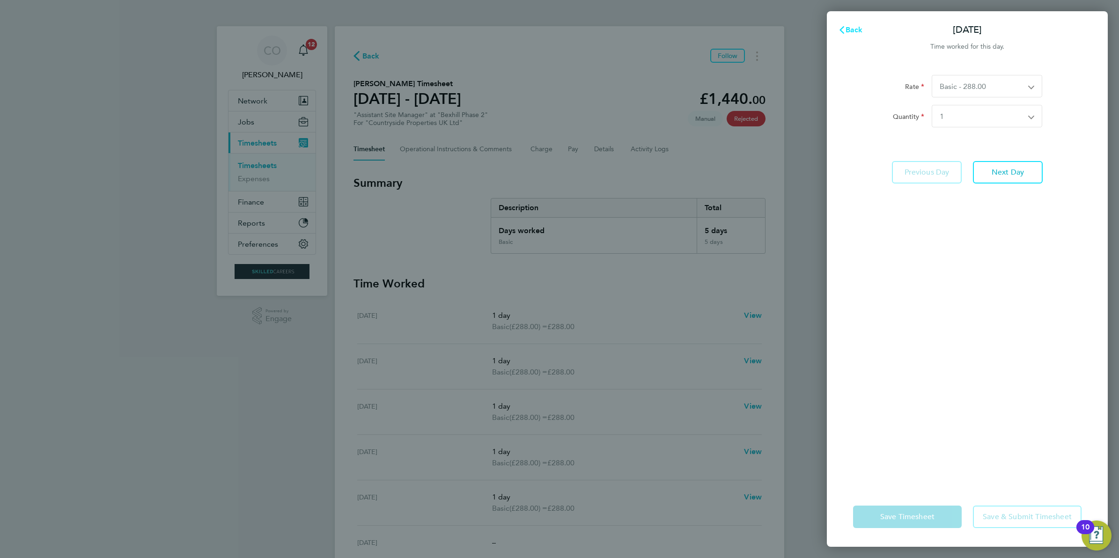
click at [850, 34] on button "Back" at bounding box center [850, 30] width 44 height 19
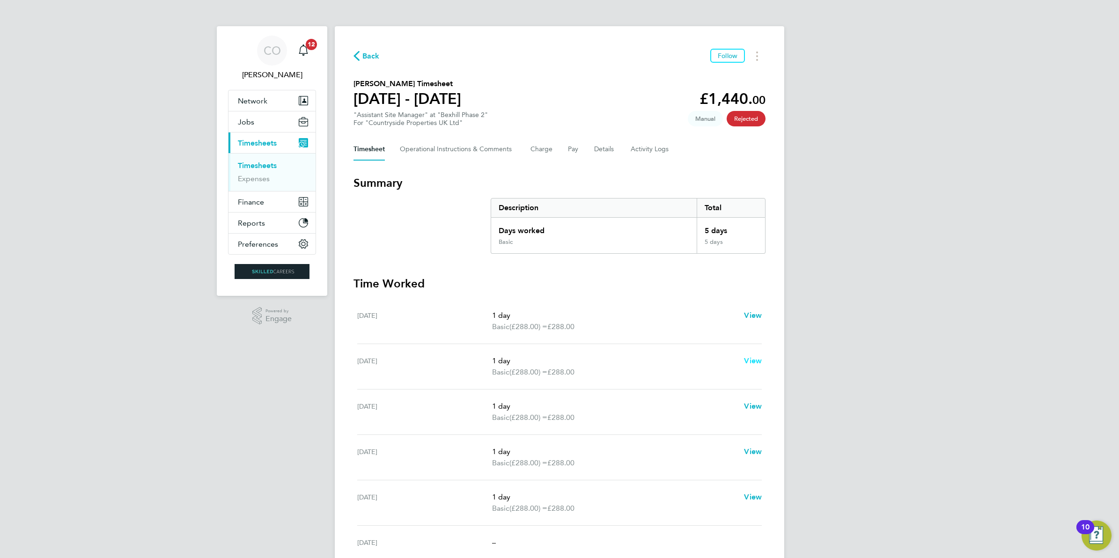
click at [746, 362] on span "View" at bounding box center [753, 360] width 18 height 9
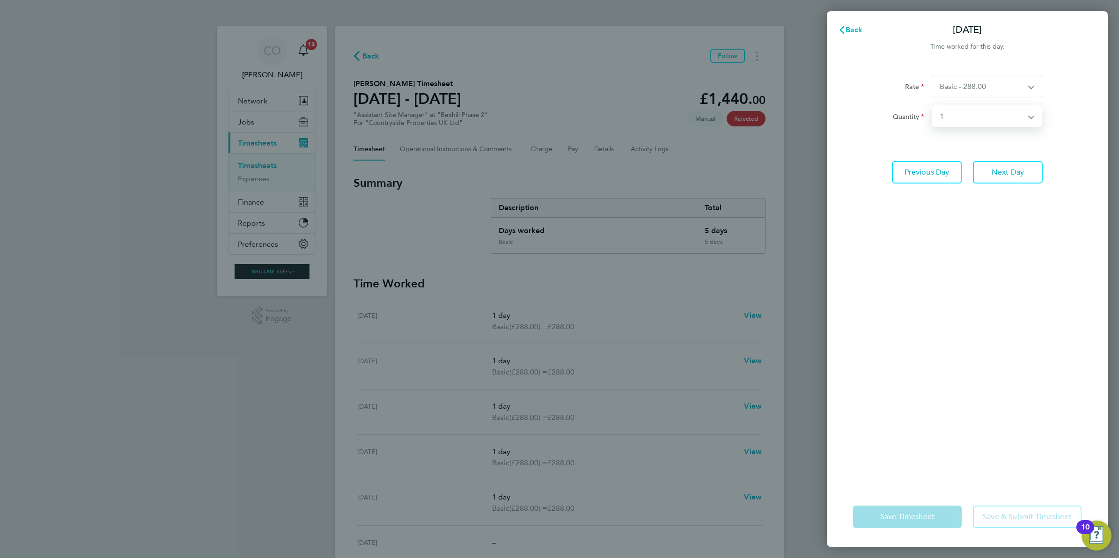
click at [947, 122] on select "Select quantity 0.5 1" at bounding box center [981, 116] width 98 height 22
click at [932, 105] on select "Select quantity 0.5 1" at bounding box center [981, 116] width 98 height 22
click at [959, 118] on select "Select quantity 0.5 1" at bounding box center [981, 116] width 98 height 22
select select "1"
click at [932, 105] on select "Select quantity 0.5 1" at bounding box center [981, 116] width 98 height 22
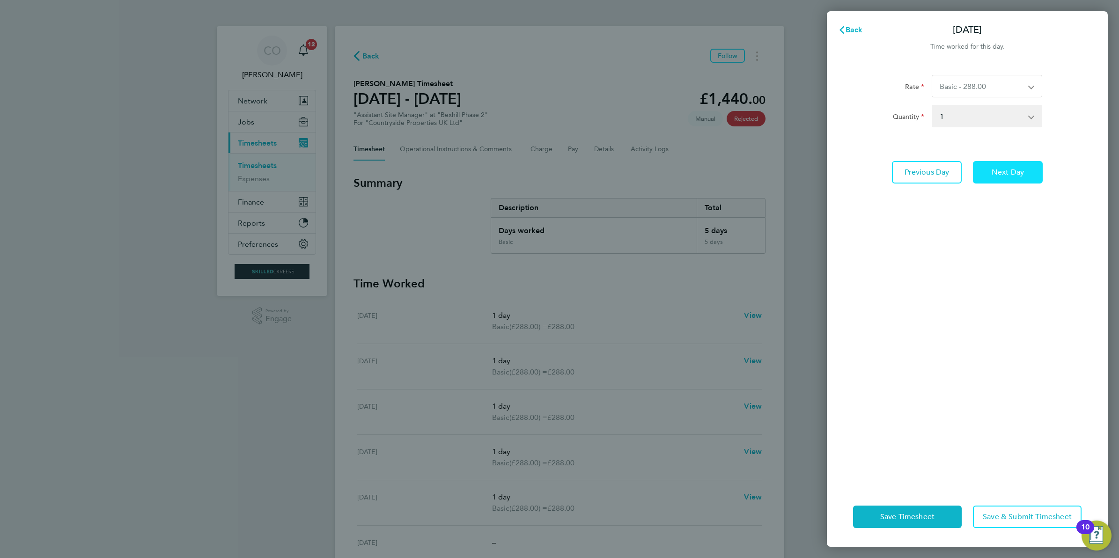
click at [996, 174] on span "Next Day" at bounding box center [1007, 172] width 32 height 9
click at [894, 516] on span "Save Timesheet" at bounding box center [907, 516] width 54 height 9
click at [790, 380] on div "Back Tue 26 Aug Time worked for this day. Rate Basic - 288.00 Quantity Select q…" at bounding box center [559, 279] width 1119 height 558
click at [850, 29] on span "Back" at bounding box center [853, 29] width 17 height 9
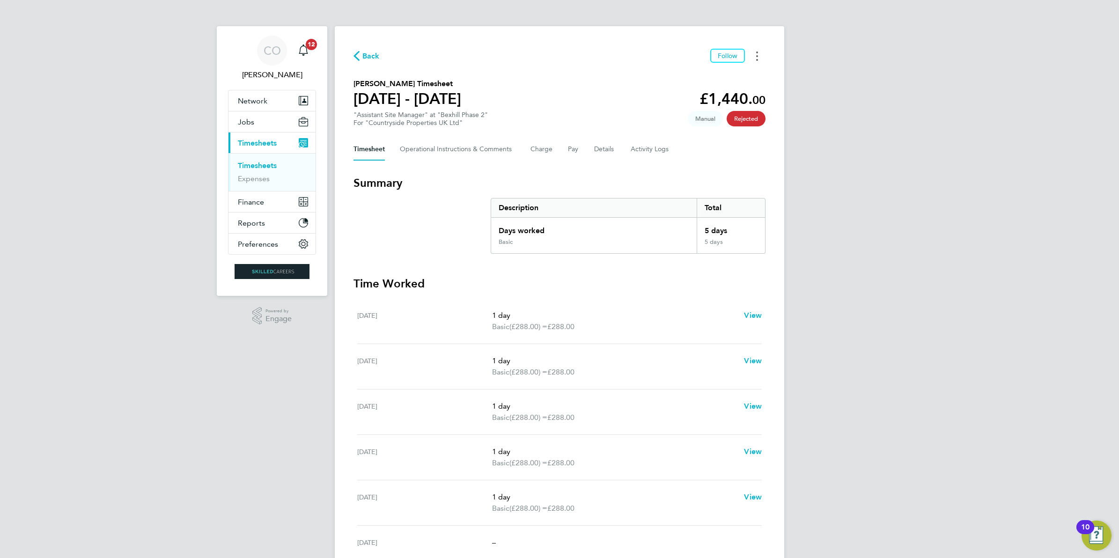
click at [756, 54] on icon "Timesheets Menu" at bounding box center [757, 55] width 2 height 9
click at [850, 137] on div "CO Craig O'Donovan Notifications 12 Applications: Network Businesses Sites Work…" at bounding box center [559, 315] width 1119 height 631
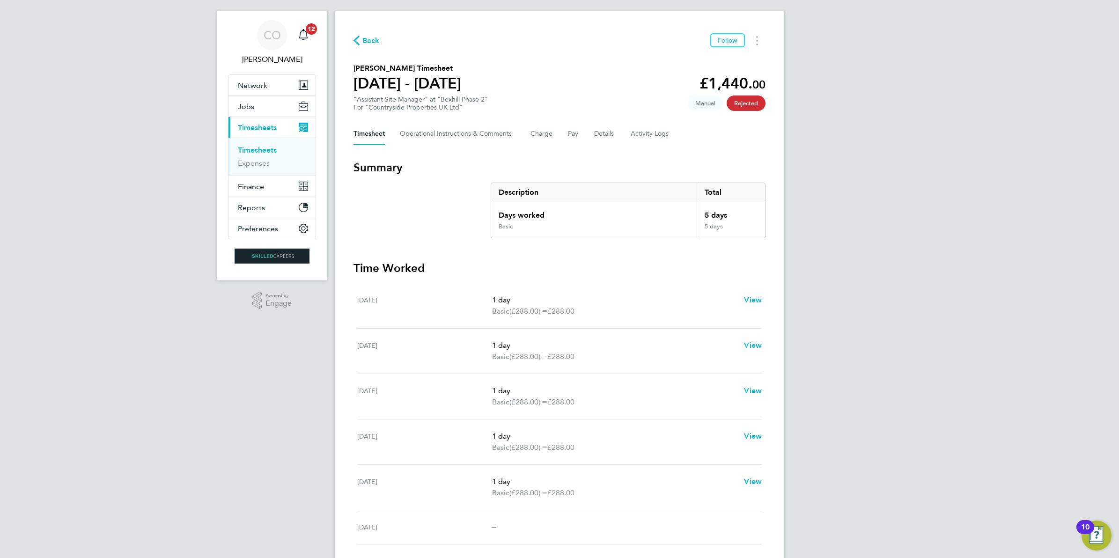
click at [370, 42] on span "Back" at bounding box center [370, 40] width 17 height 11
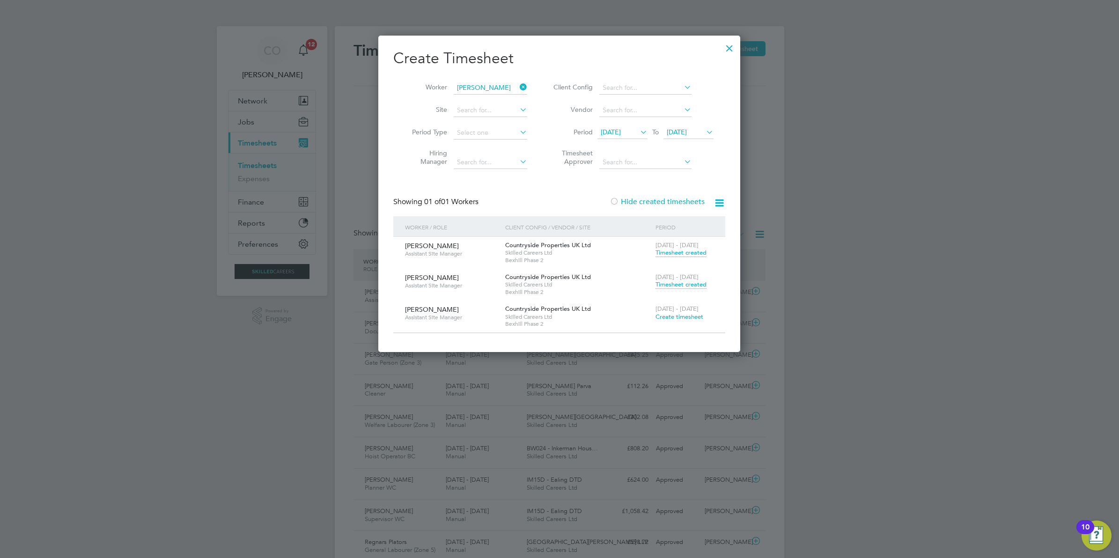
click at [525, 282] on span "Skilled Careers Ltd" at bounding box center [578, 284] width 146 height 7
click at [734, 47] on div at bounding box center [729, 45] width 17 height 17
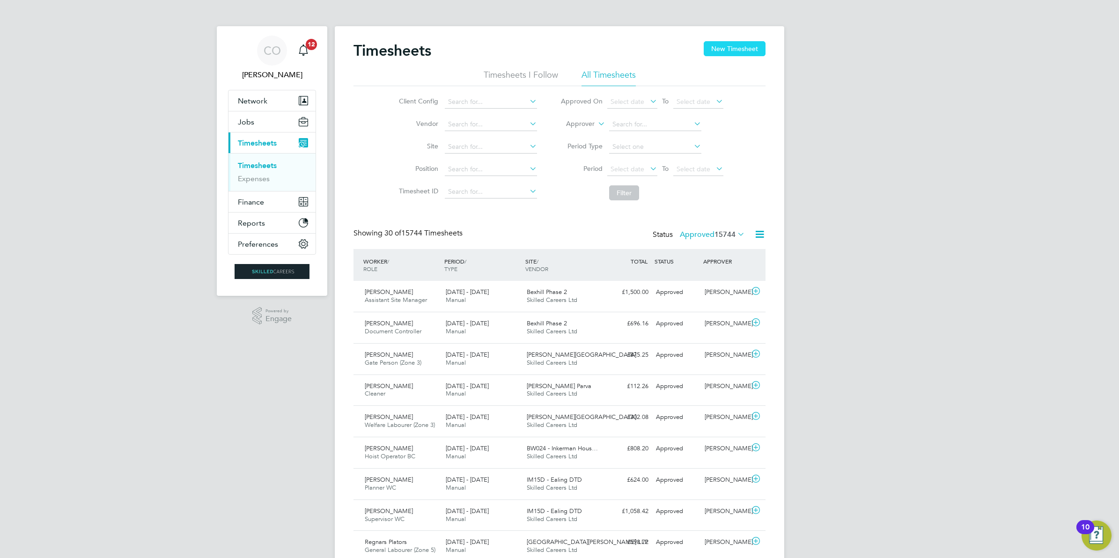
click at [740, 46] on button "New Timesheet" at bounding box center [734, 48] width 62 height 15
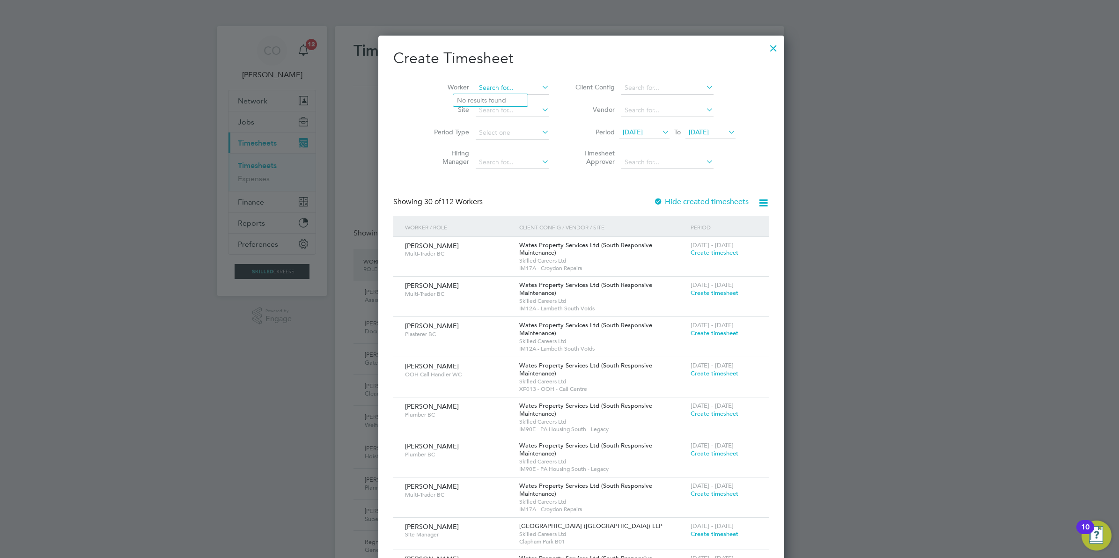
click at [499, 89] on input at bounding box center [512, 87] width 73 height 13
click at [493, 92] on input "john lau" at bounding box center [512, 87] width 73 height 13
click at [493, 97] on li "John Lau der" at bounding box center [517, 100] width 128 height 13
type input "John Lauder"
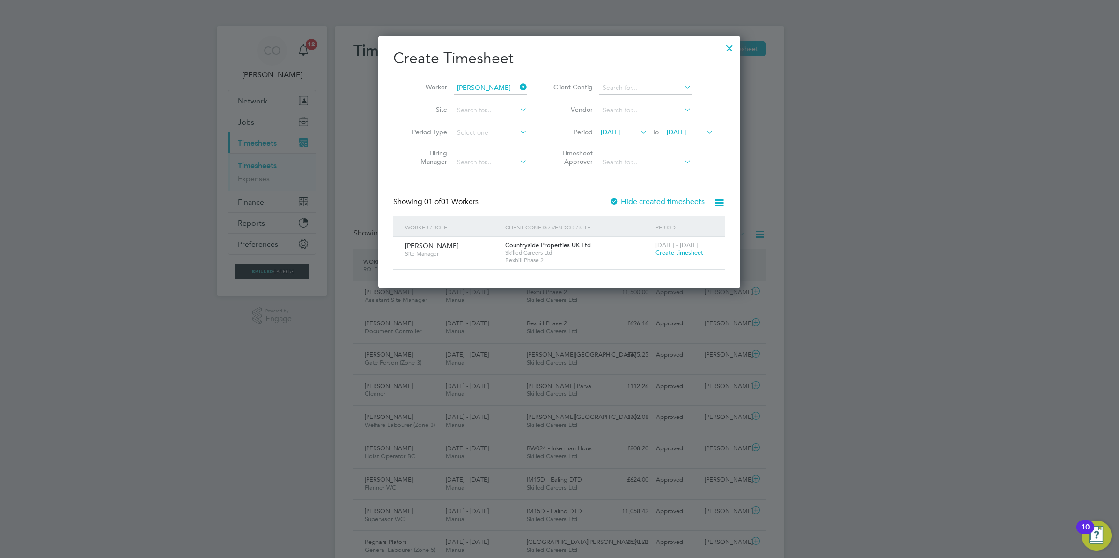
click at [696, 253] on span "Create timesheet" at bounding box center [679, 253] width 48 height 8
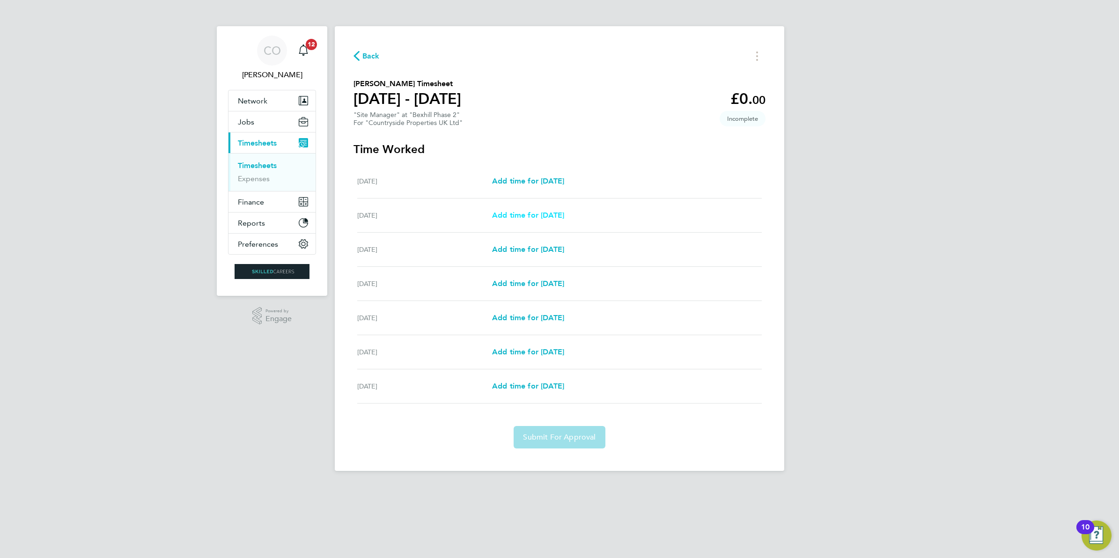
click at [564, 218] on span "Add time for Tue 26 Aug" at bounding box center [528, 215] width 72 height 9
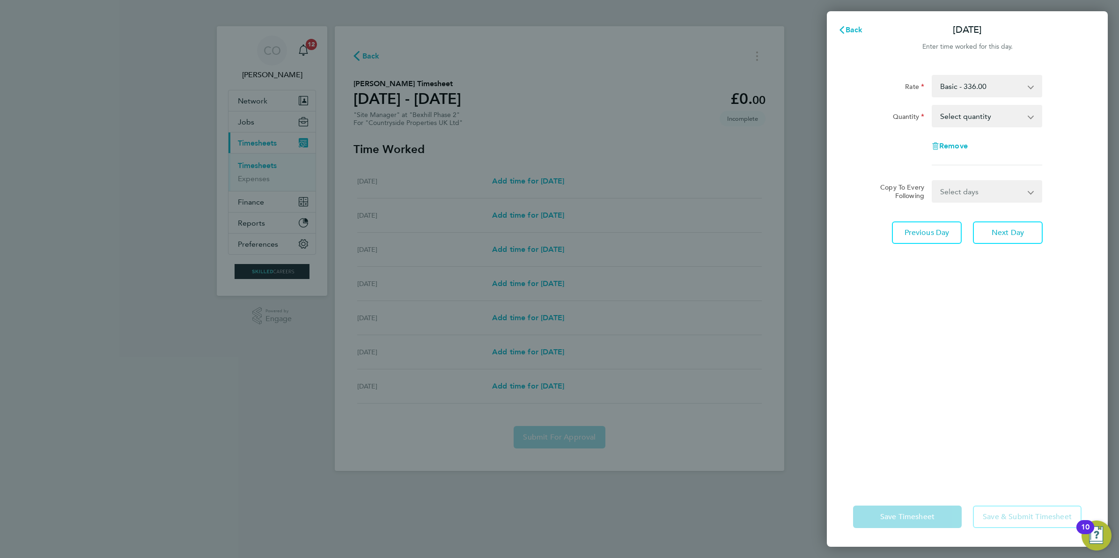
click at [970, 107] on select "Select quantity 0.5 1" at bounding box center [980, 116] width 97 height 21
click at [974, 116] on select "Select quantity 0.5 1" at bounding box center [980, 116] width 97 height 21
click at [970, 117] on select "Select quantity 0.5 1" at bounding box center [980, 116] width 97 height 21
select select "1"
click at [932, 106] on select "Select quantity 0.5 1" at bounding box center [980, 116] width 97 height 21
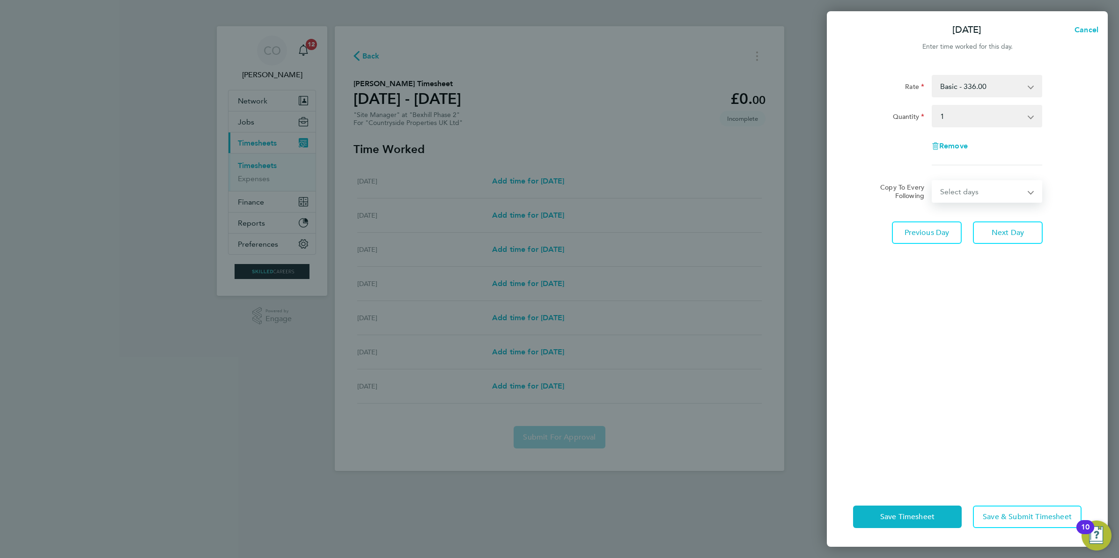
click at [969, 186] on select "Select days Day Weekday (Mon-Fri) Weekend (Sat-Sun) Wednesday Thursday Friday S…" at bounding box center [981, 191] width 98 height 21
select select "WEEKDAY"
click at [932, 181] on select "Select days Day Weekday (Mon-Fri) Weekend (Sat-Sun) Wednesday Thursday Friday S…" at bounding box center [981, 191] width 98 height 21
select select "2025-08-31"
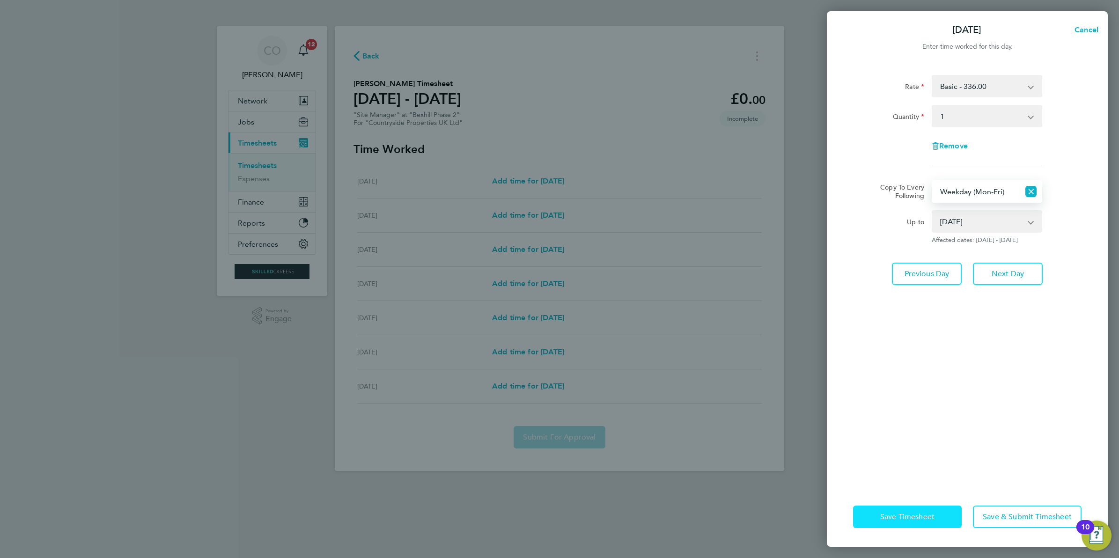
click at [913, 520] on span "Save Timesheet" at bounding box center [907, 516] width 54 height 9
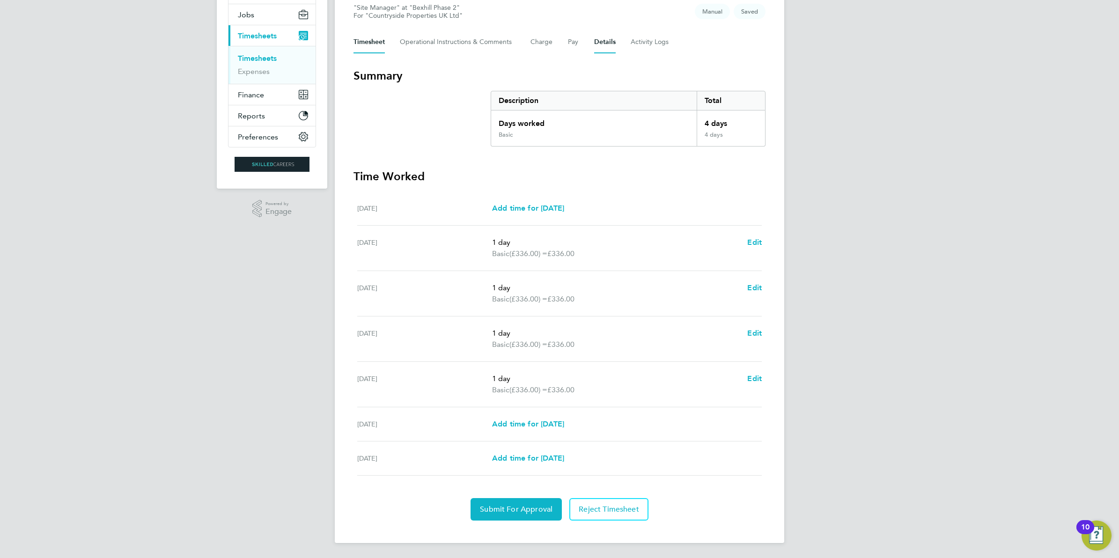
click at [602, 40] on button "Details" at bounding box center [605, 42] width 22 height 22
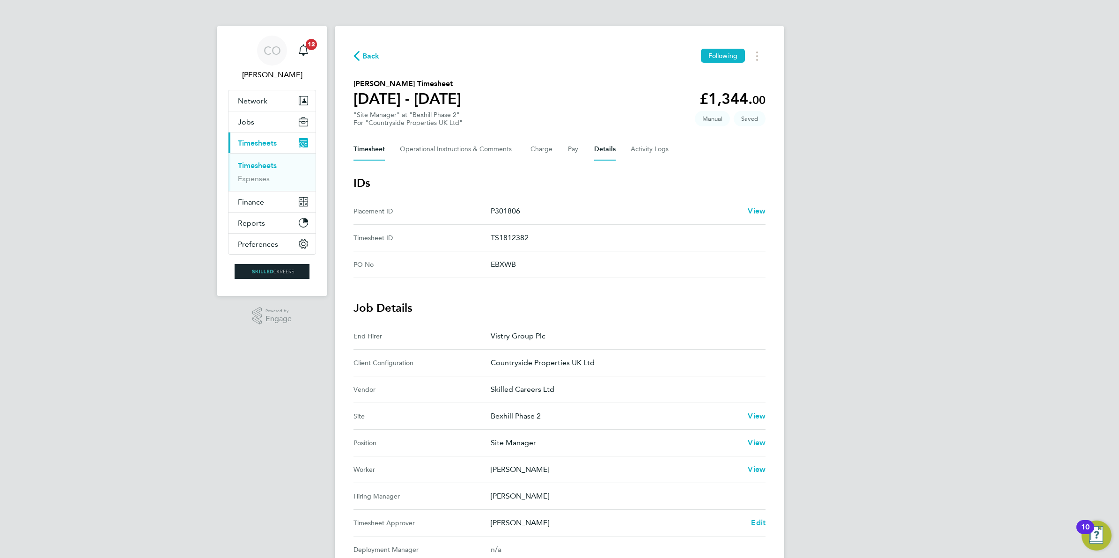
click at [366, 149] on button "Timesheet" at bounding box center [368, 149] width 31 height 22
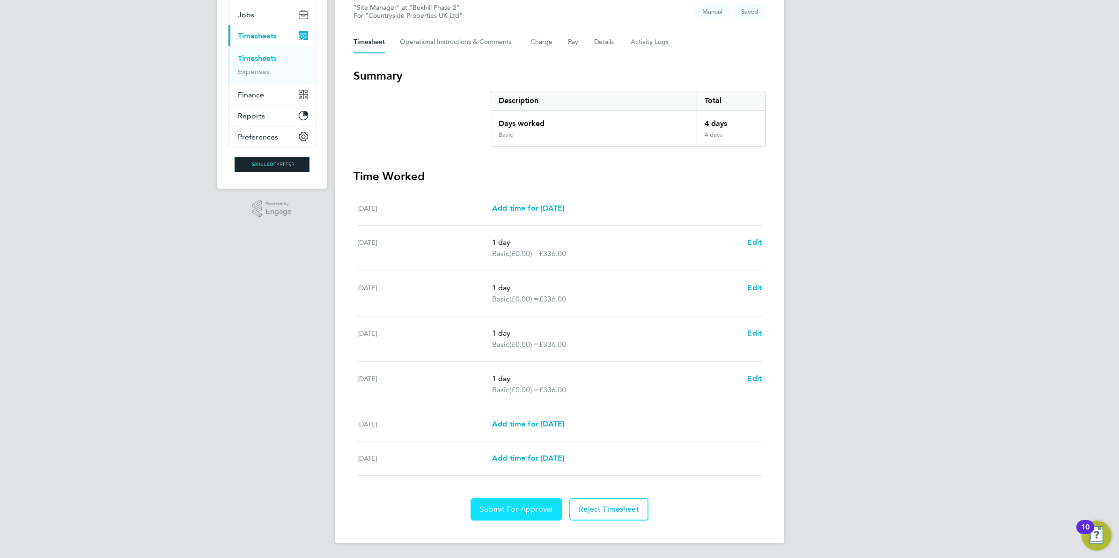
click at [520, 515] on button "Submit For Approval" at bounding box center [515, 509] width 91 height 22
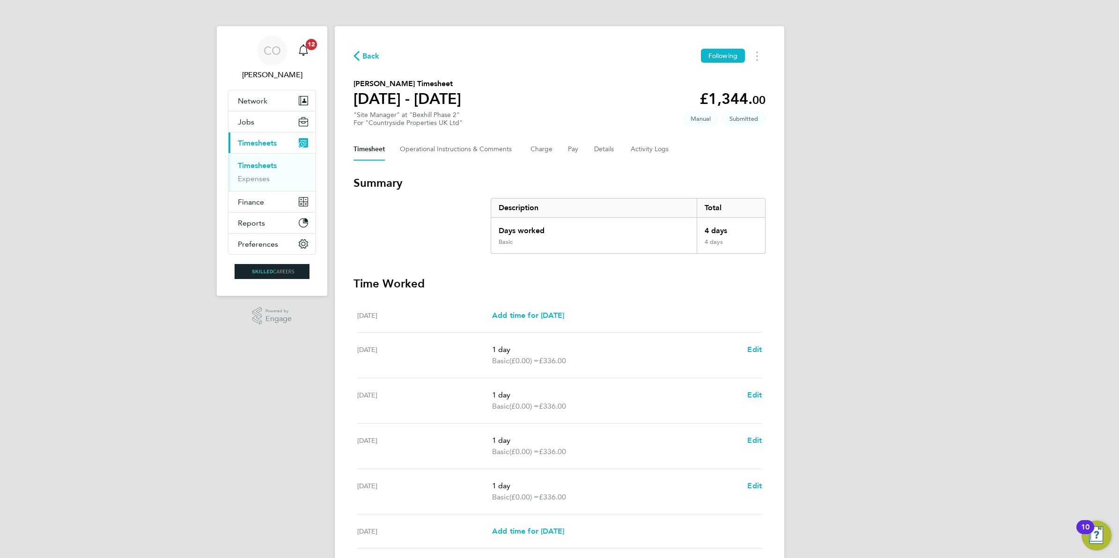
click at [249, 169] on link "Timesheets" at bounding box center [257, 165] width 39 height 9
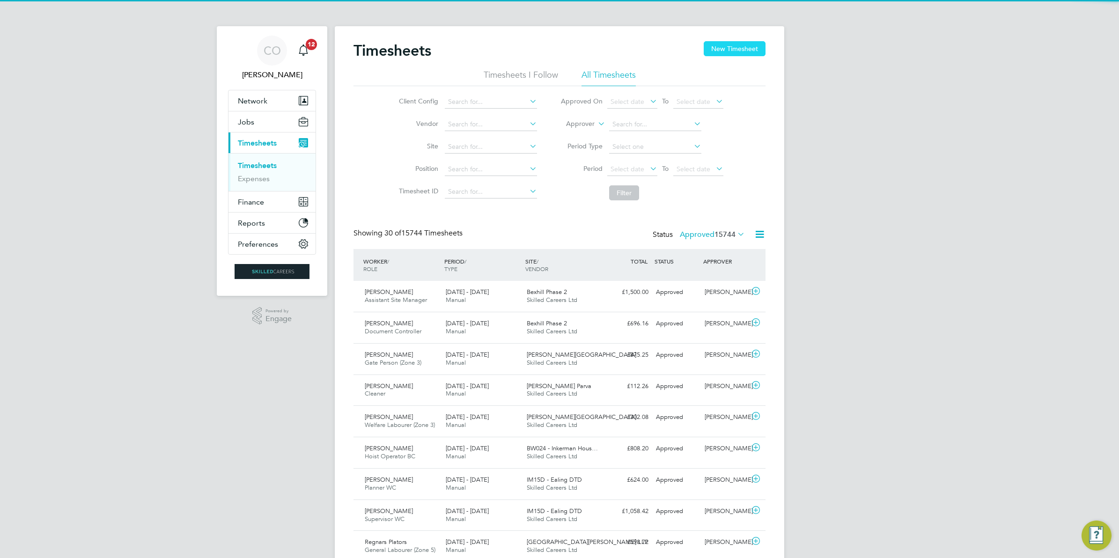
click at [729, 42] on button "New Timesheet" at bounding box center [734, 48] width 62 height 15
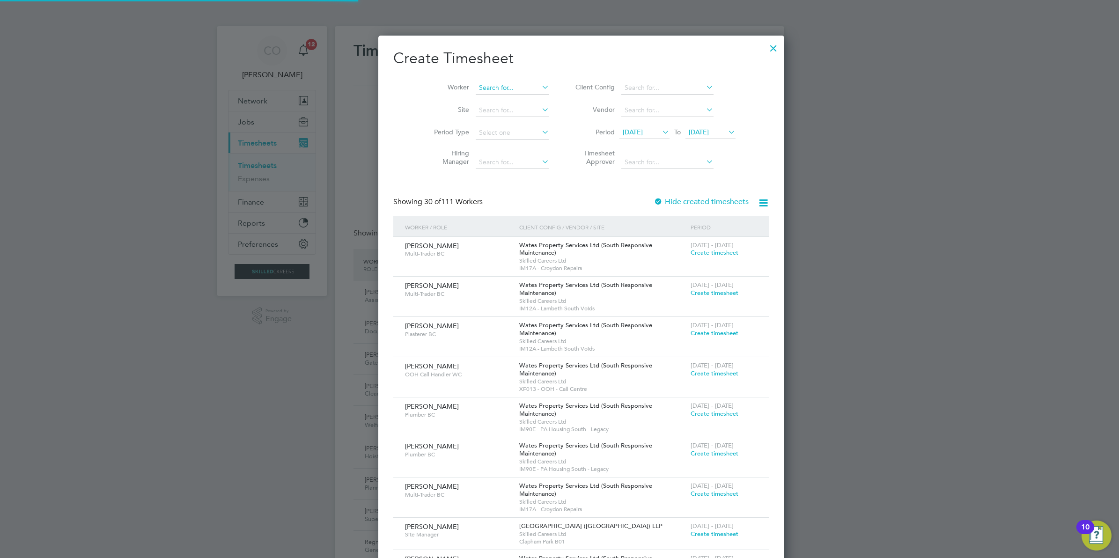
click at [495, 87] on input at bounding box center [512, 87] width 73 height 13
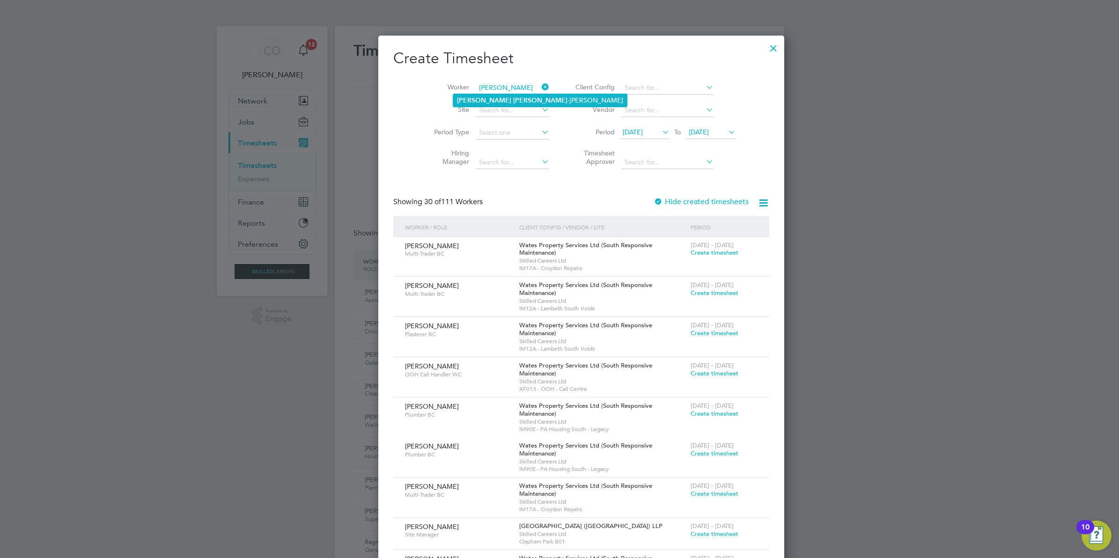
click at [513, 101] on b "Scott" at bounding box center [540, 100] width 54 height 8
type input "Toby Scott -Palmer"
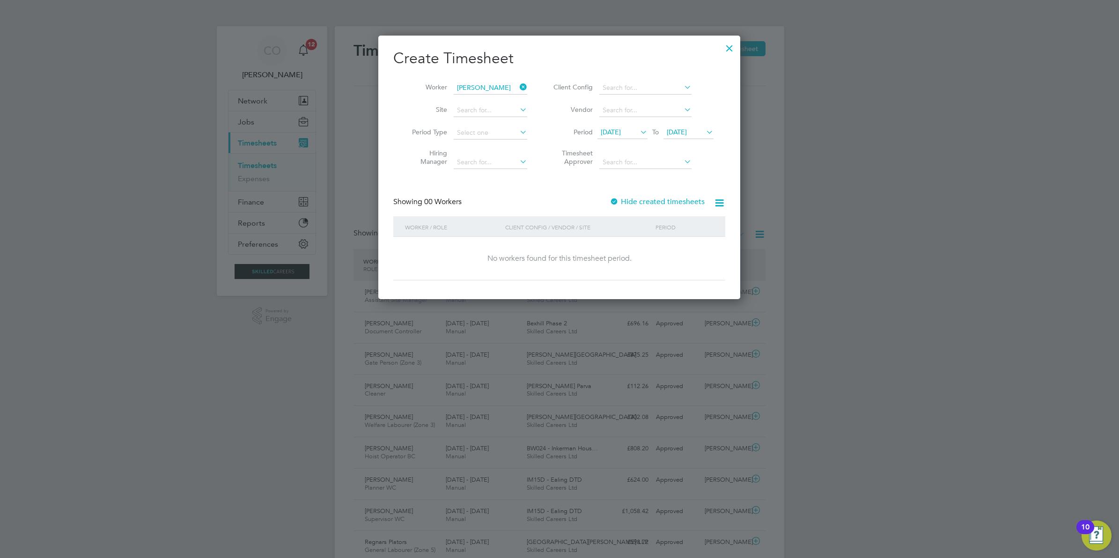
click at [666, 201] on label "Hide created timesheets" at bounding box center [656, 201] width 95 height 9
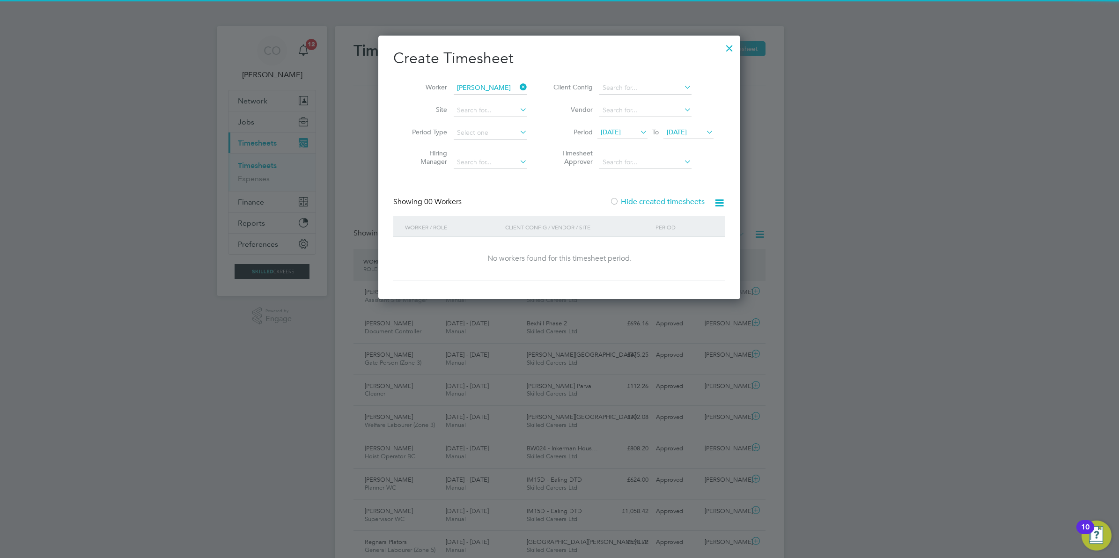
click at [684, 128] on span "25 Aug 2025" at bounding box center [677, 132] width 20 height 8
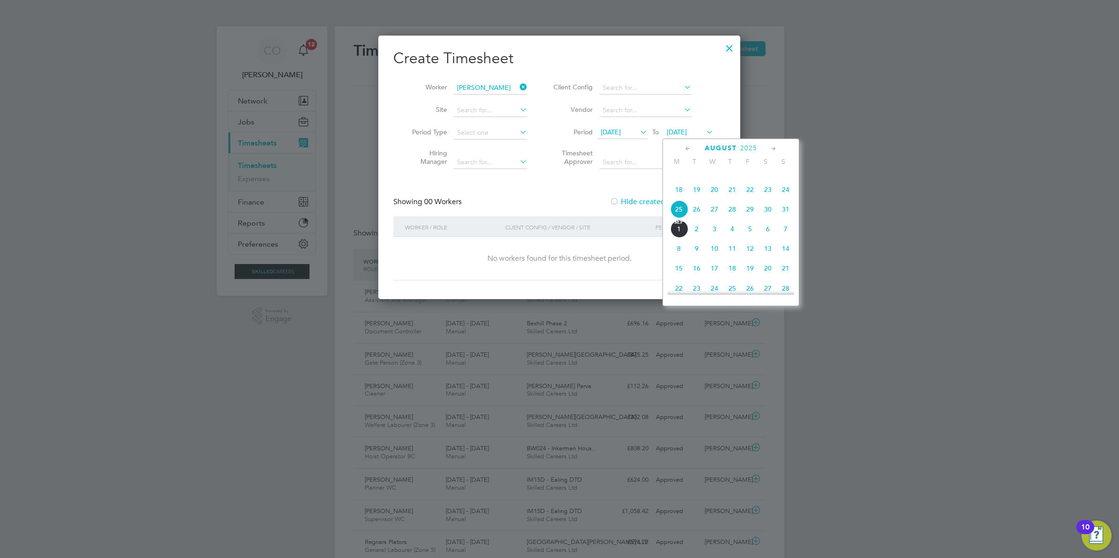
click at [785, 257] on span "14" at bounding box center [786, 249] width 18 height 18
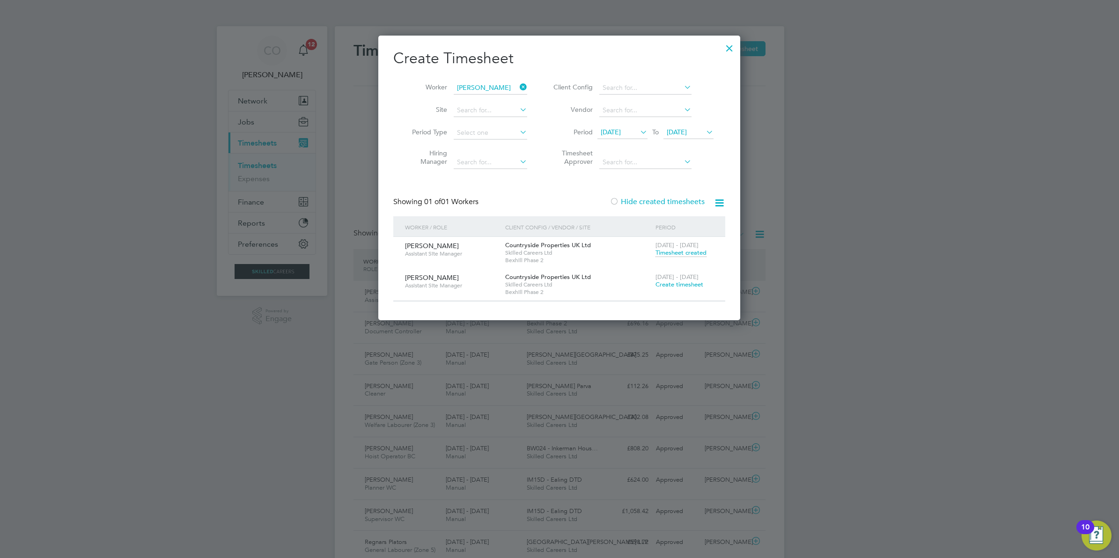
click at [689, 254] on span "Timesheet created" at bounding box center [680, 253] width 51 height 8
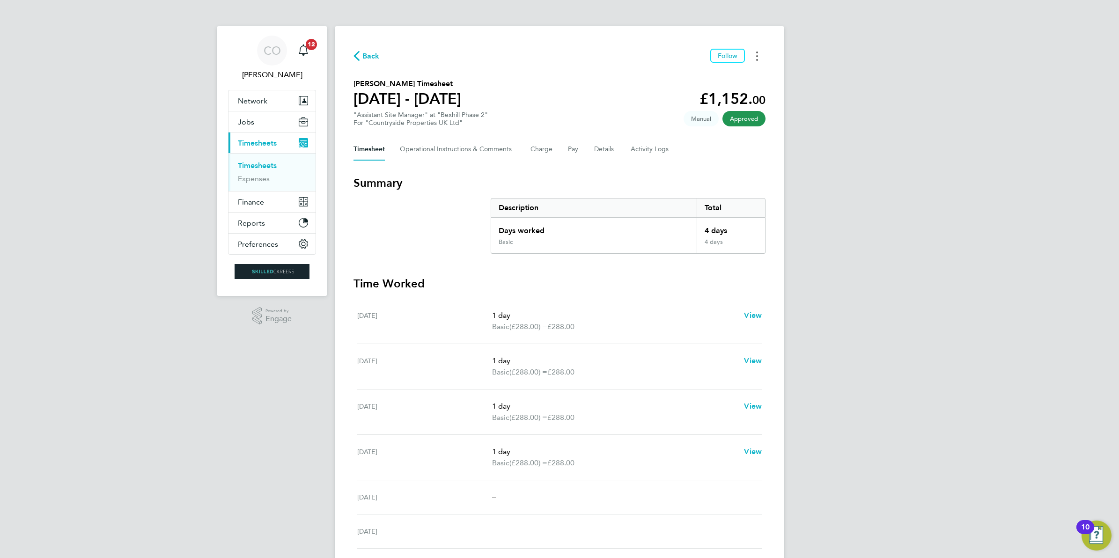
click at [756, 60] on circle "Timesheets Menu" at bounding box center [757, 60] width 2 height 2
click at [714, 75] on link "Download timesheet" at bounding box center [709, 76] width 112 height 19
click at [263, 164] on link "Timesheets" at bounding box center [257, 165] width 39 height 9
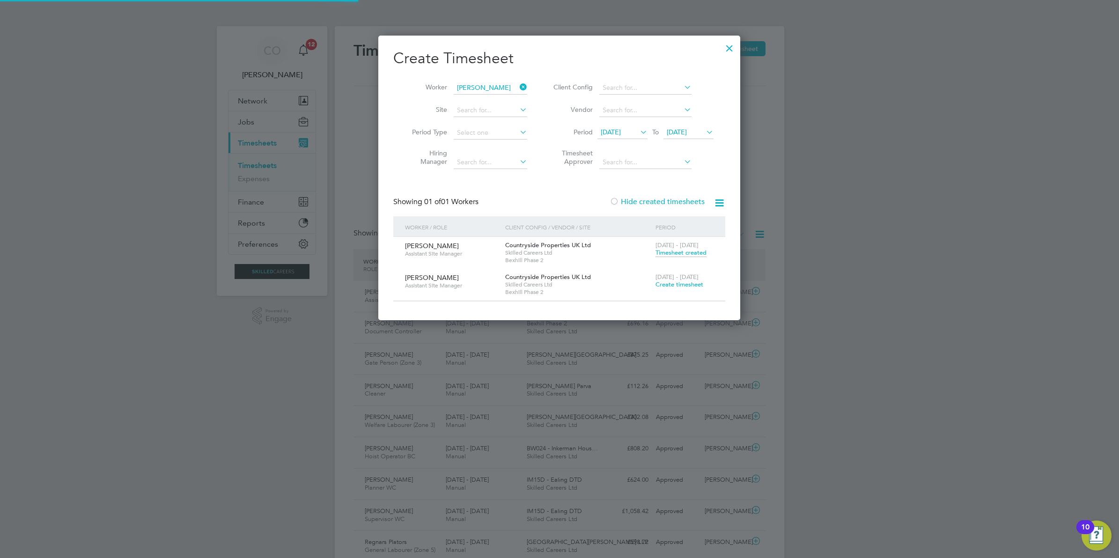
scroll to position [23, 81]
click at [518, 87] on icon at bounding box center [518, 87] width 0 height 13
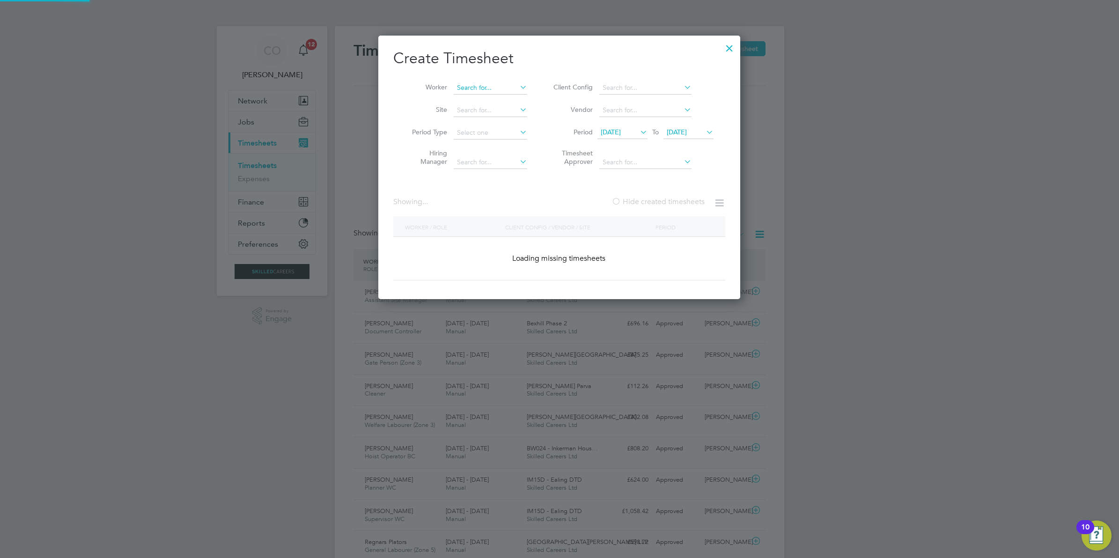
click at [511, 87] on input at bounding box center [490, 87] width 73 height 13
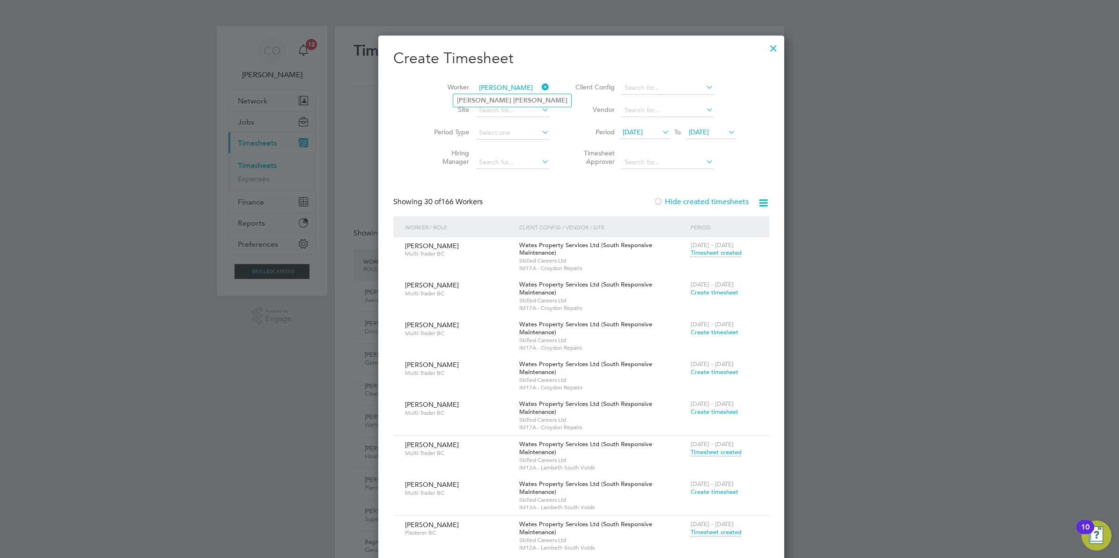
click at [495, 92] on input "john webb" at bounding box center [512, 87] width 73 height 13
click at [513, 101] on b "Webb" at bounding box center [540, 100] width 54 height 8
type input "John Webb"
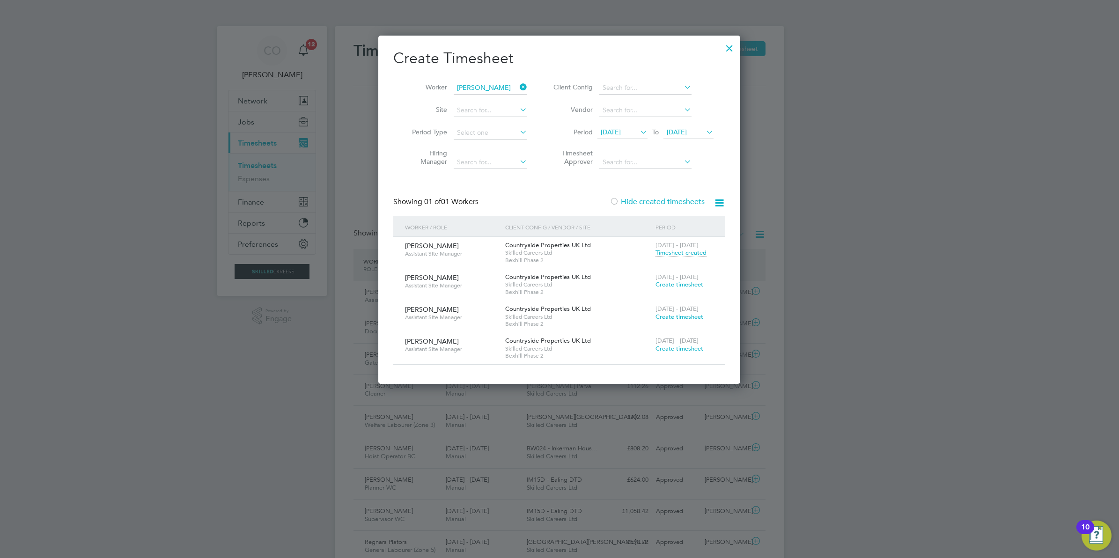
click at [670, 286] on span "Create timesheet" at bounding box center [679, 284] width 48 height 8
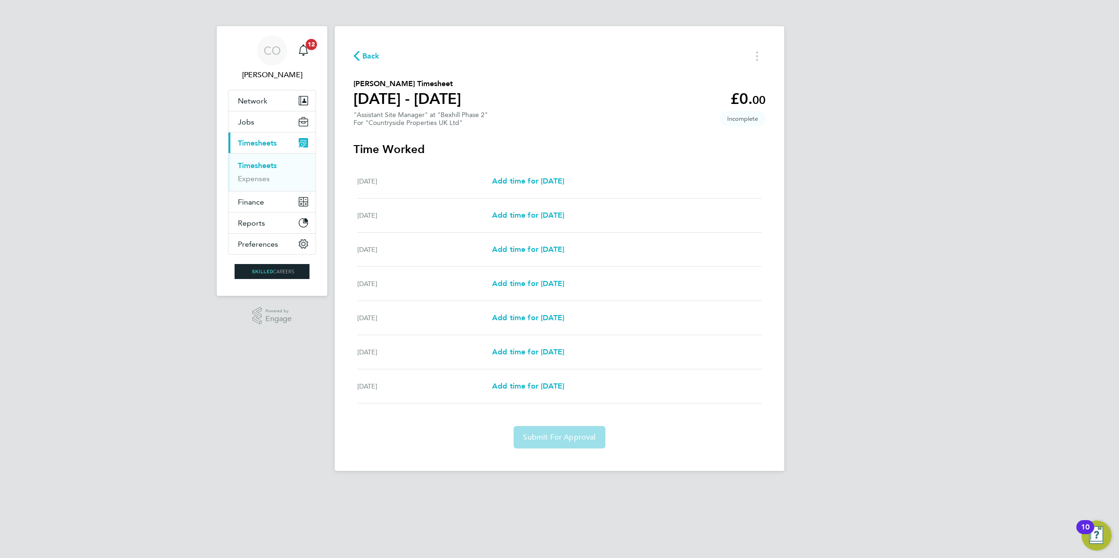
click at [565, 225] on div "Tue 26 Aug Add time for Tue 26 Aug Add time for Tue 26 Aug" at bounding box center [559, 215] width 404 height 34
click at [564, 216] on span "Add time for Tue 26 Aug" at bounding box center [528, 215] width 72 height 9
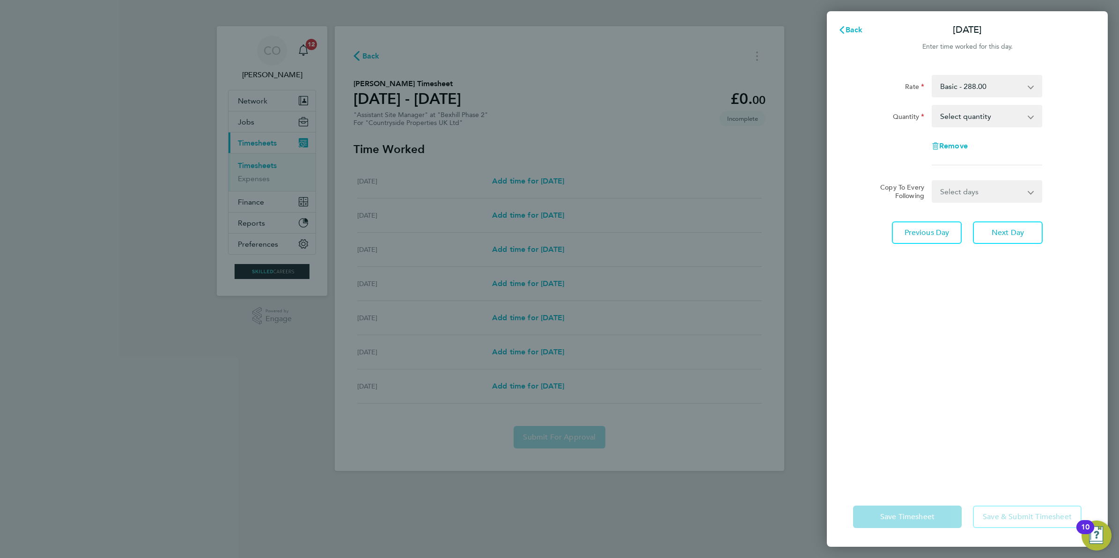
click at [940, 115] on select "Select quantity 0.5 1" at bounding box center [980, 116] width 97 height 21
select select "1"
click at [932, 106] on select "Select quantity 0.5 1" at bounding box center [980, 116] width 97 height 21
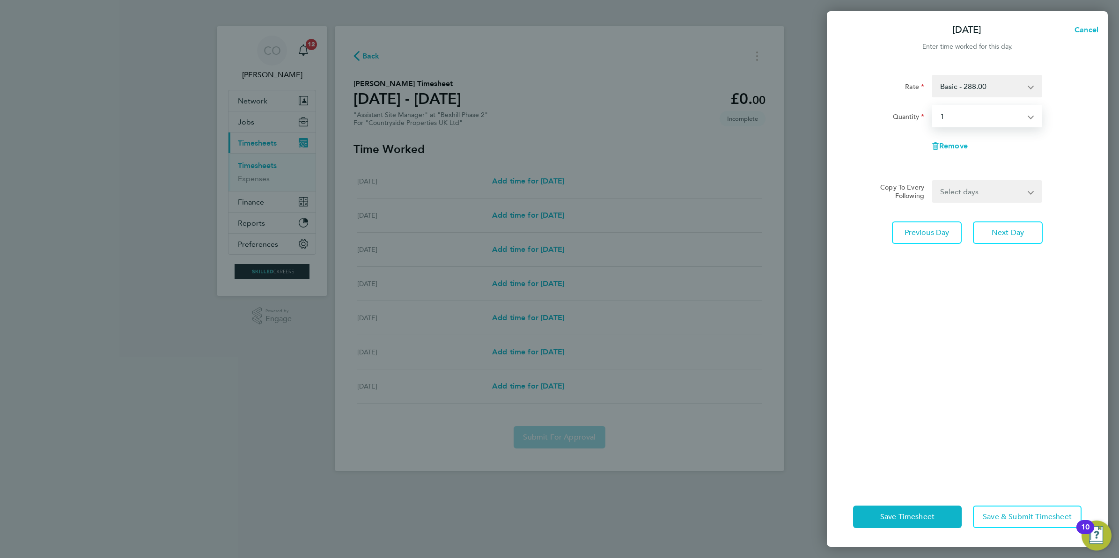
click at [967, 194] on select "Select days Day Weekday (Mon-Fri) Weekend (Sat-Sun) Wednesday Thursday Friday S…" at bounding box center [981, 191] width 98 height 21
select select "WEEKDAY"
click at [932, 181] on select "Select days Day Weekday (Mon-Fri) Weekend (Sat-Sun) Wednesday Thursday Friday S…" at bounding box center [981, 191] width 98 height 21
select select "2025-08-31"
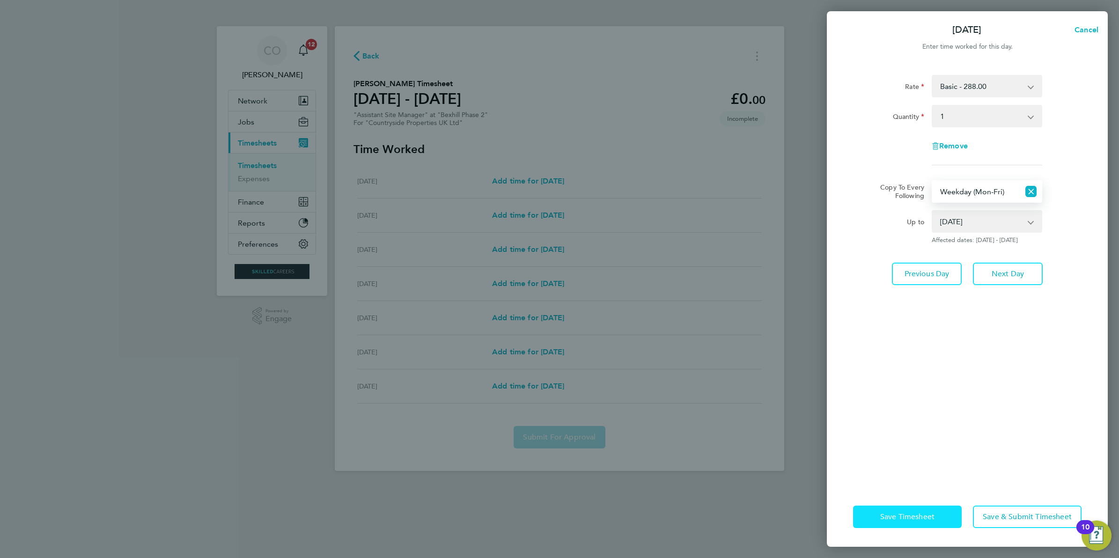
click at [923, 512] on span "Save Timesheet" at bounding box center [907, 516] width 54 height 9
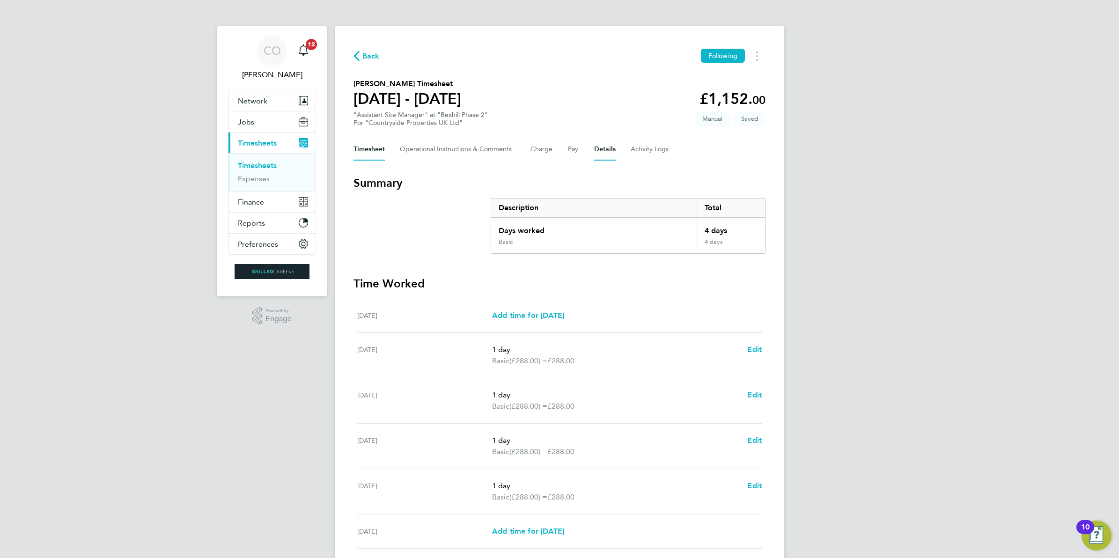
click at [611, 146] on button "Details" at bounding box center [605, 149] width 22 height 22
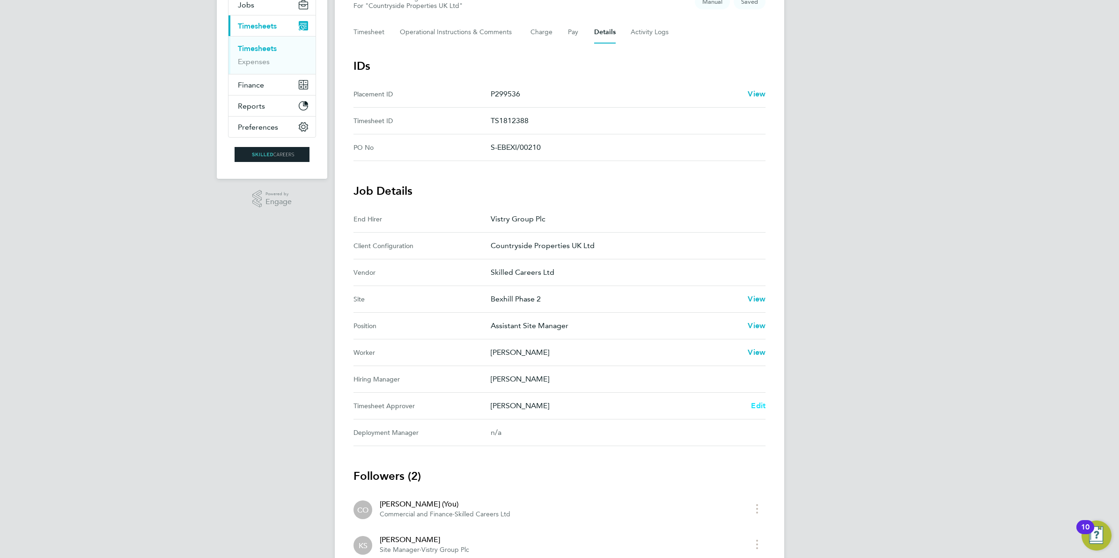
click at [756, 411] on link "Edit" at bounding box center [758, 405] width 15 height 11
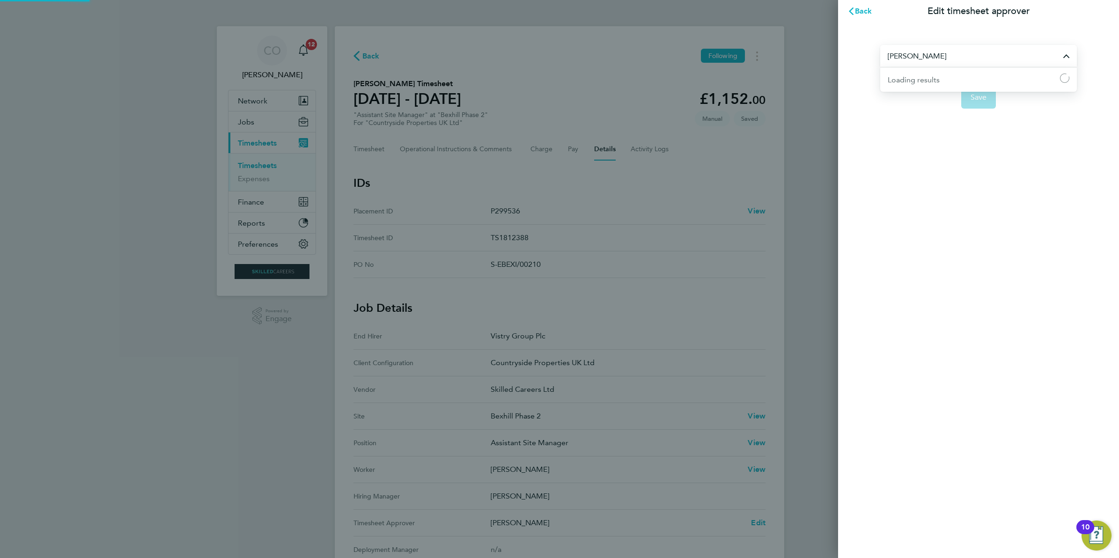
click at [916, 57] on input "Kevin Shannon" at bounding box center [978, 56] width 197 height 22
click at [920, 80] on span "[PERSON_NAME]" at bounding box center [917, 78] width 60 height 11
type input "[PERSON_NAME]"
click at [987, 98] on button "Save" at bounding box center [978, 97] width 35 height 22
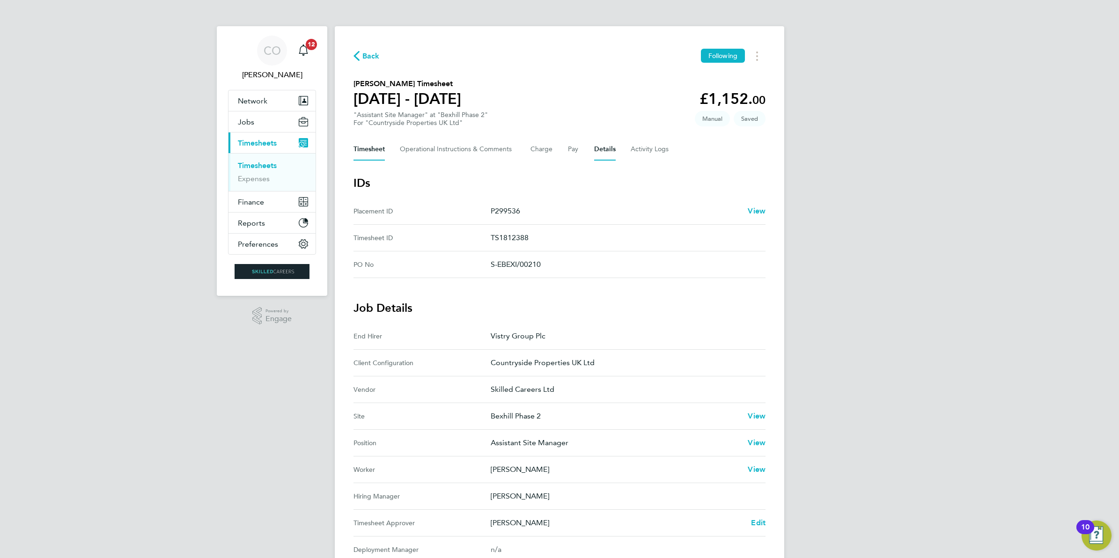
click at [366, 142] on button "Timesheet" at bounding box center [368, 149] width 31 height 22
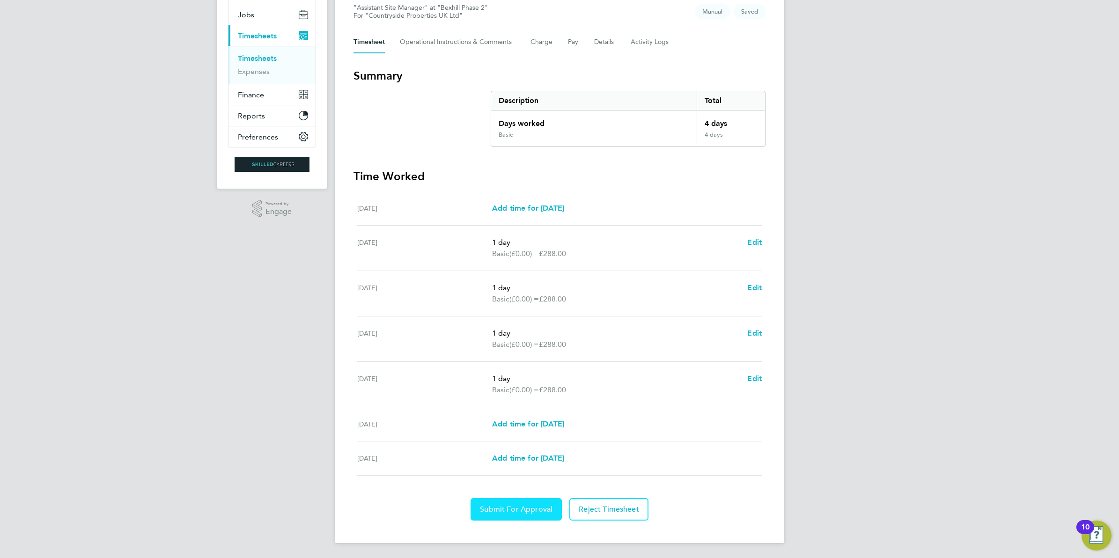
click at [508, 513] on button "Submit For Approval" at bounding box center [515, 509] width 91 height 22
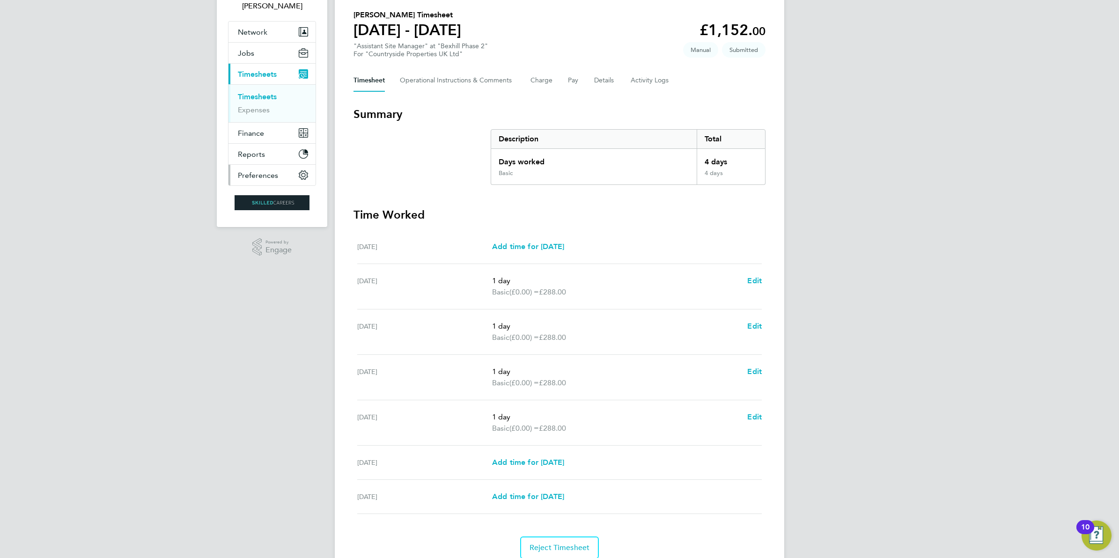
scroll to position [48, 0]
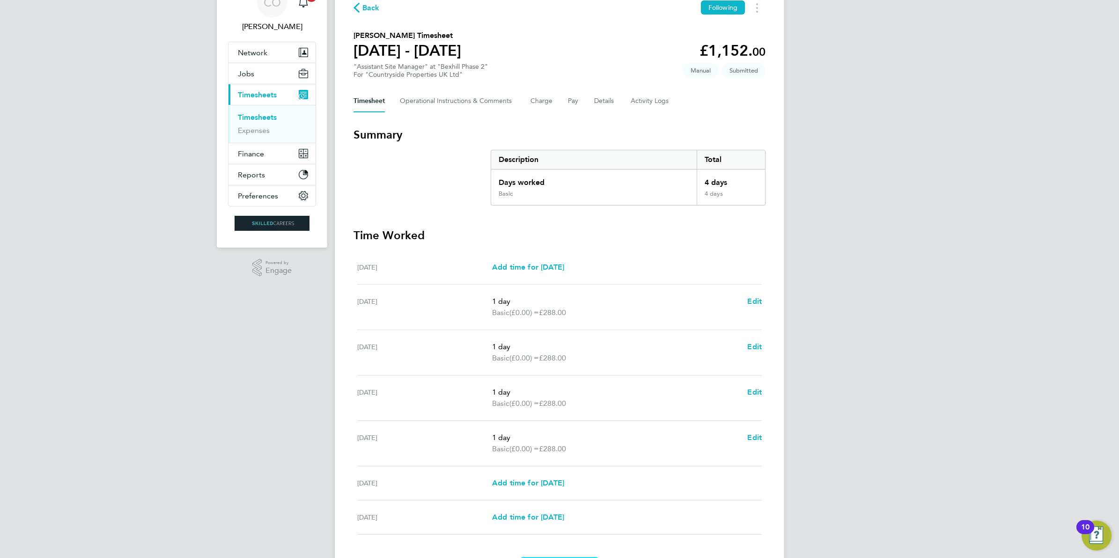
click at [253, 116] on link "Timesheets" at bounding box center [257, 117] width 39 height 9
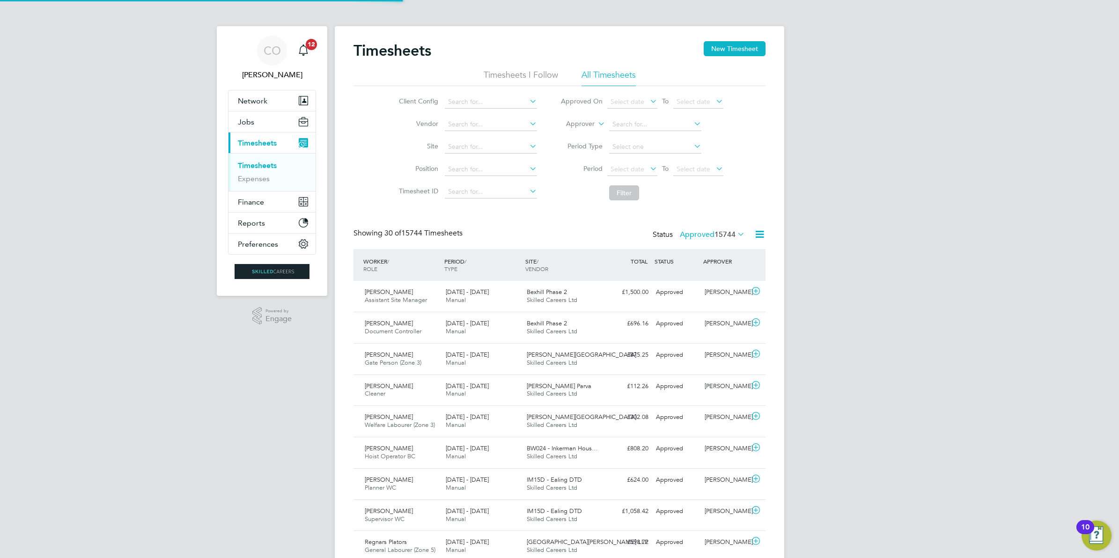
scroll to position [5, 5]
click at [462, 143] on input at bounding box center [491, 146] width 92 height 13
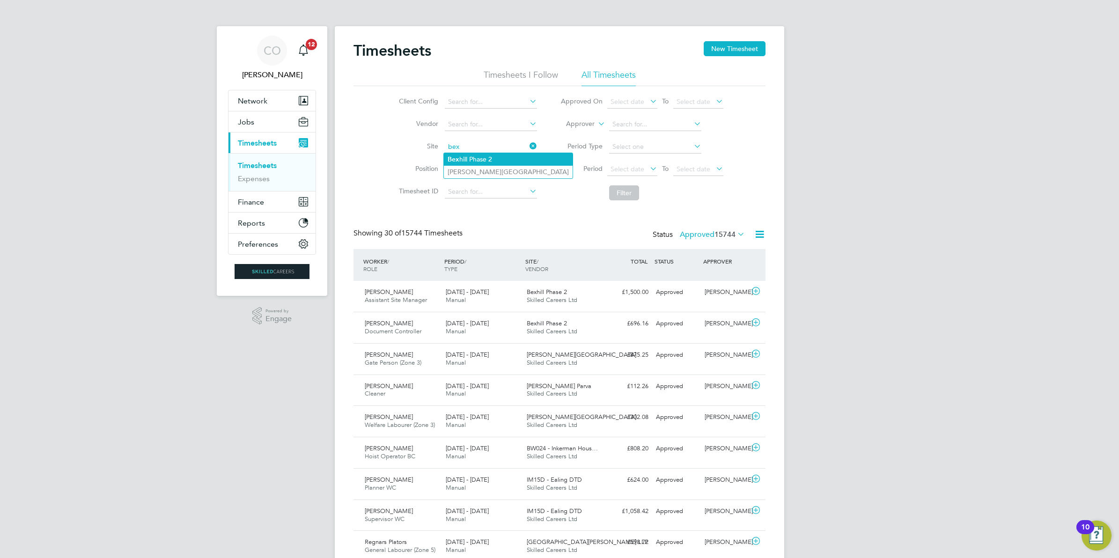
click at [483, 155] on li "Bex hill Phase 2" at bounding box center [508, 159] width 129 height 13
type input "Bexhill Phase 2"
click at [632, 195] on button "Filter" at bounding box center [624, 192] width 30 height 15
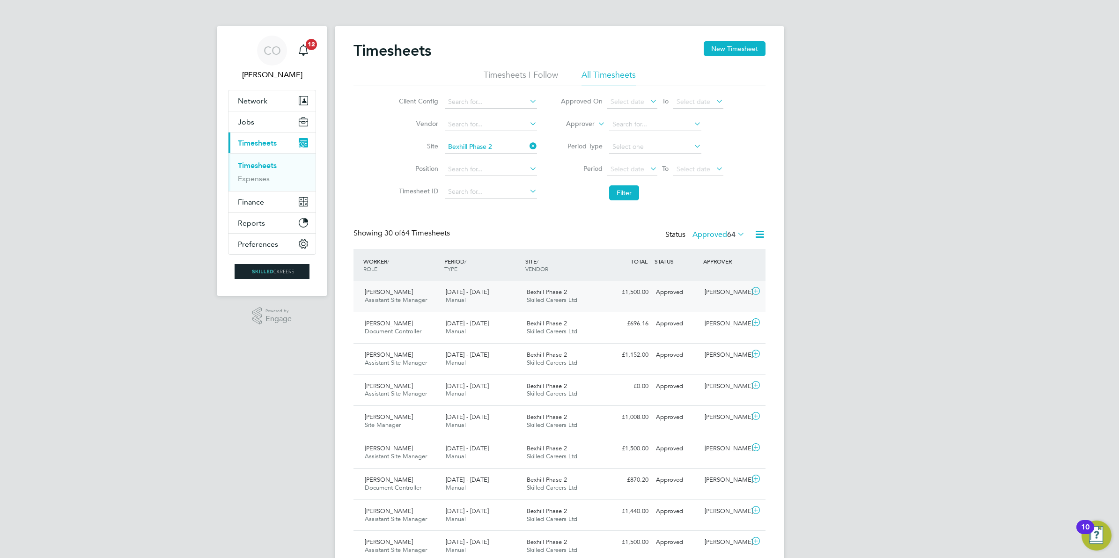
click at [754, 292] on icon at bounding box center [756, 290] width 12 height 7
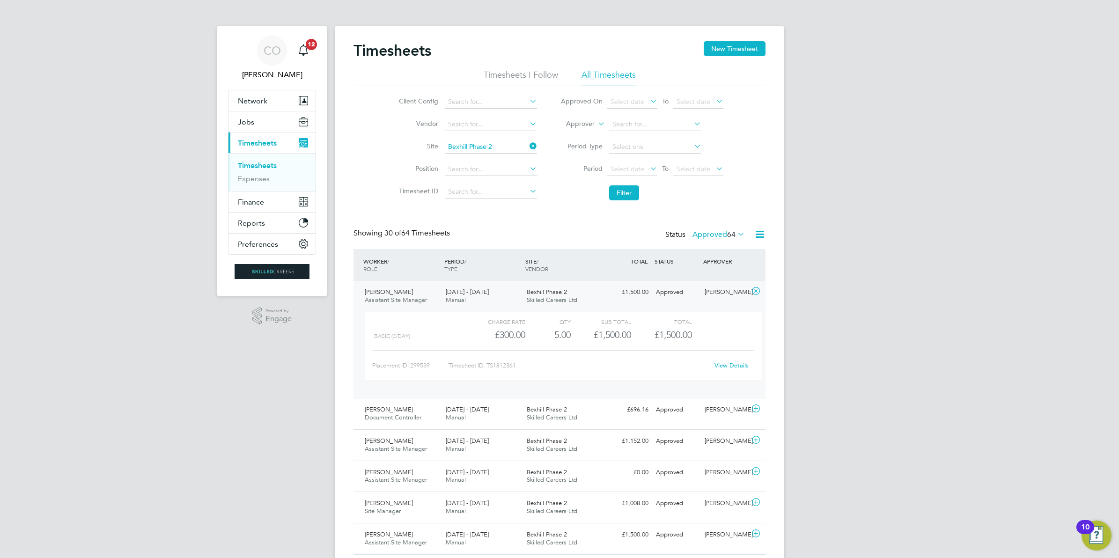
click at [742, 366] on link "View Details" at bounding box center [731, 365] width 34 height 8
click at [757, 294] on icon at bounding box center [756, 290] width 12 height 7
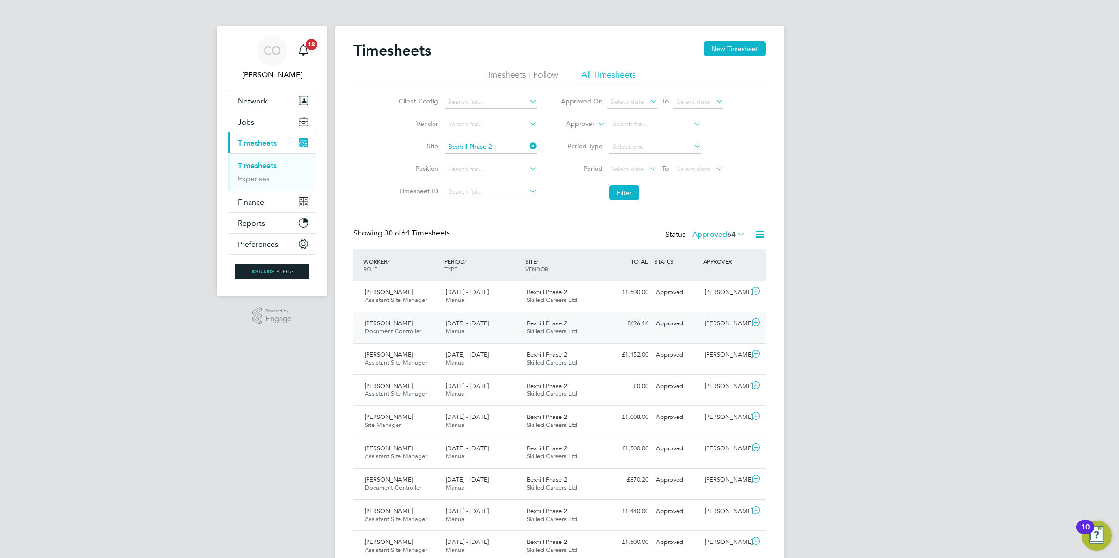
click at [755, 324] on icon at bounding box center [756, 322] width 12 height 7
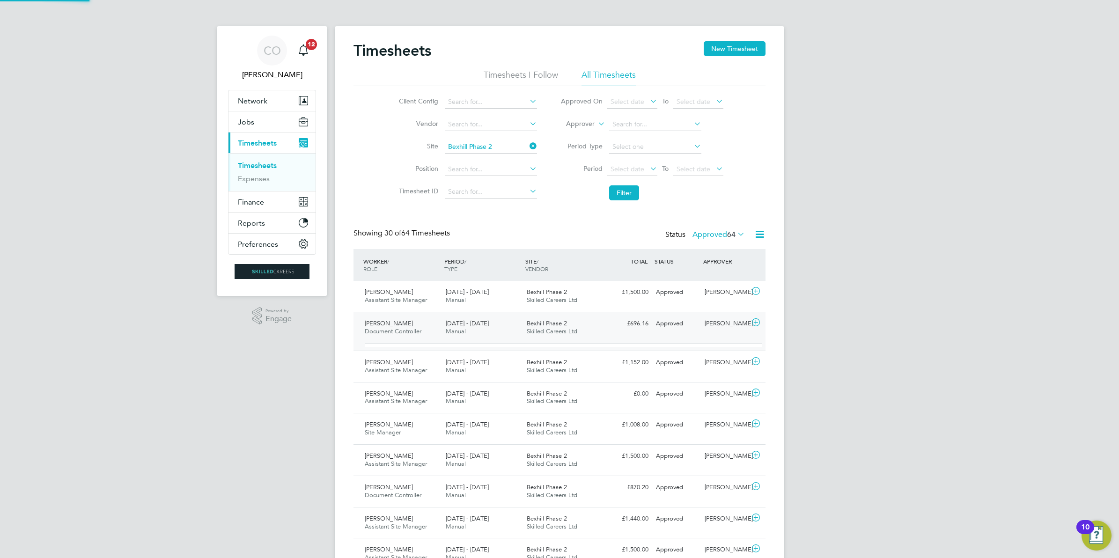
scroll to position [15, 91]
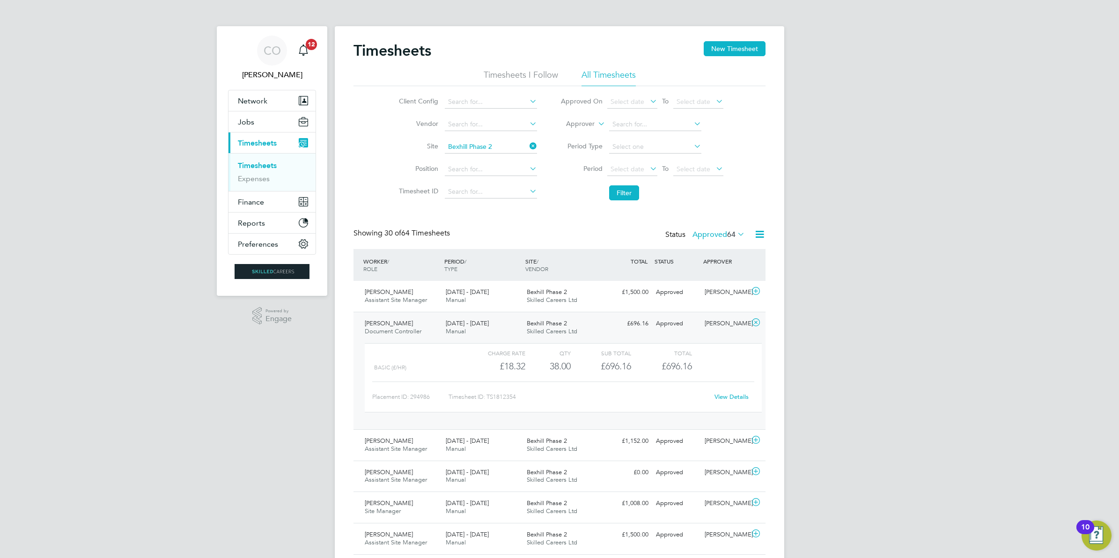
click at [737, 397] on link "View Details" at bounding box center [731, 397] width 34 height 8
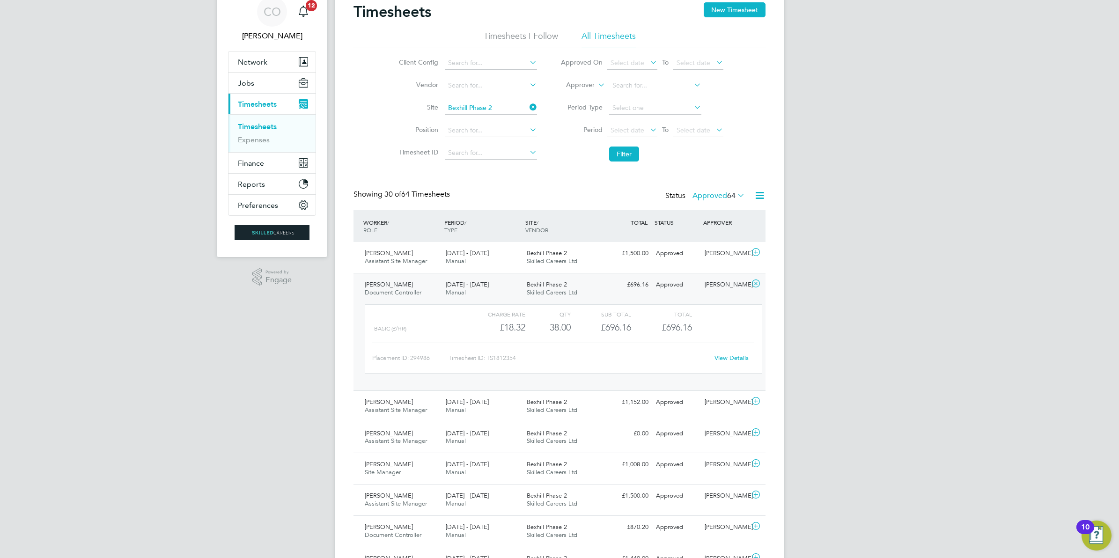
scroll to position [59, 0]
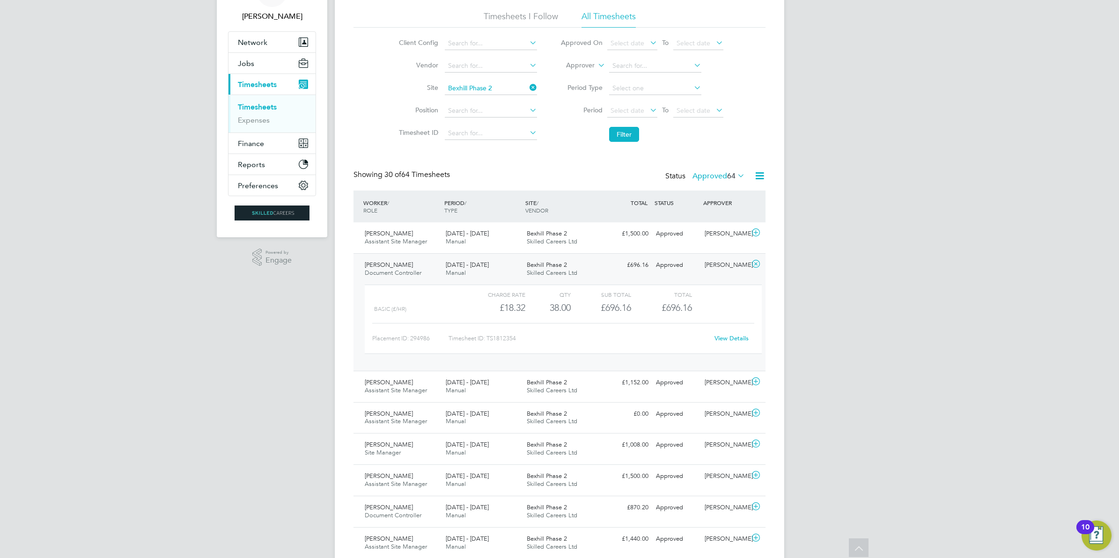
click at [752, 263] on icon at bounding box center [756, 263] width 12 height 7
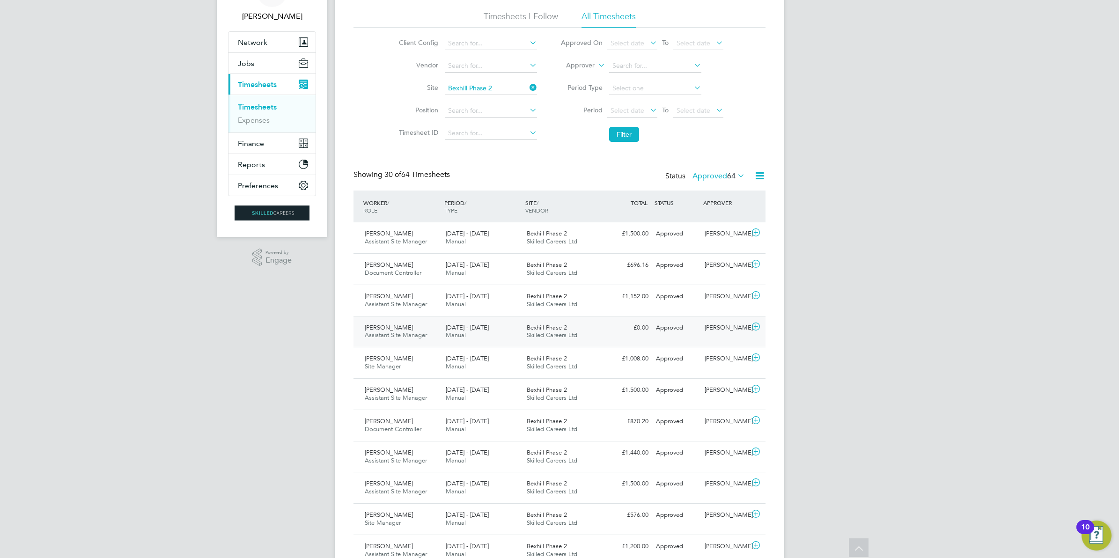
click at [753, 329] on icon at bounding box center [756, 326] width 12 height 7
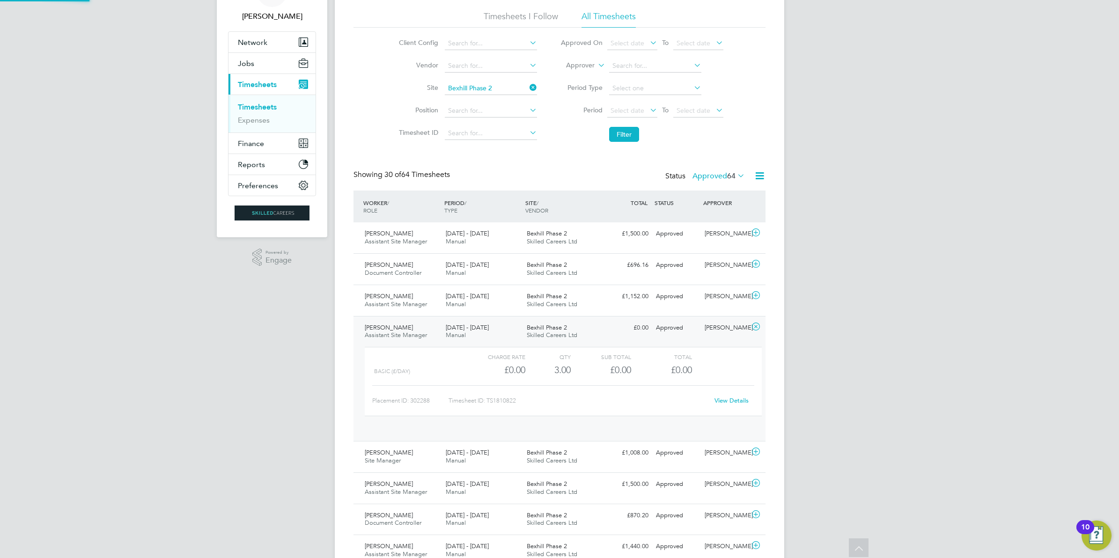
scroll to position [15, 91]
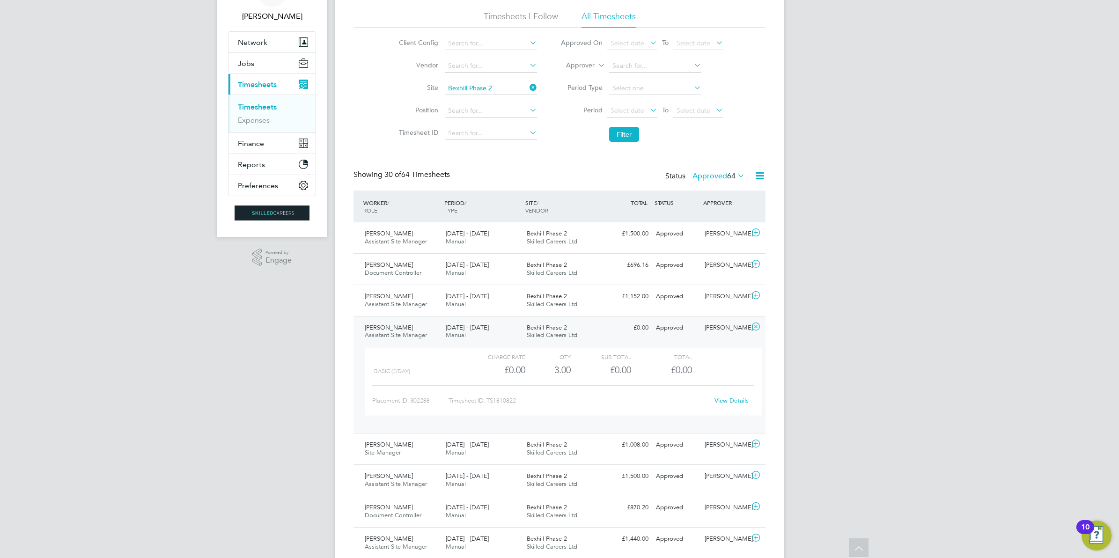
click at [736, 399] on link "View Details" at bounding box center [731, 400] width 34 height 8
click at [754, 325] on icon at bounding box center [756, 326] width 12 height 7
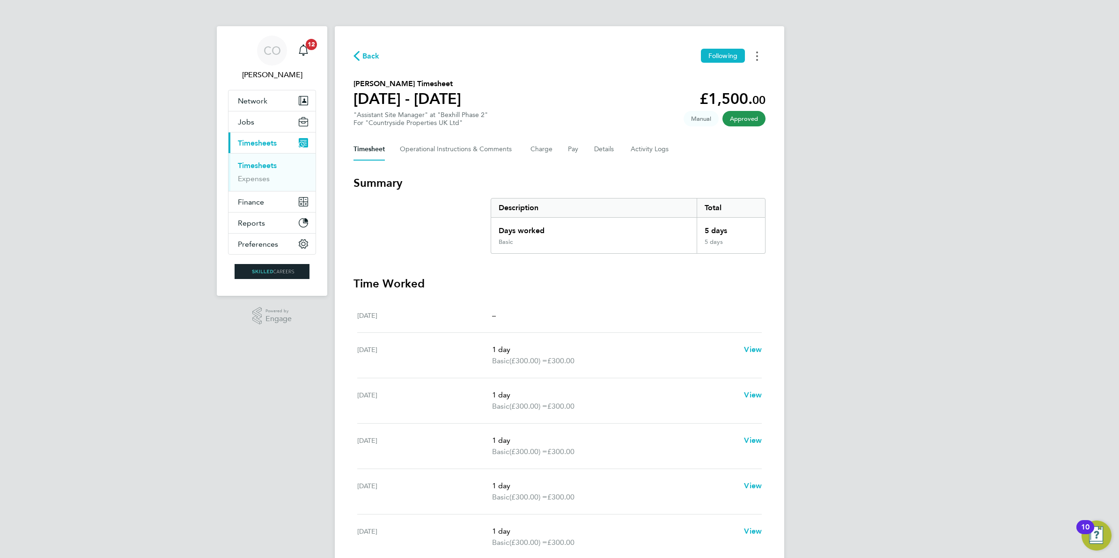
click at [760, 55] on button "Timesheets Menu" at bounding box center [756, 56] width 17 height 15
click at [725, 78] on link "Download timesheet" at bounding box center [709, 76] width 112 height 19
click at [753, 59] on button "Timesheets Menu" at bounding box center [756, 56] width 17 height 15
click at [727, 77] on link "Download timesheet" at bounding box center [709, 76] width 112 height 19
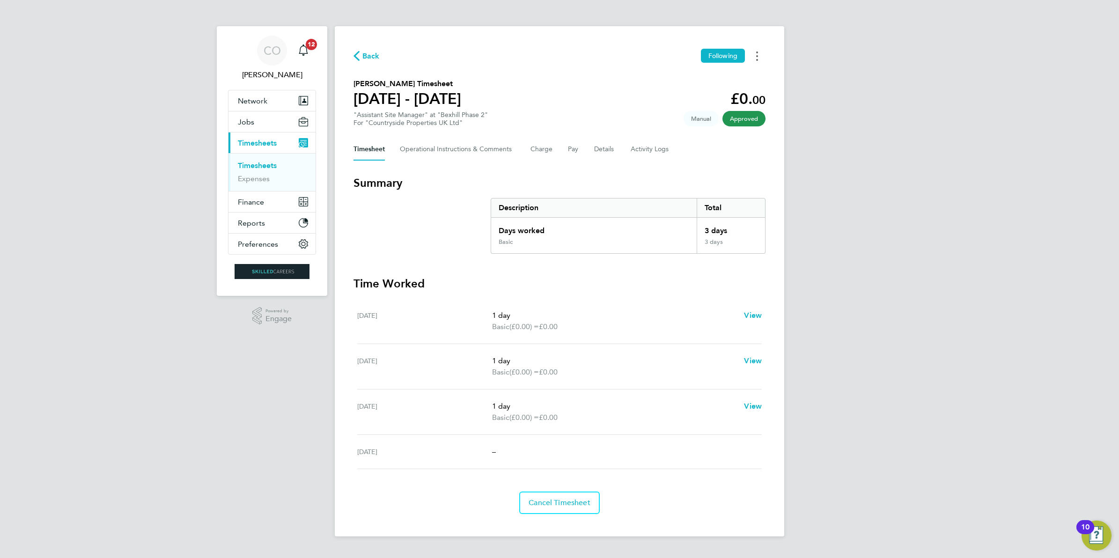
click at [757, 59] on icon "Timesheets Menu" at bounding box center [757, 55] width 2 height 9
click at [726, 80] on link "Download timesheet" at bounding box center [709, 76] width 112 height 19
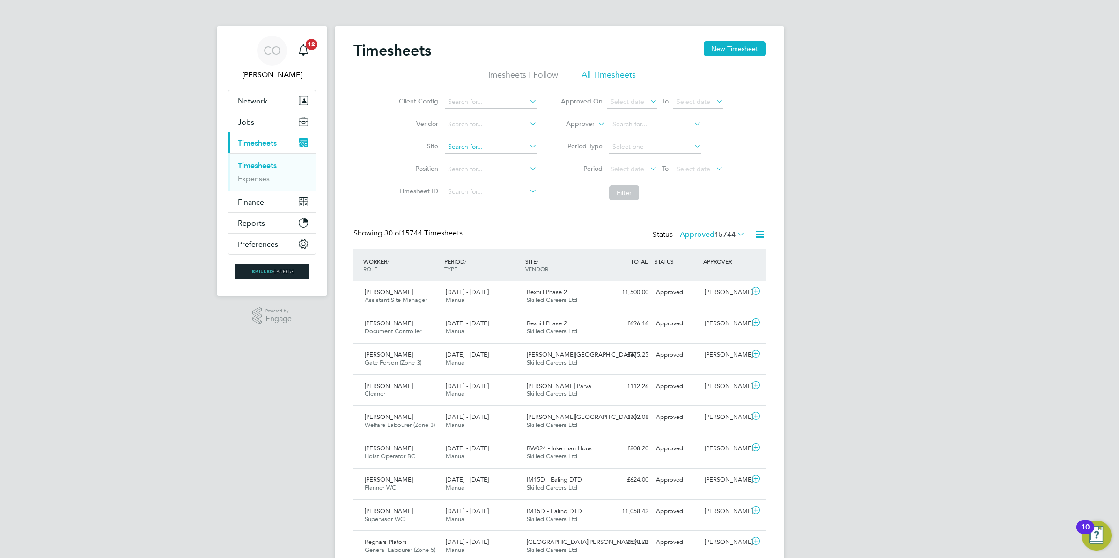
click at [483, 143] on input at bounding box center [491, 146] width 92 height 13
click at [496, 237] on li "Mill View, Pagham" at bounding box center [495, 233] width 102 height 13
type input "Mill View, Pagham"
click at [623, 190] on button "Filter" at bounding box center [624, 192] width 30 height 15
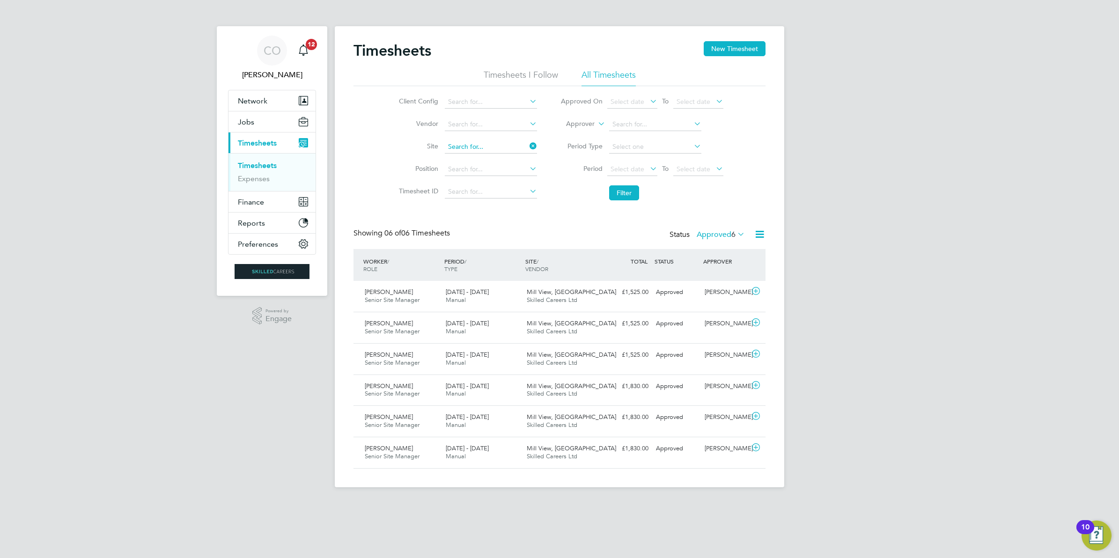
click at [525, 144] on input at bounding box center [491, 146] width 92 height 13
type input "Summerhill Gardens, Polegate"
click at [628, 184] on li "Filter" at bounding box center [642, 193] width 186 height 24
click at [630, 190] on button "Filter" at bounding box center [624, 192] width 30 height 15
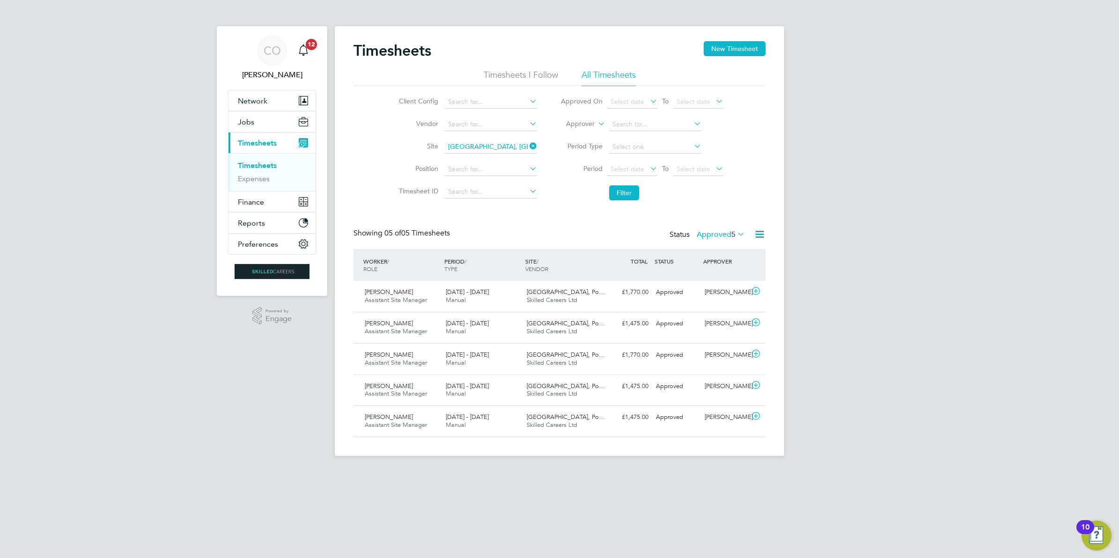
click at [527, 145] on icon at bounding box center [527, 145] width 0 height 13
click at [520, 146] on input at bounding box center [491, 146] width 92 height 13
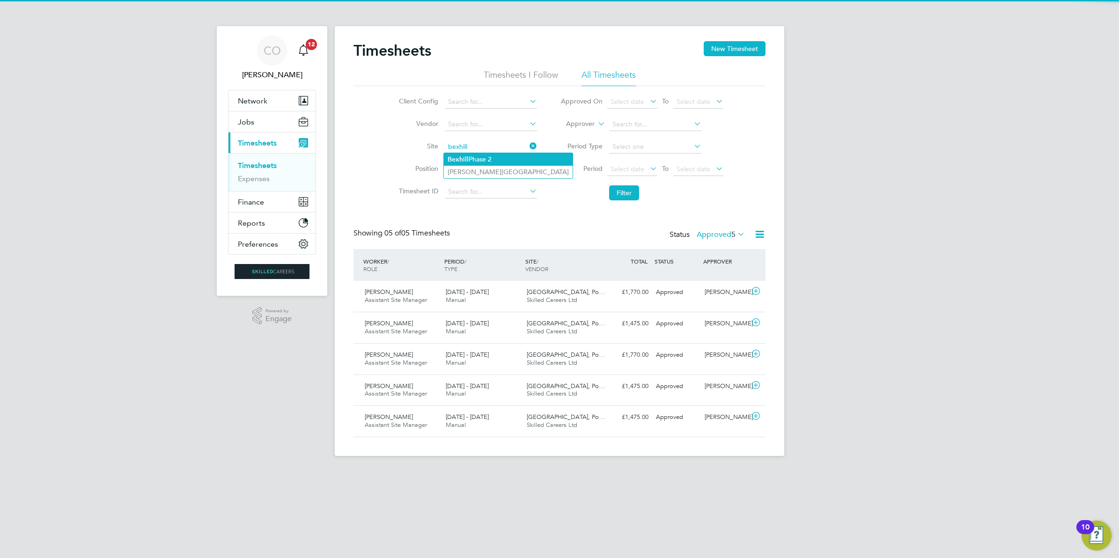
type input "Bexhill Phase 2"
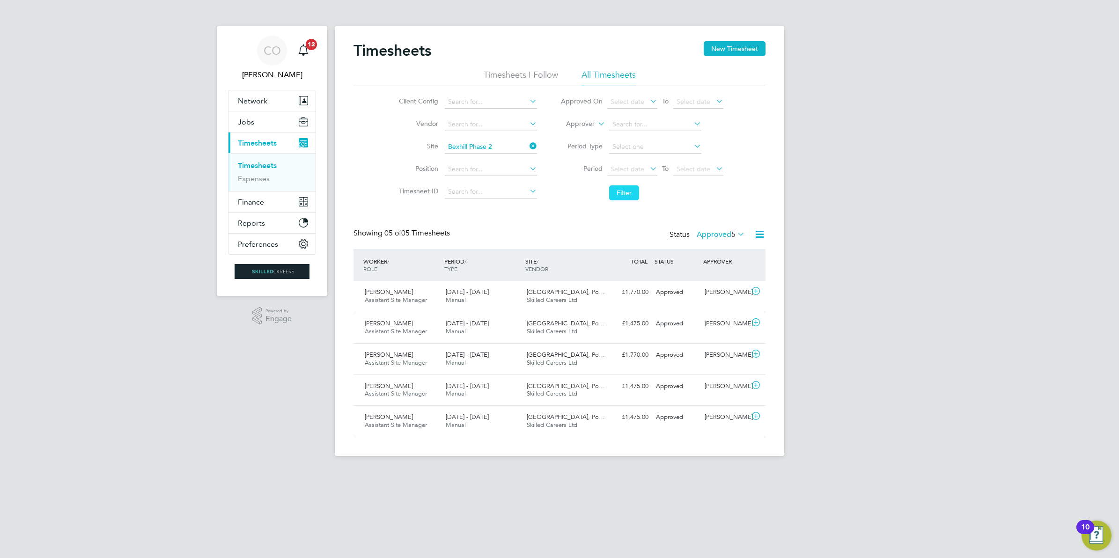
click at [614, 193] on button "Filter" at bounding box center [624, 192] width 30 height 15
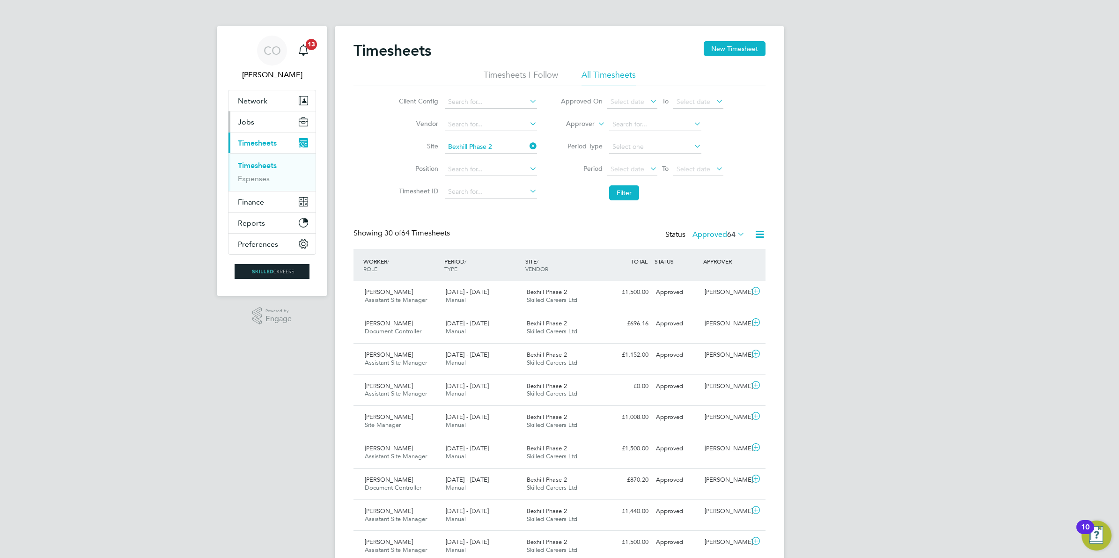
click at [249, 118] on span "Jobs" at bounding box center [246, 121] width 16 height 9
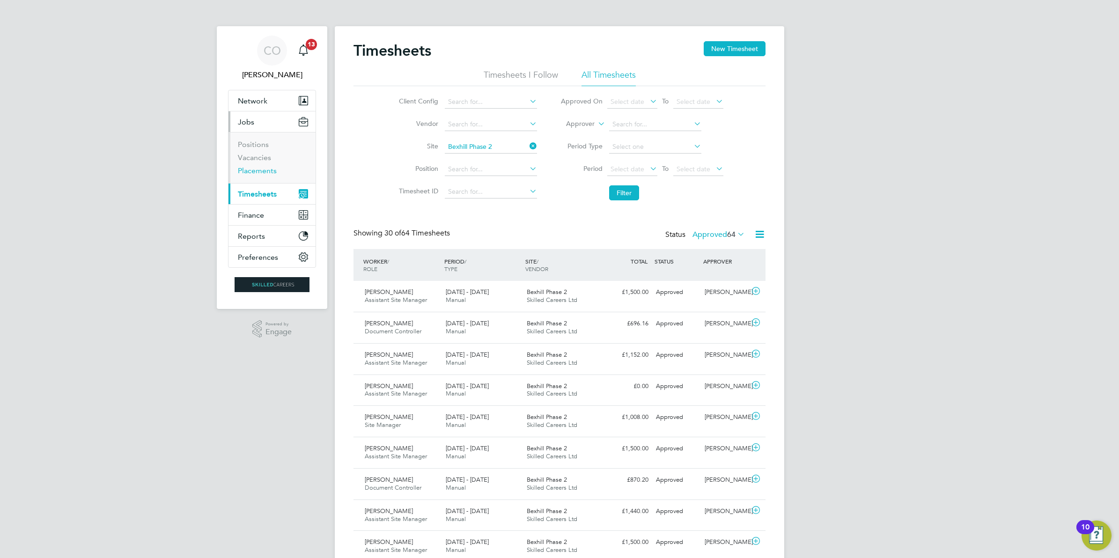
click at [263, 171] on link "Placements" at bounding box center [257, 170] width 39 height 9
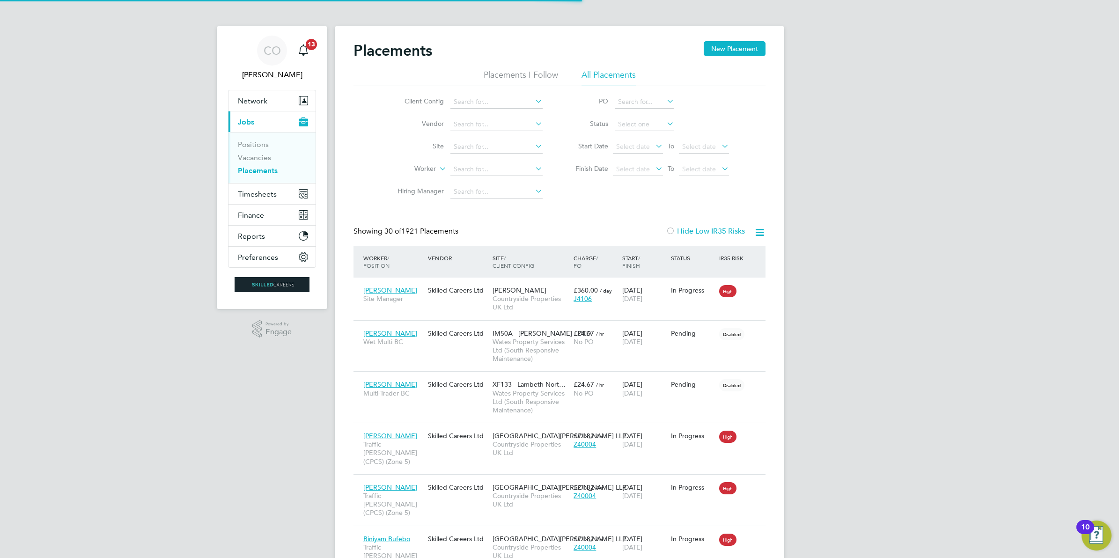
scroll to position [44, 81]
click at [466, 147] on input at bounding box center [496, 146] width 92 height 13
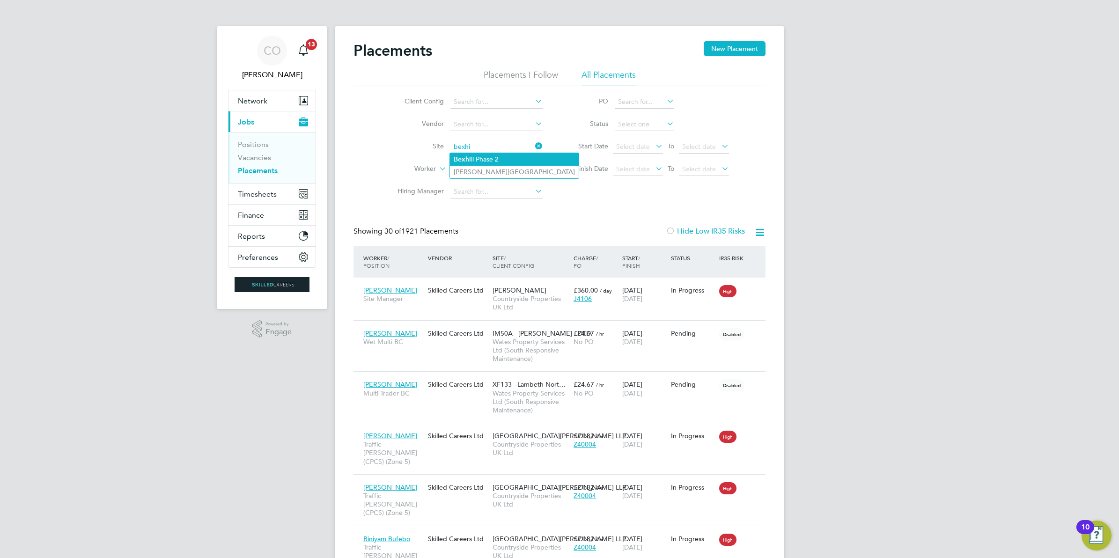
type input "Bexhill Phase 2"
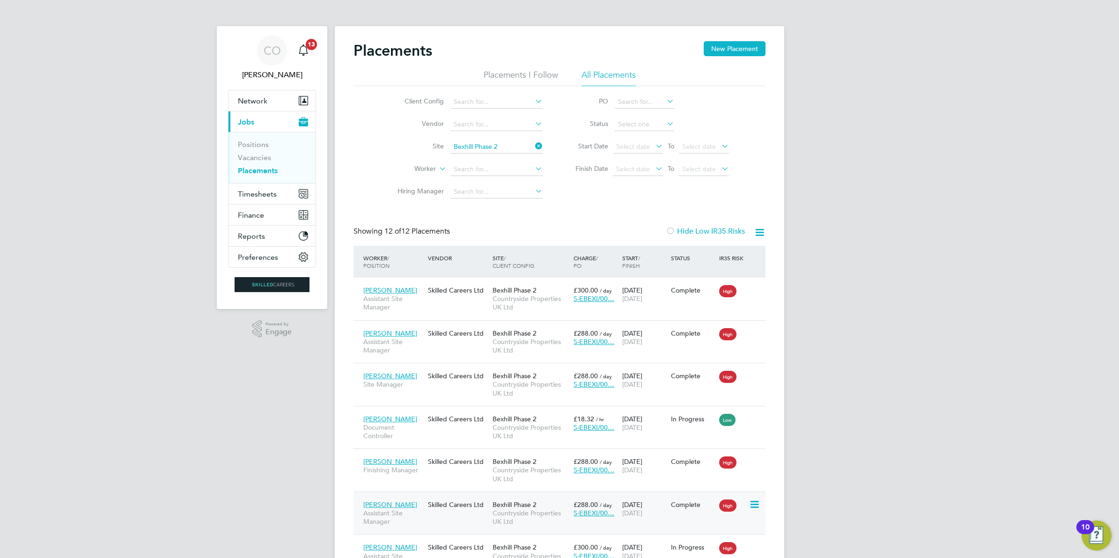
click at [506, 519] on span "Countryside Properties UK Ltd" at bounding box center [530, 517] width 76 height 17
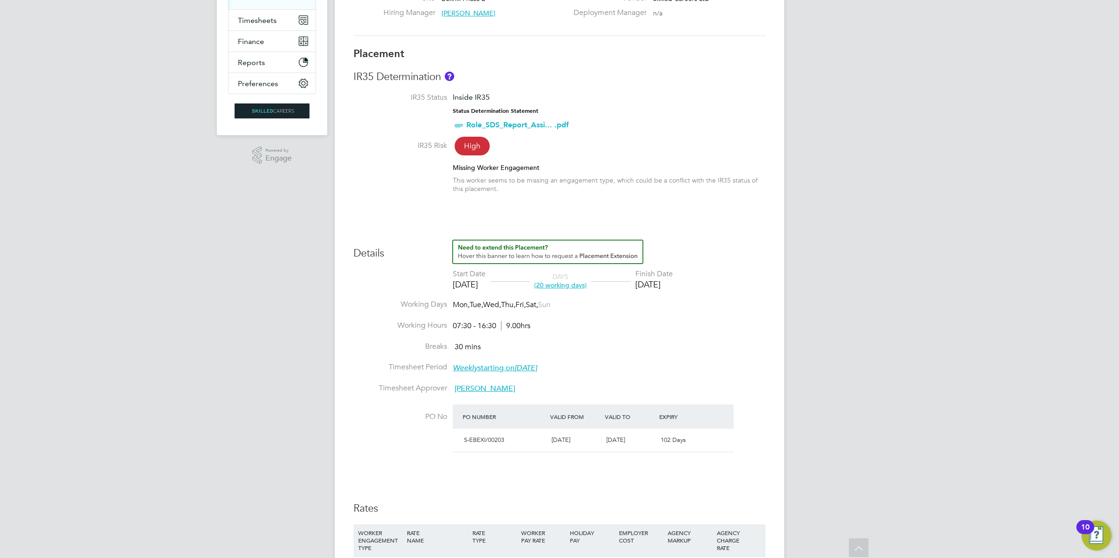
scroll to position [234, 0]
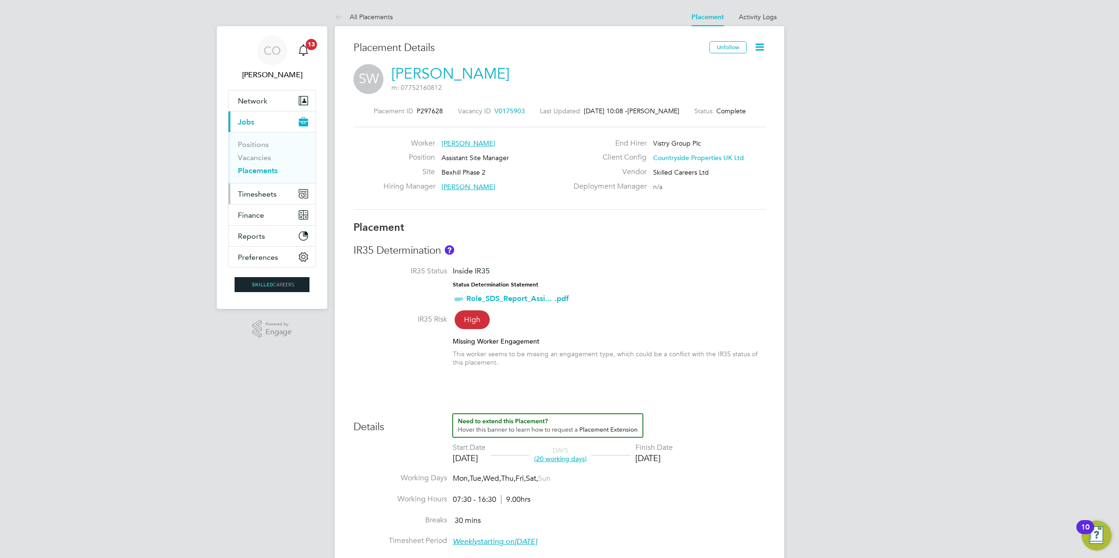
click at [270, 196] on span "Timesheets" at bounding box center [257, 194] width 39 height 9
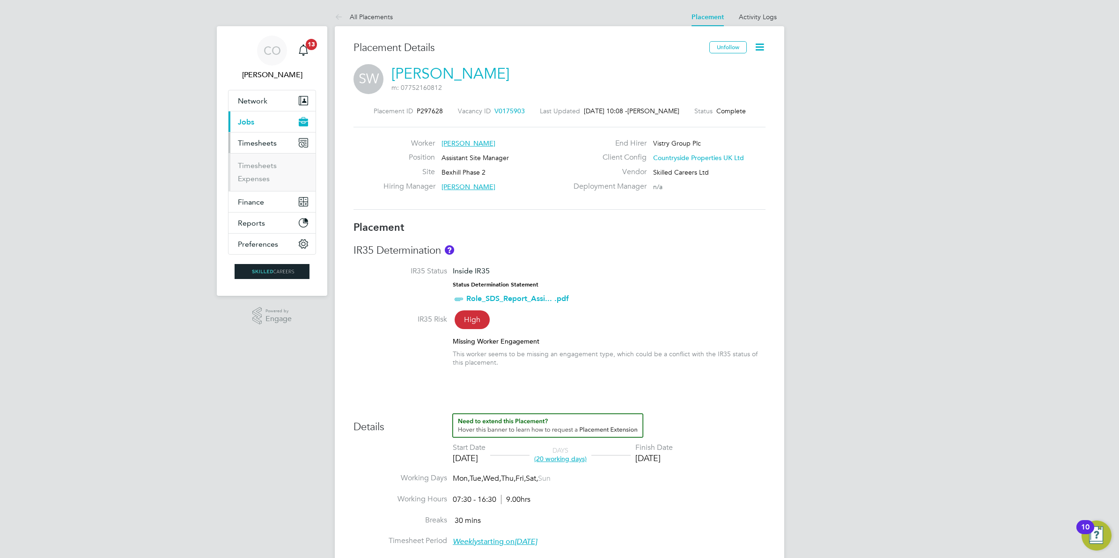
click at [268, 147] on span "Timesheets" at bounding box center [257, 143] width 39 height 9
click at [258, 162] on link "Timesheets" at bounding box center [257, 165] width 39 height 9
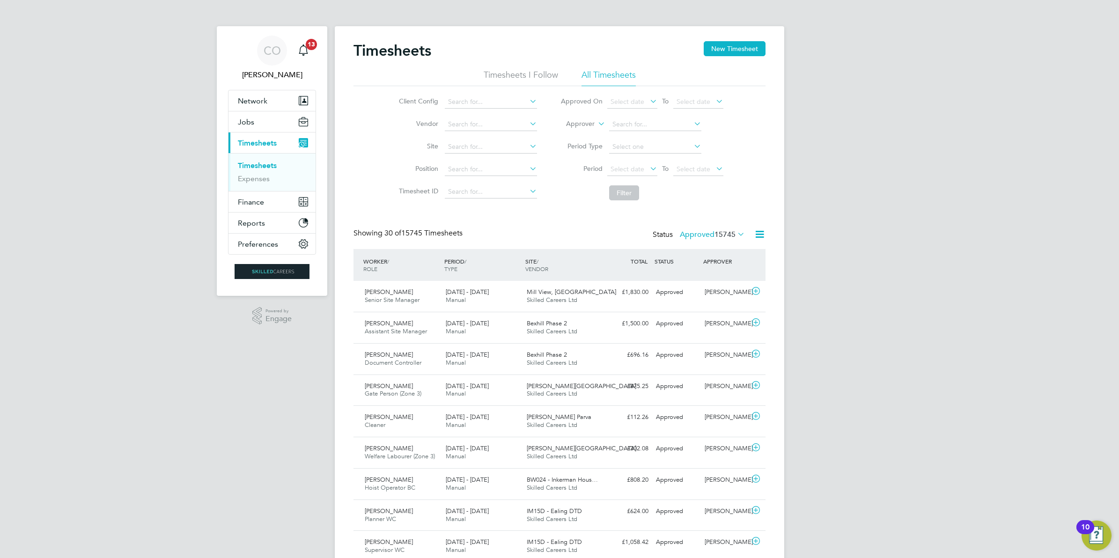
scroll to position [23, 81]
click at [487, 146] on input at bounding box center [491, 146] width 92 height 13
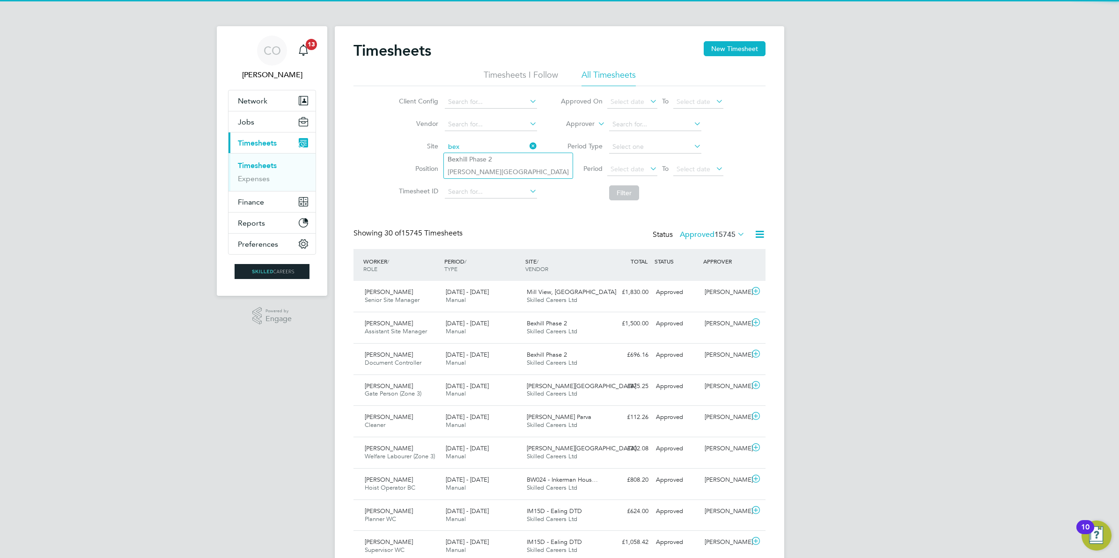
click at [483, 155] on li "Bex hill Phase 2" at bounding box center [508, 159] width 129 height 13
type input "Bexhill Phase 2"
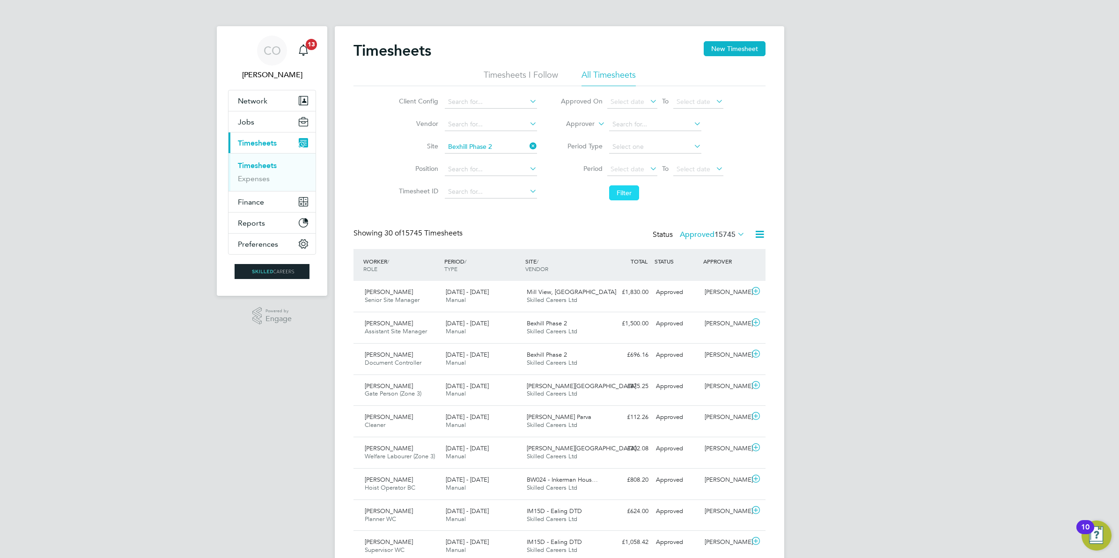
click at [619, 195] on button "Filter" at bounding box center [624, 192] width 30 height 15
click at [501, 395] on div "25 - 31 Aug 2025 Manual" at bounding box center [482, 390] width 81 height 23
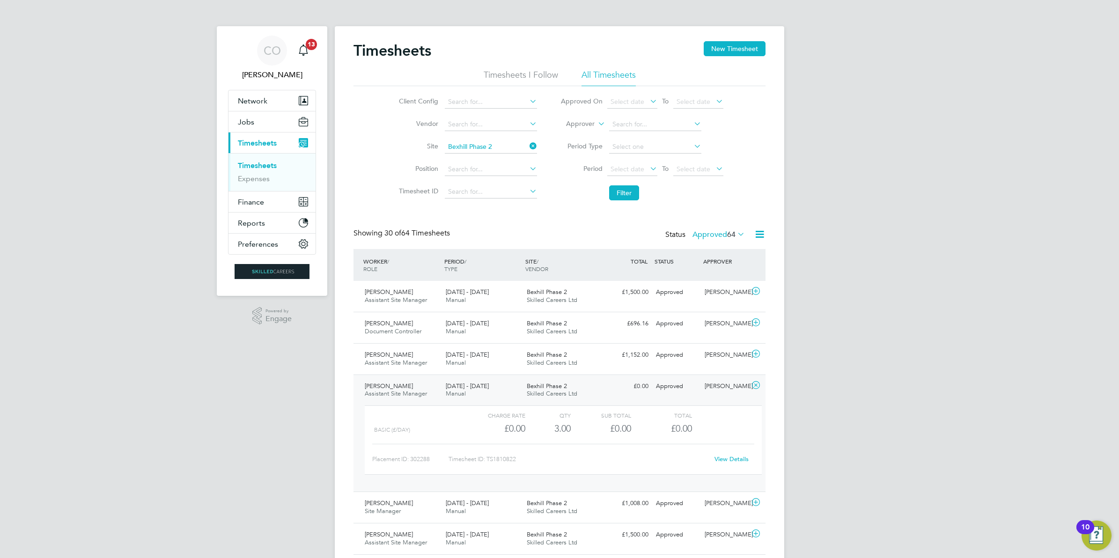
click at [567, 389] on div "Bexhill Phase 2 Skilled Careers Ltd" at bounding box center [563, 390] width 81 height 23
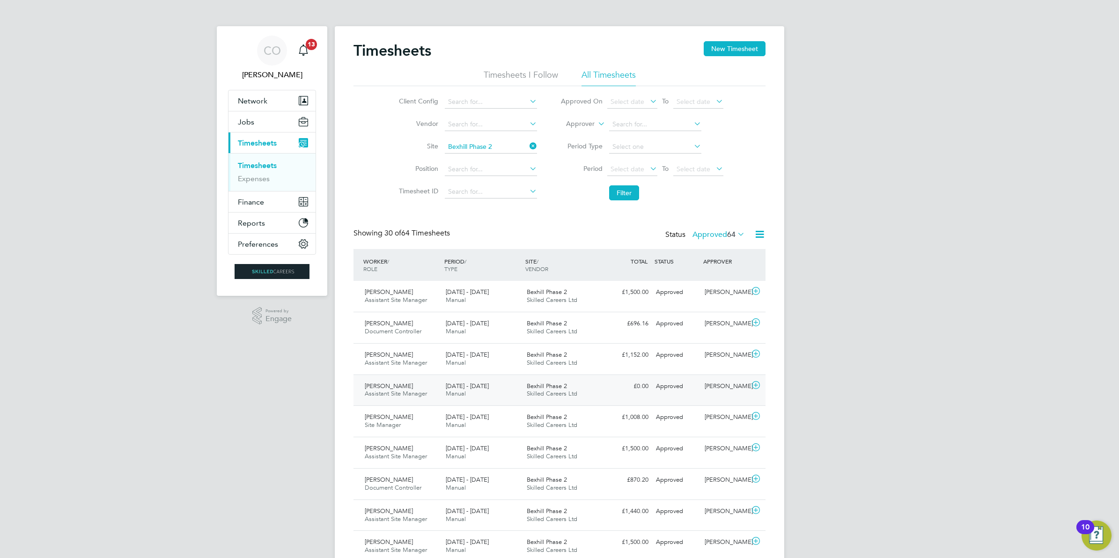
click at [395, 388] on span "[PERSON_NAME]" at bounding box center [389, 386] width 48 height 8
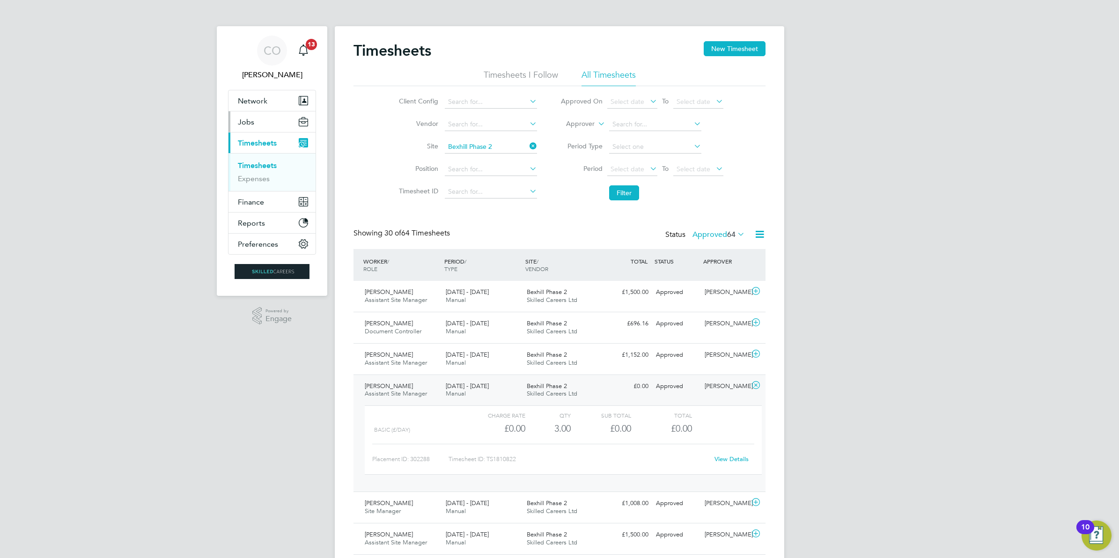
click at [248, 117] on span "Jobs" at bounding box center [246, 121] width 16 height 9
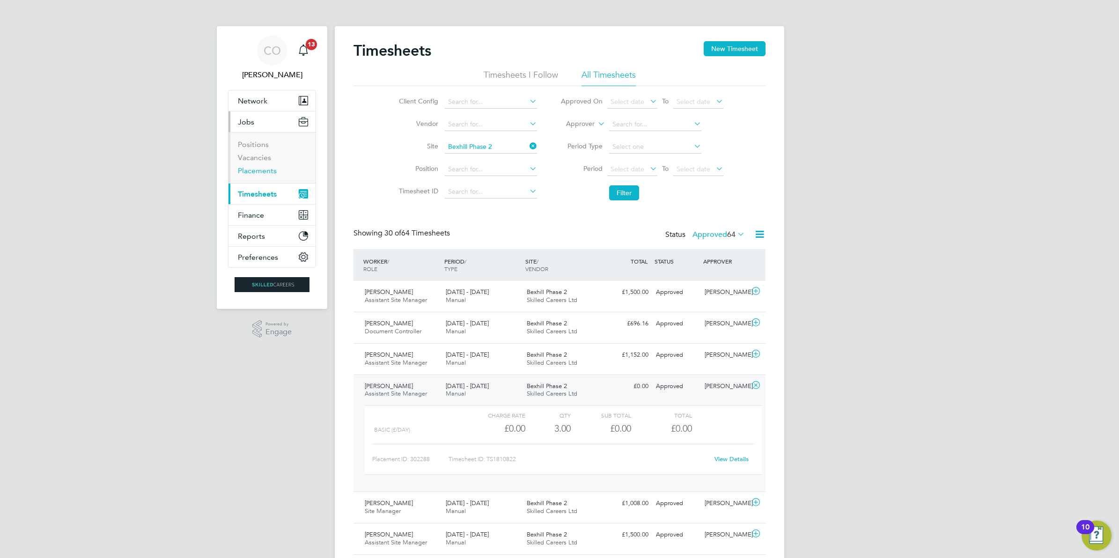
click at [260, 172] on link "Placements" at bounding box center [257, 170] width 39 height 9
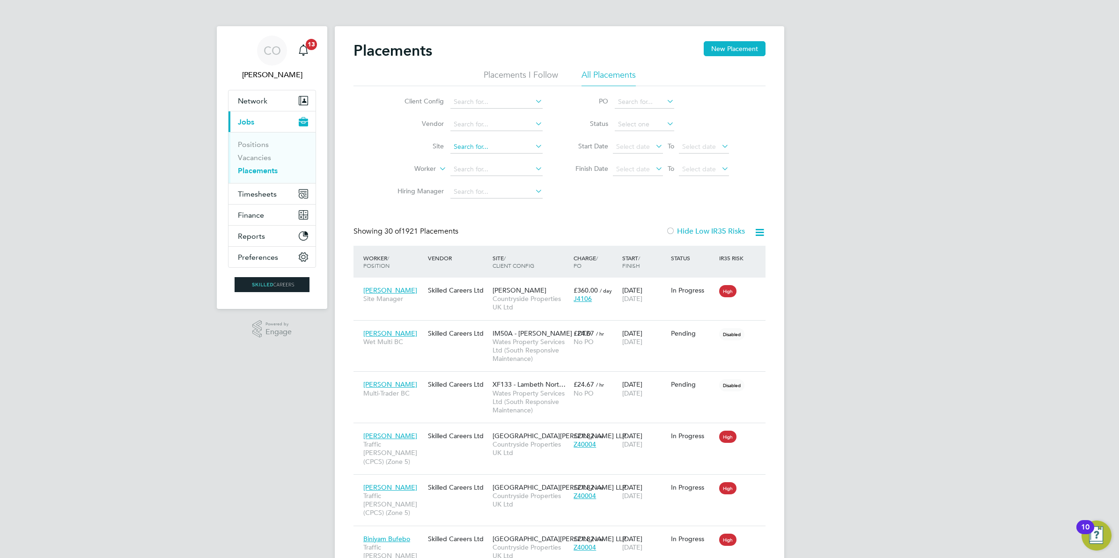
click at [495, 149] on input at bounding box center [496, 146] width 92 height 13
type input "bexhill"
click at [508, 153] on ul "Bexhill Phase 2 Thalia House" at bounding box center [514, 166] width 130 height 26
click at [511, 153] on li "Bexhill Phase 2" at bounding box center [514, 159] width 129 height 13
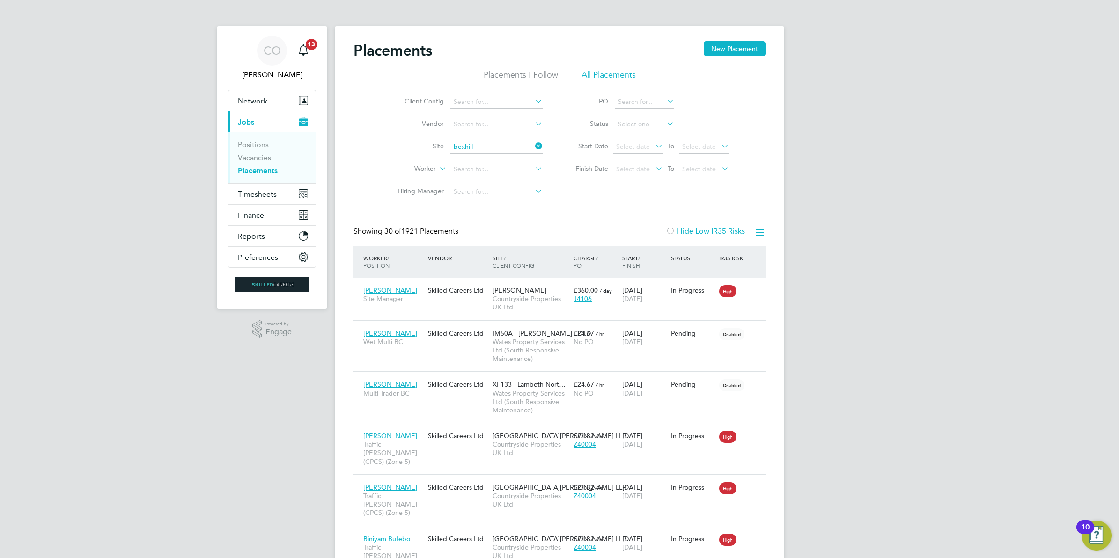
type input "Bexhill Phase 2"
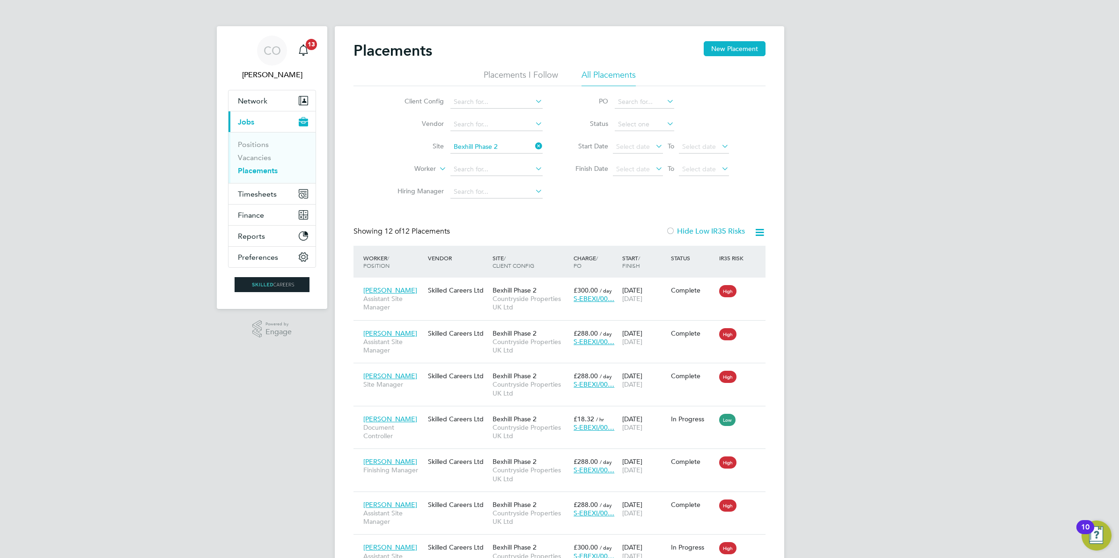
click at [263, 167] on link "Placements" at bounding box center [258, 170] width 40 height 9
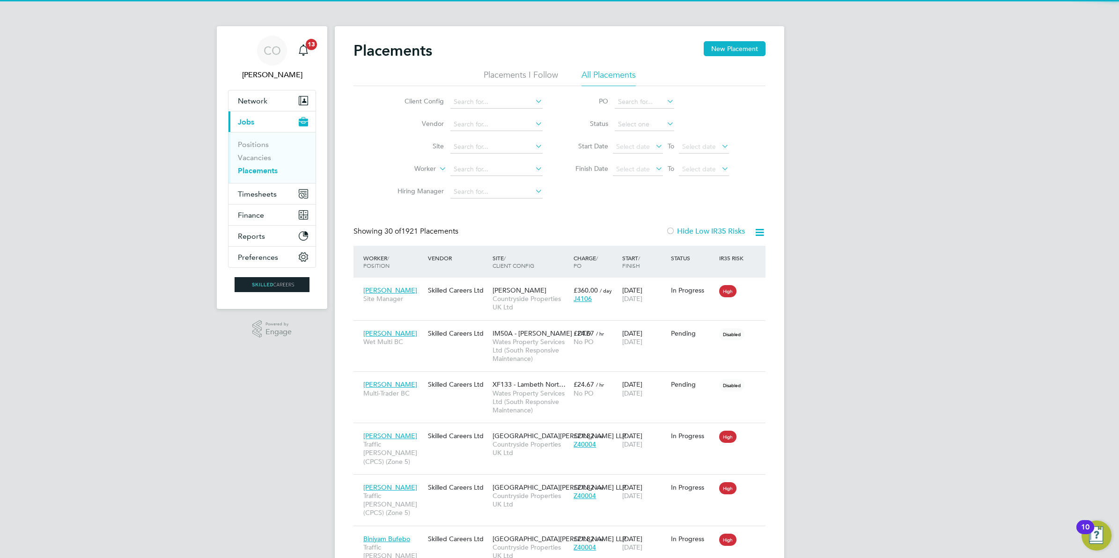
click at [263, 172] on link "Placements" at bounding box center [258, 170] width 40 height 9
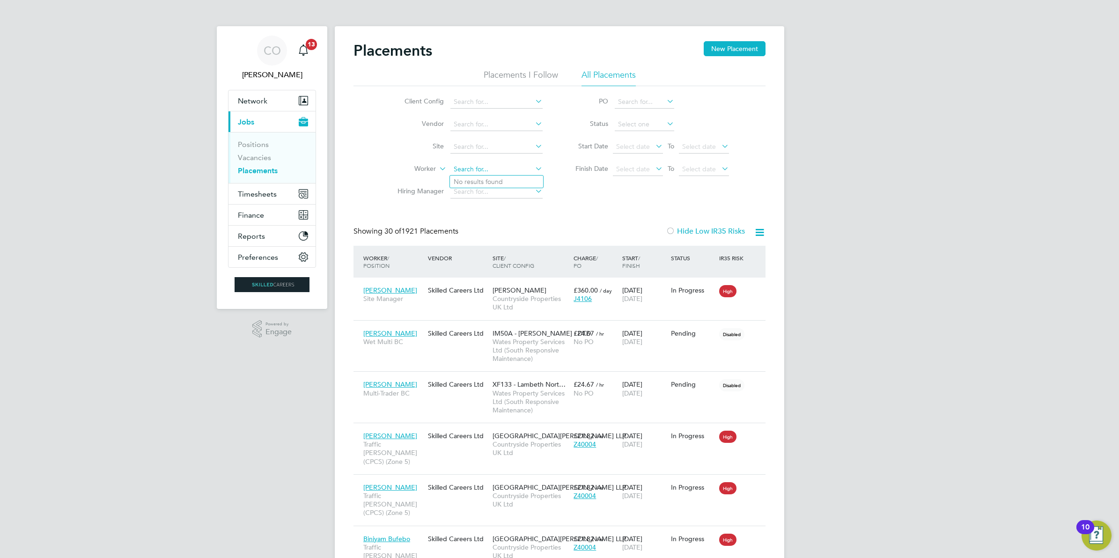
click at [487, 169] on input at bounding box center [496, 169] width 92 height 13
click at [492, 204] on li "Sean Whyton" at bounding box center [508, 207] width 116 height 13
type input "[PERSON_NAME]"
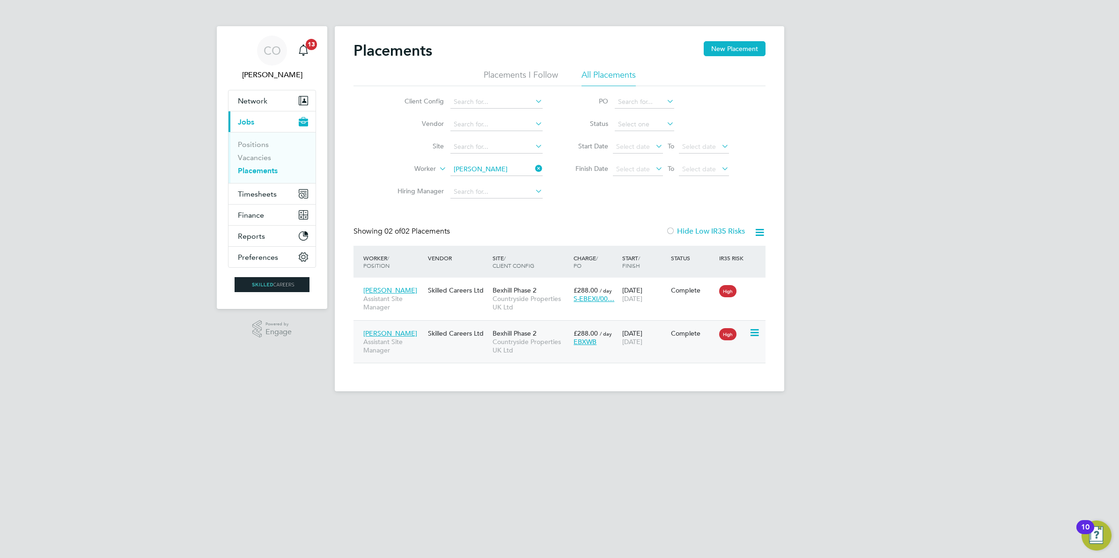
click at [524, 333] on span "Bexhill Phase 2" at bounding box center [514, 333] width 44 height 8
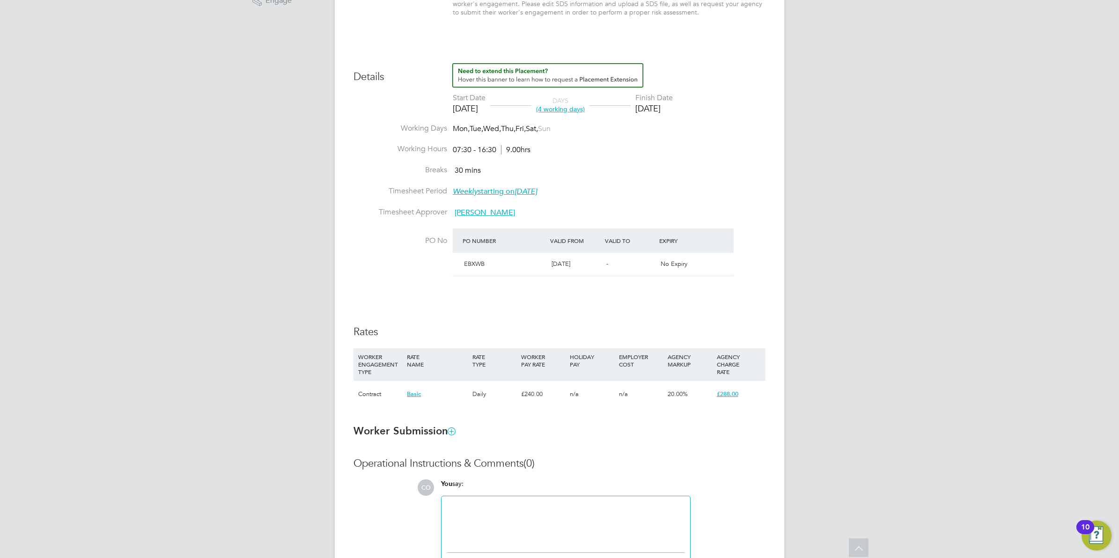
scroll to position [351, 0]
